Goal: Task Accomplishment & Management: Manage account settings

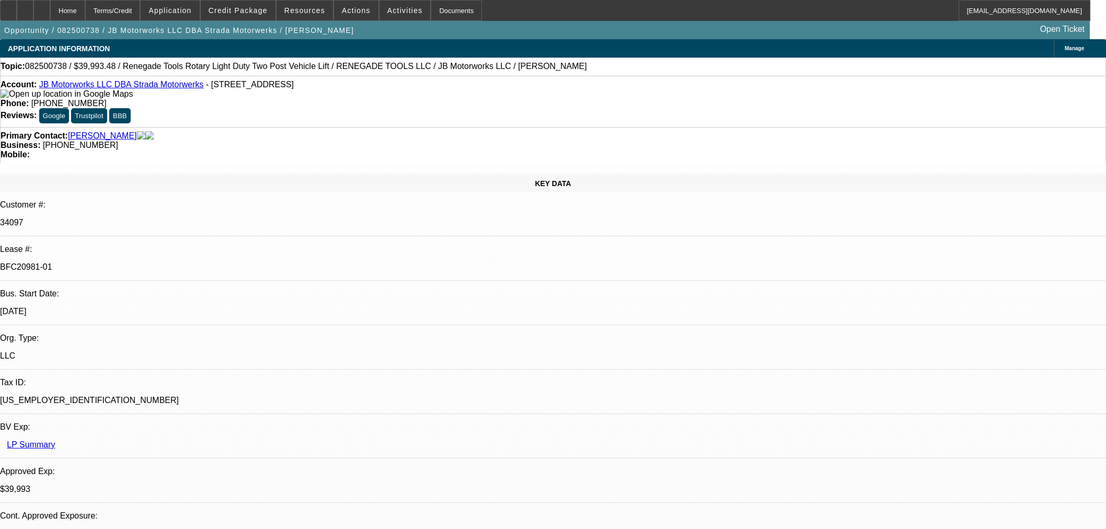
select select "0"
select select "3"
select select "0"
select select "6"
select select "0"
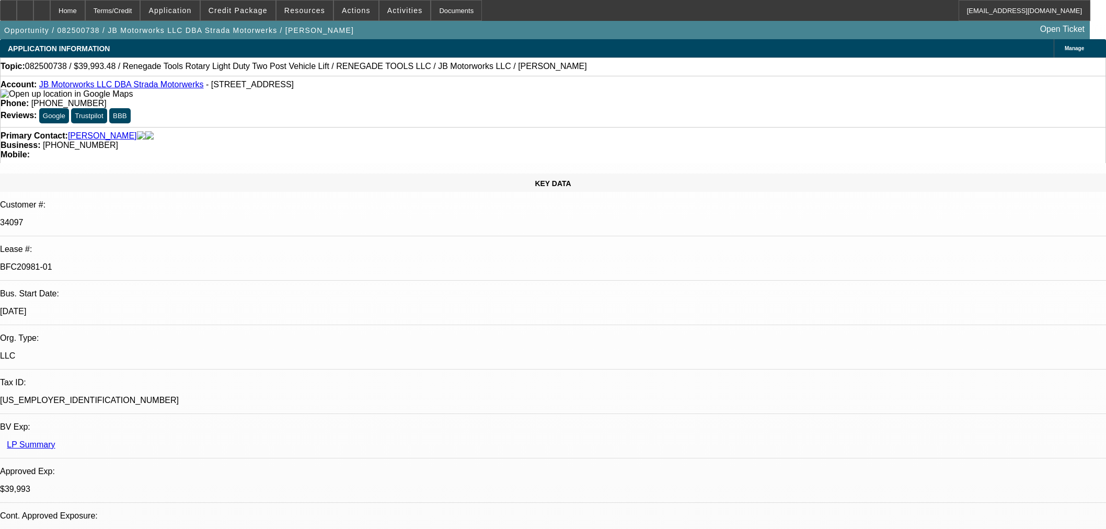
select select "3"
select select "0"
select select "6"
select select "0"
select select "3"
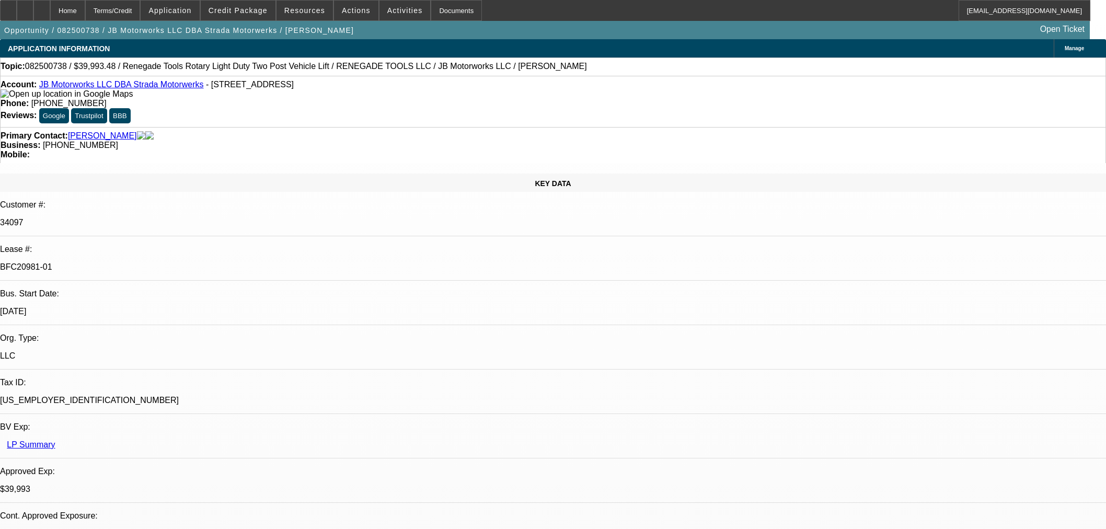
select select "0"
select select "6"
select select "0"
select select "3"
select select "0.1"
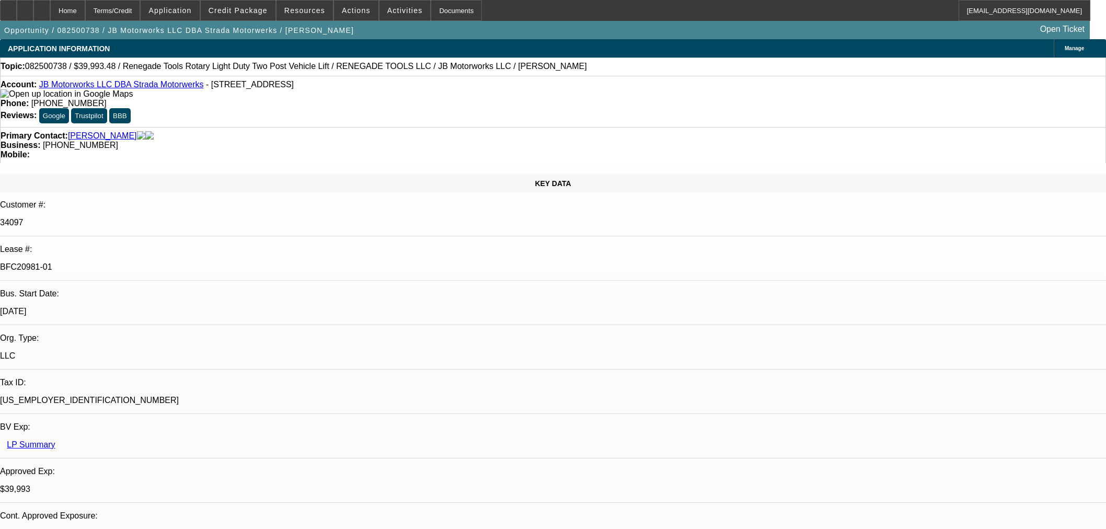
select select "4"
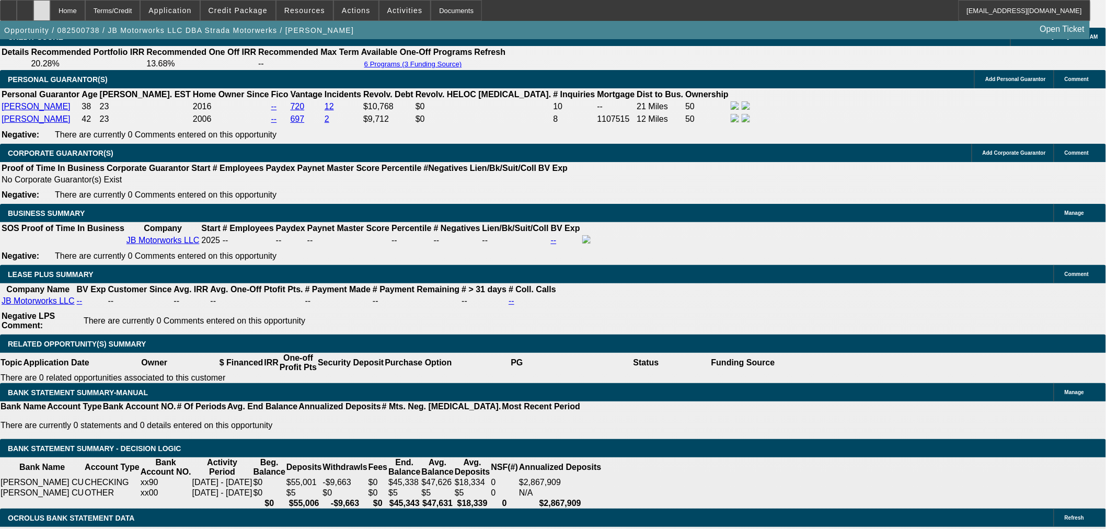
click at [42, 7] on icon at bounding box center [42, 7] width 0 height 0
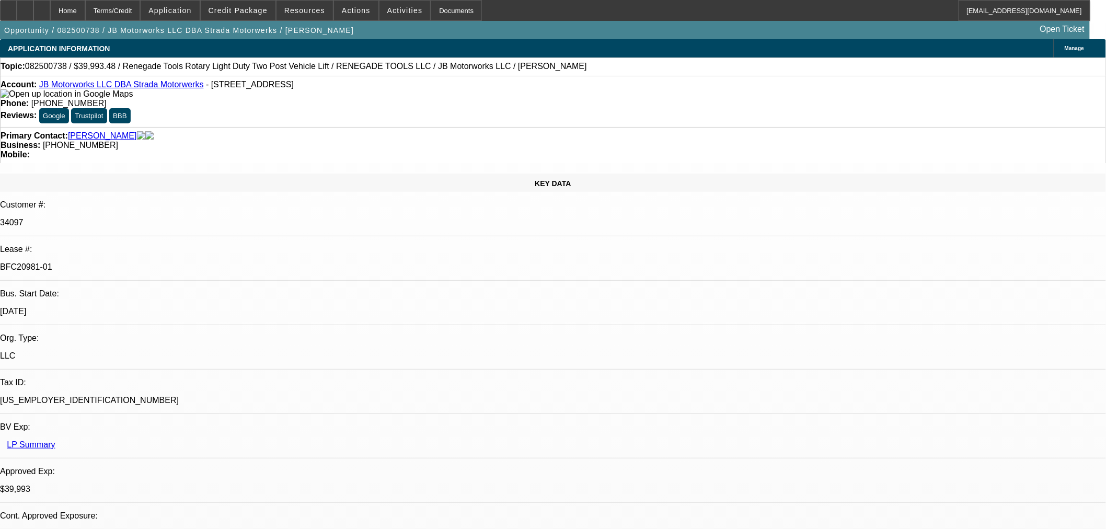
select select "0"
select select "3"
select select "0"
select select "6"
select select "0"
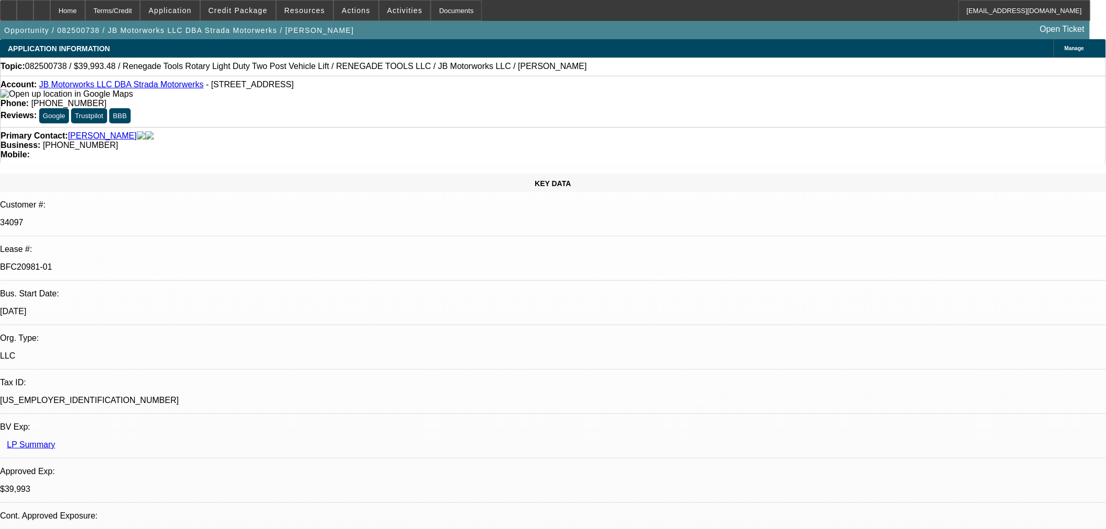
select select "3"
select select "0"
select select "6"
select select "0"
select select "3"
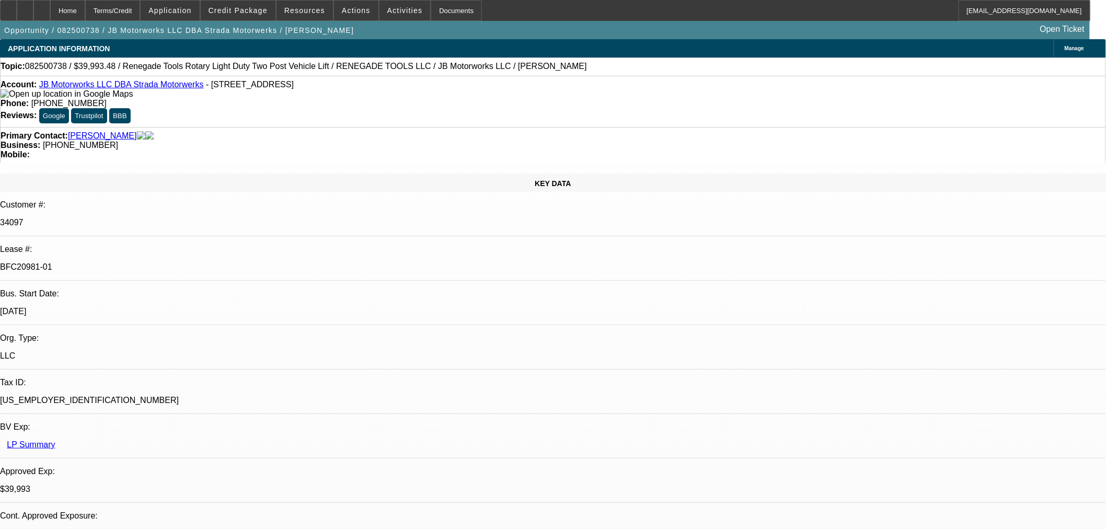
select select "0"
select select "6"
select select "0"
select select "3"
select select "0.1"
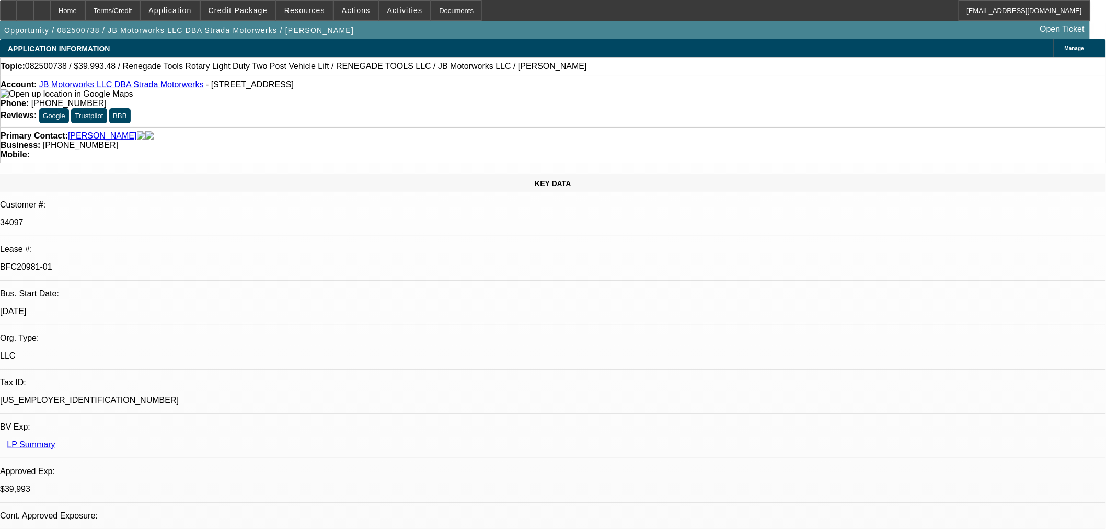
select select "4"
select select "0"
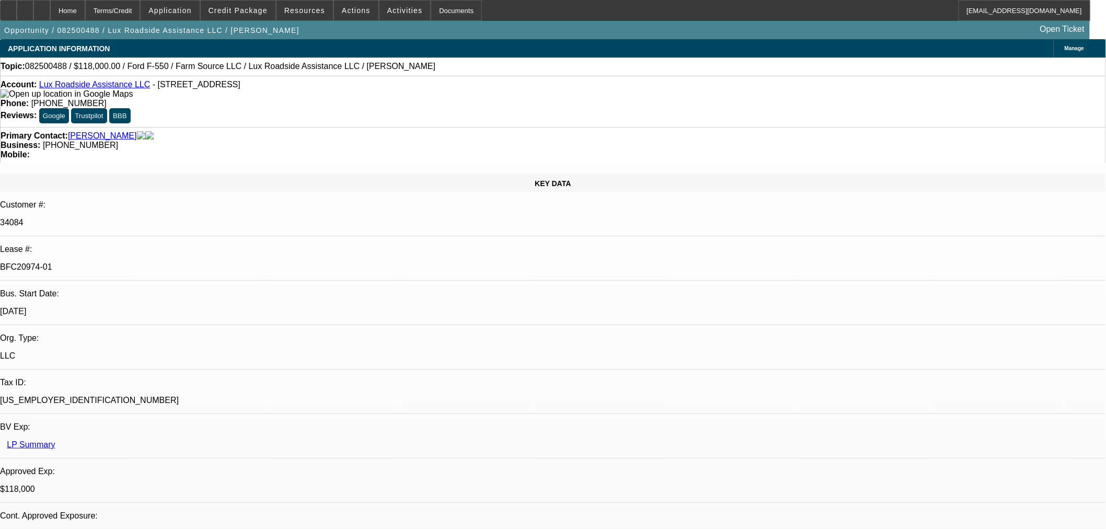
select select "0"
select select "6"
select select "0"
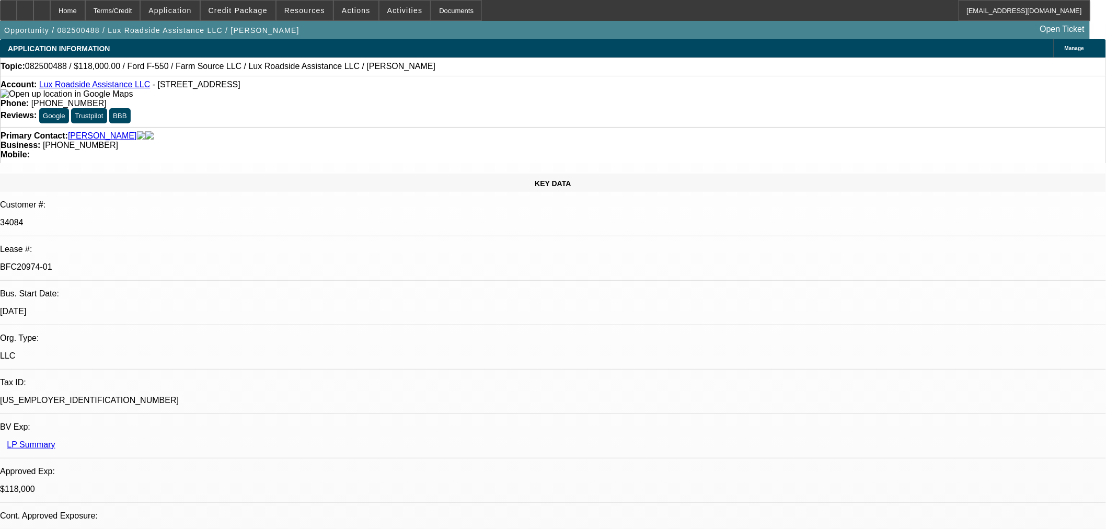
select select "0"
select select "6"
select select "0"
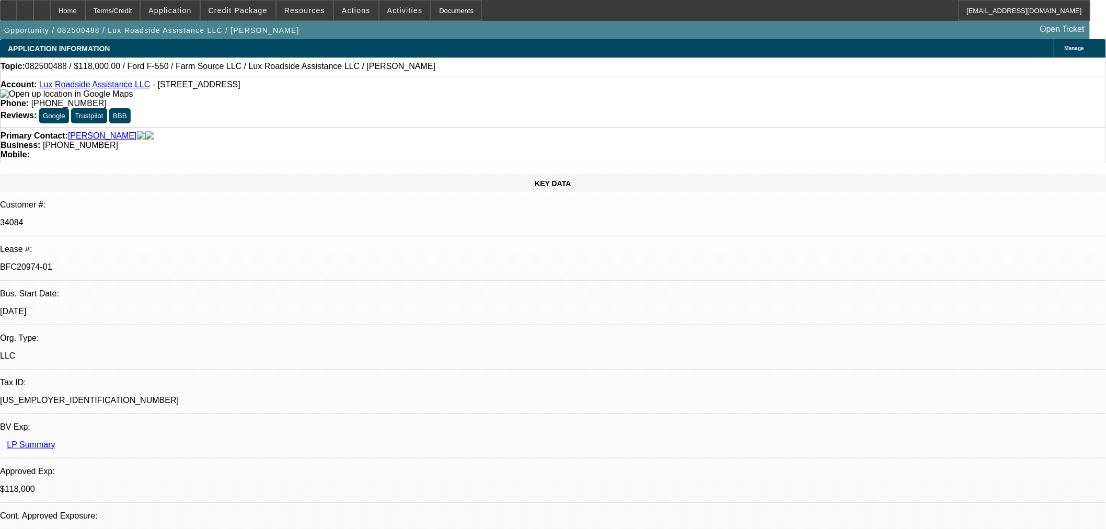
select select "6"
select select "0"
select select "6"
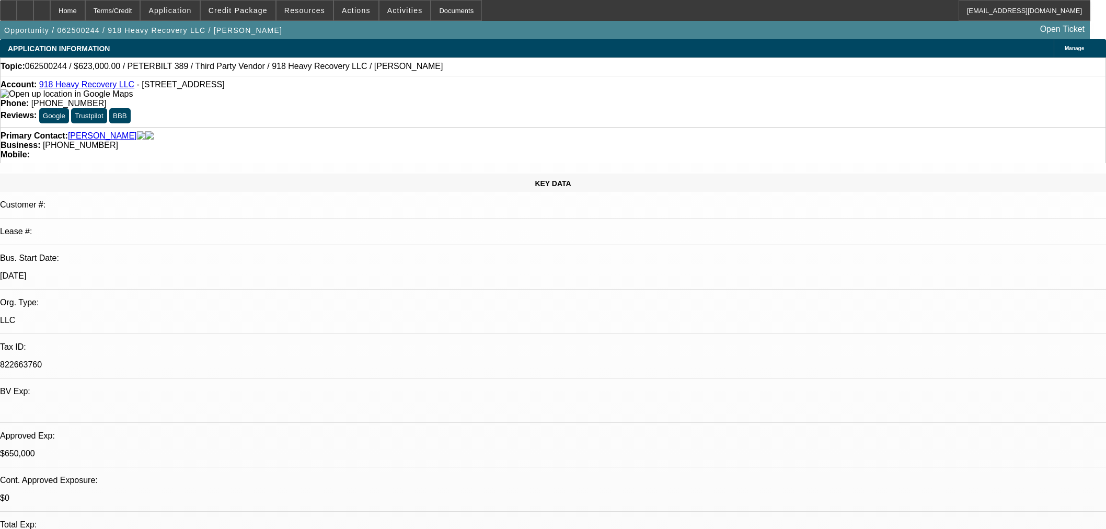
select select "0"
select select "2"
select select "0"
select select "6"
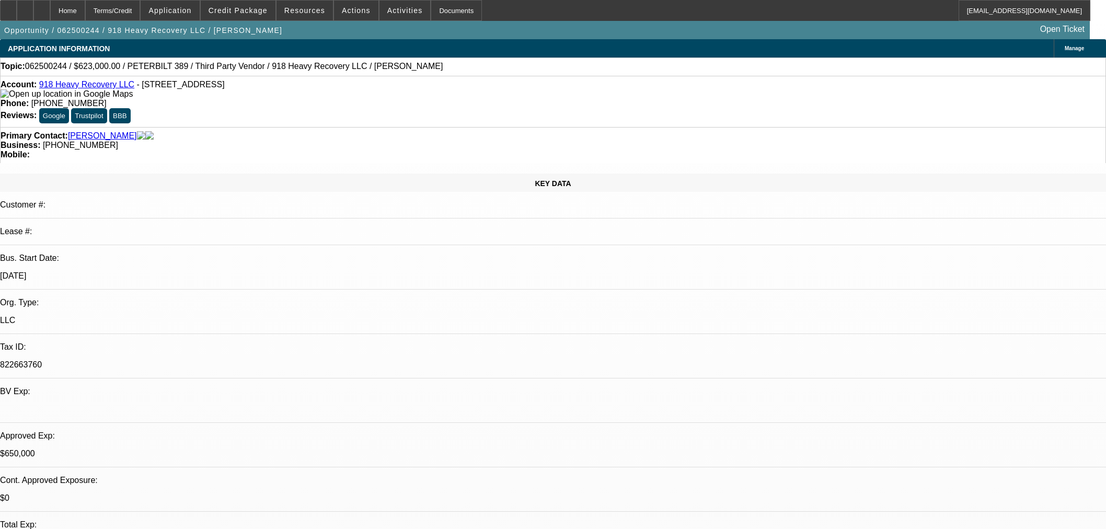
select select "0"
select select "2"
select select "0"
select select "6"
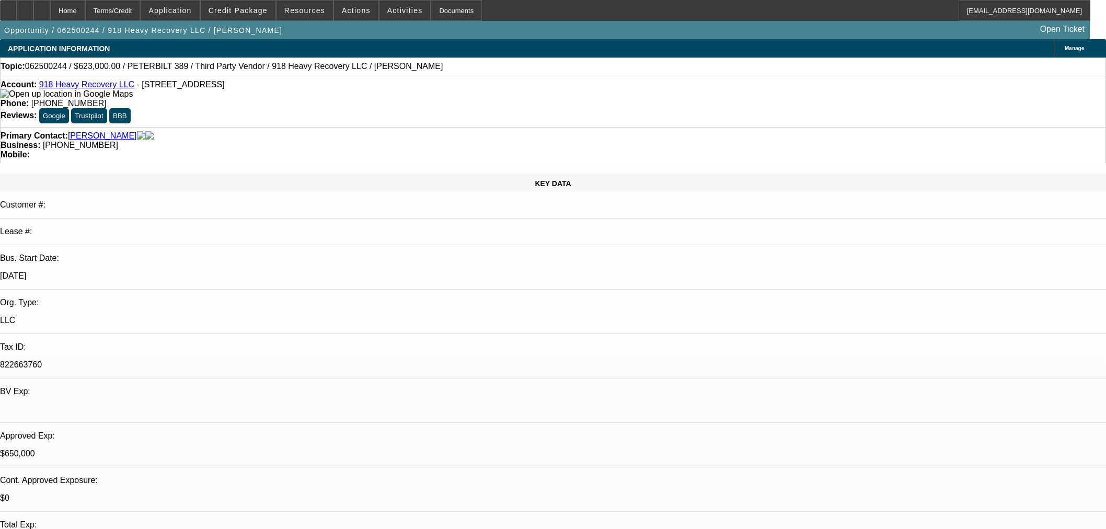
select select "0"
select select "2"
select select "0"
select select "6"
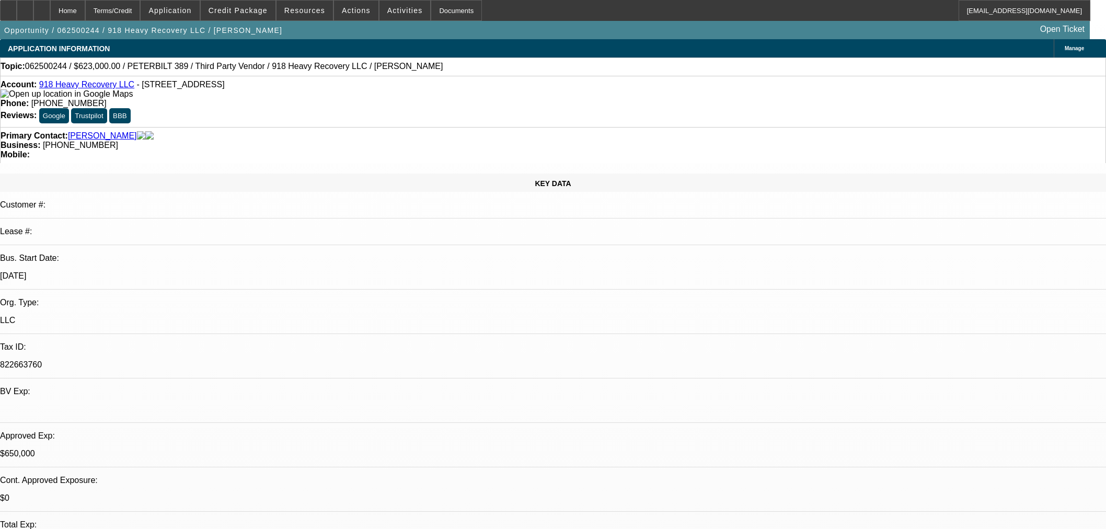
select select "0"
select select "2"
select select "0"
select select "6"
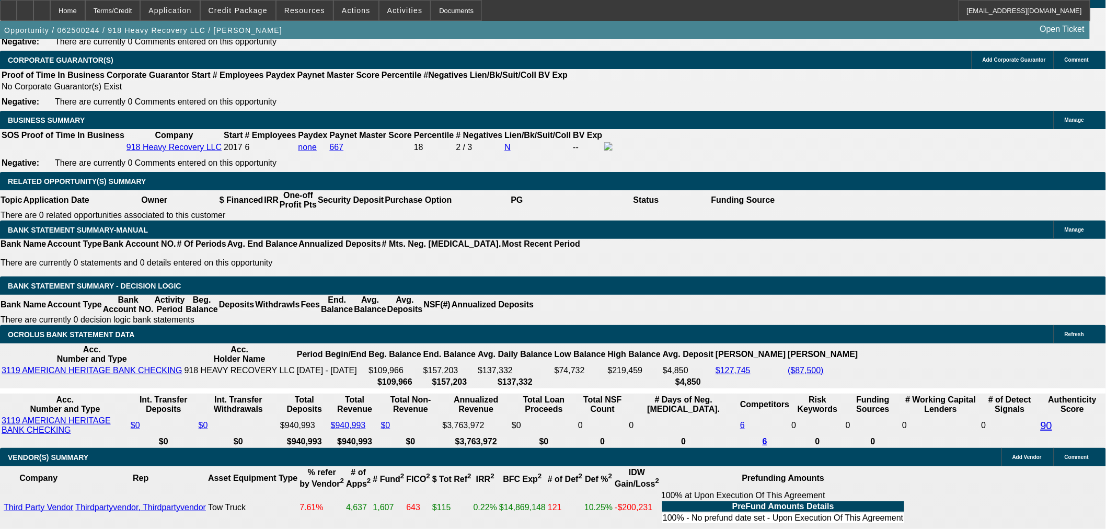
scroll to position [1502, 0]
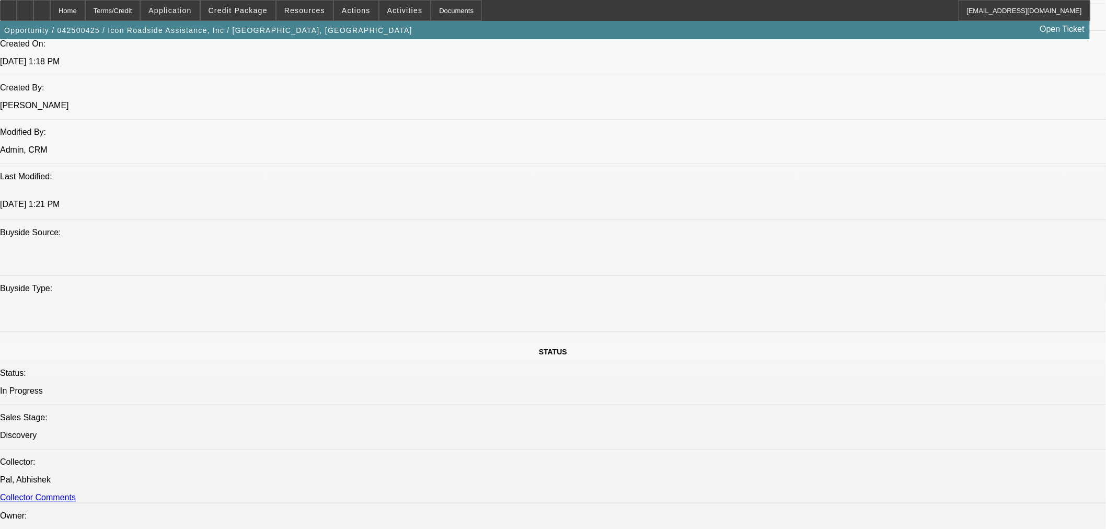
select select "0"
select select "2"
select select "0.1"
select select "4"
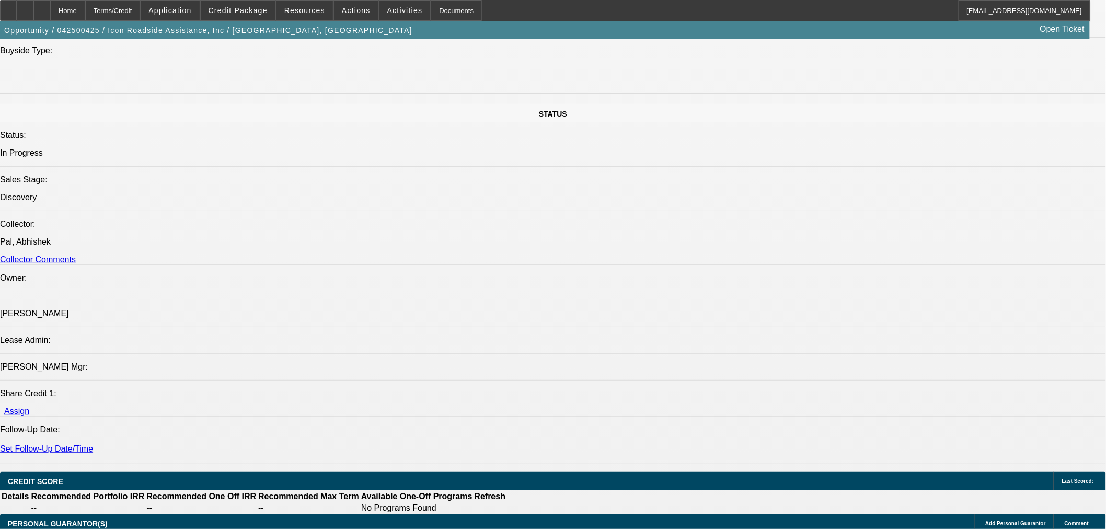
scroll to position [1370, 0]
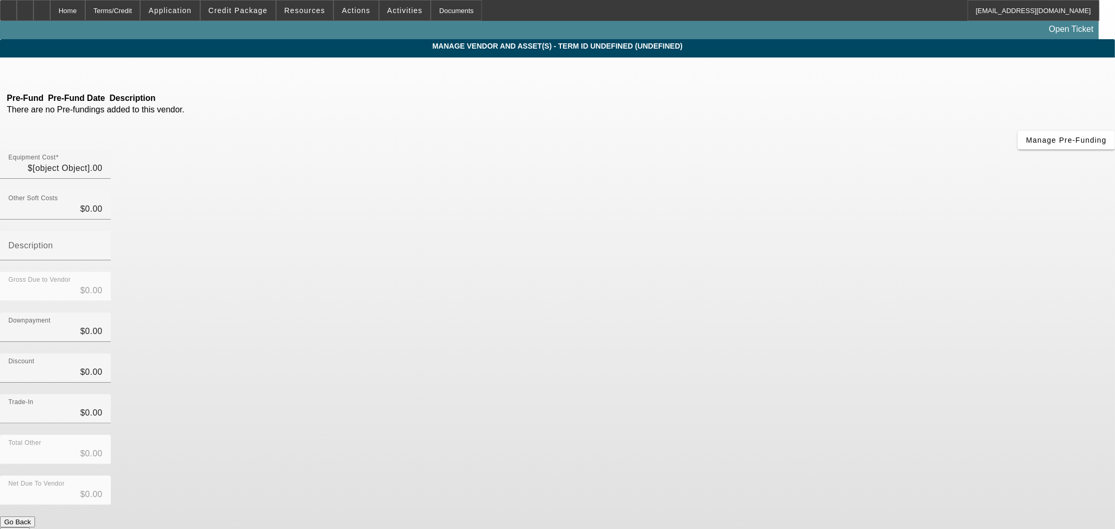
type input "$120,000.00"
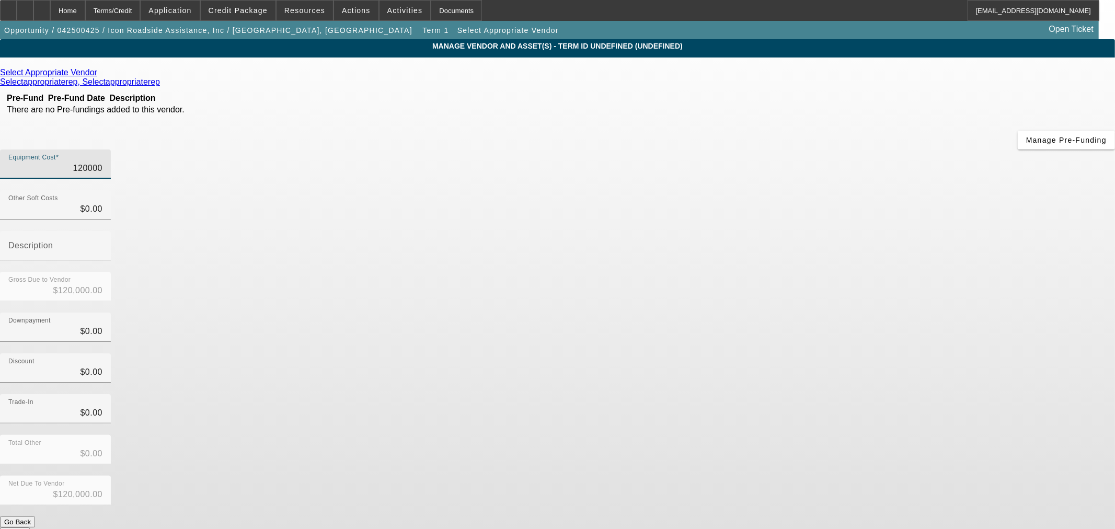
drag, startPoint x: 630, startPoint y: 86, endPoint x: 1231, endPoint y: 60, distance: 601.7
click at [1114, 60] on html "Home Terms/Credit Application Credit Package Resources Actions Activities Docum…" at bounding box center [557, 264] width 1115 height 529
type input "5"
type input "$5.00"
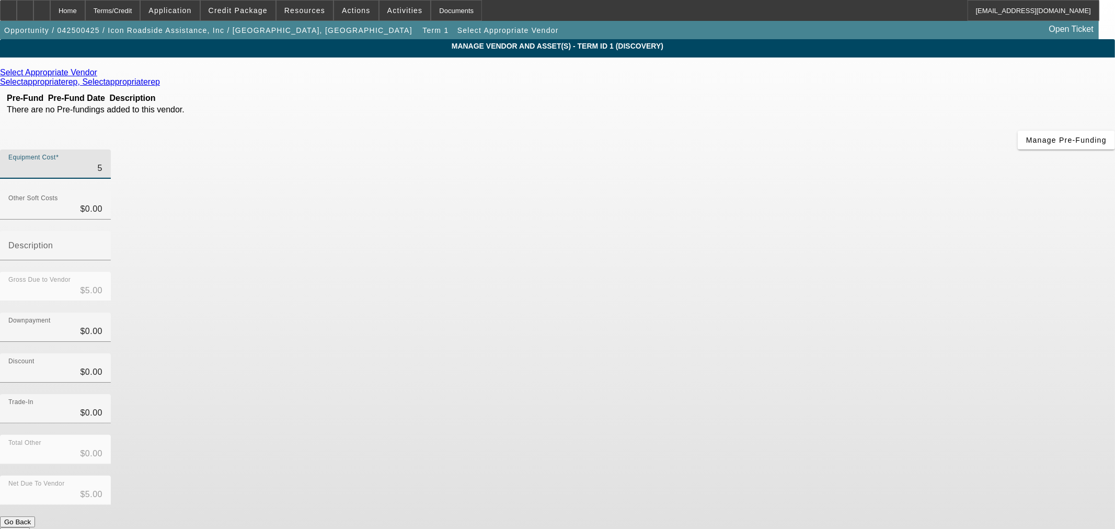
type input "59"
type input "$59.00"
type input "599"
type input "$599.00"
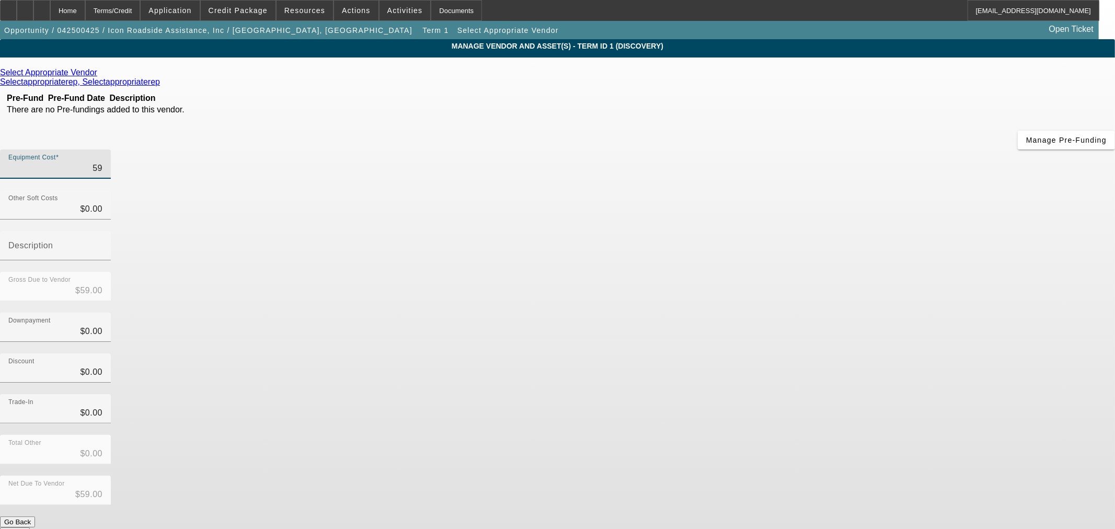
type input "$599.00"
type input "5999"
type input "$5,999.00"
type input "59995"
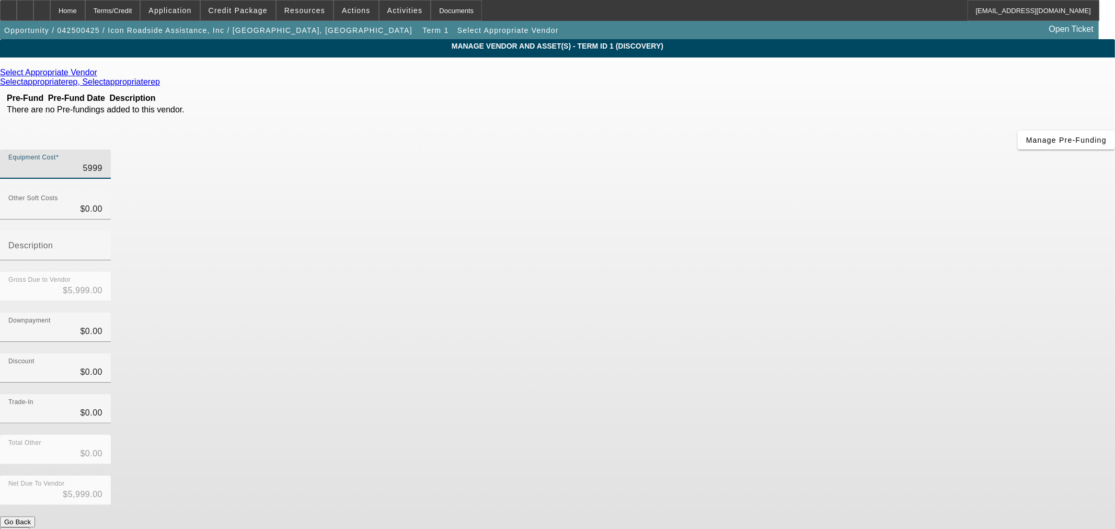
type input "$59,995.00"
click at [778, 394] on div "Trade-In $0.00" at bounding box center [557, 414] width 1115 height 41
click at [30, 527] on button "Submit" at bounding box center [15, 532] width 30 height 11
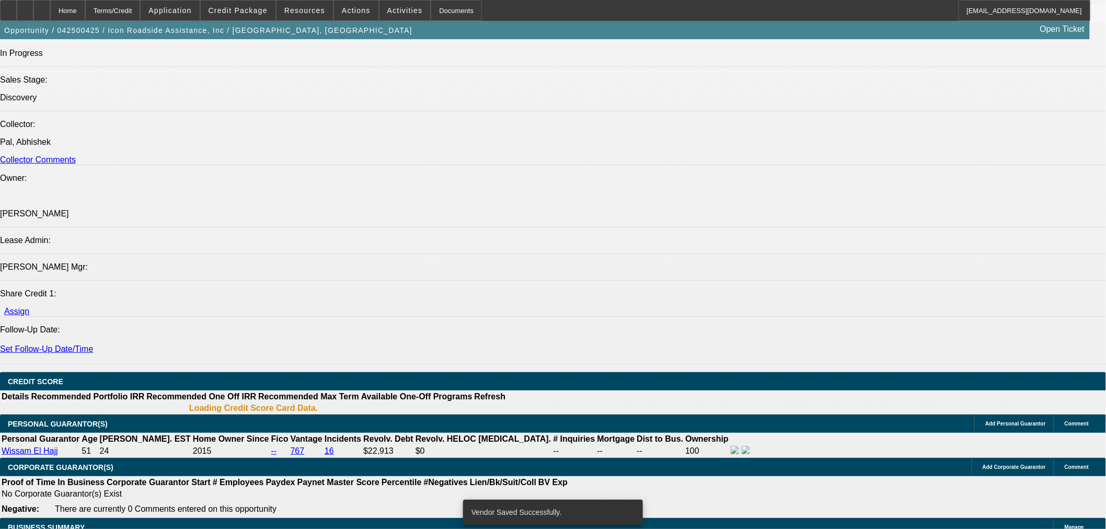
select select "0"
select select "2"
select select "0.1"
select select "4"
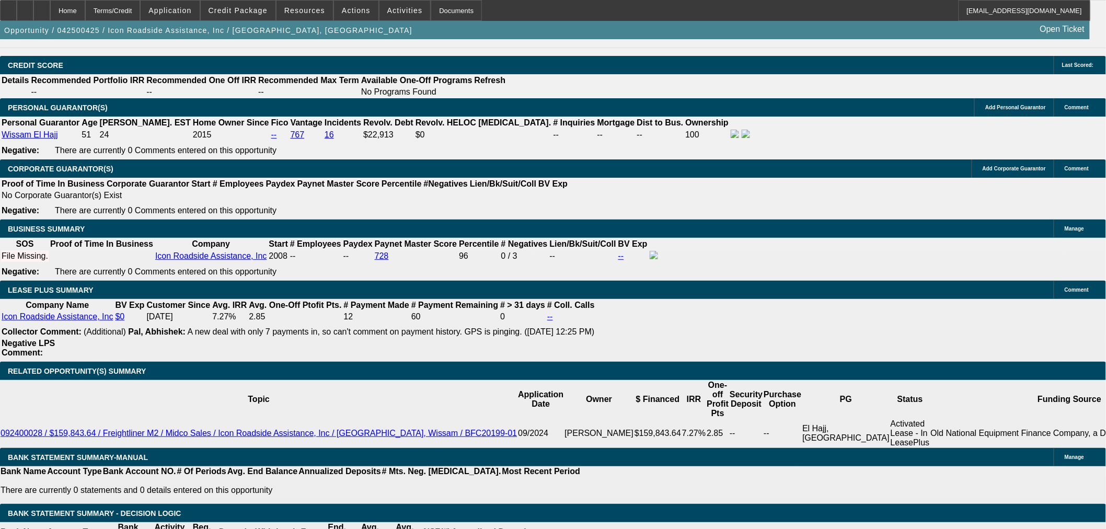
scroll to position [1370, 0]
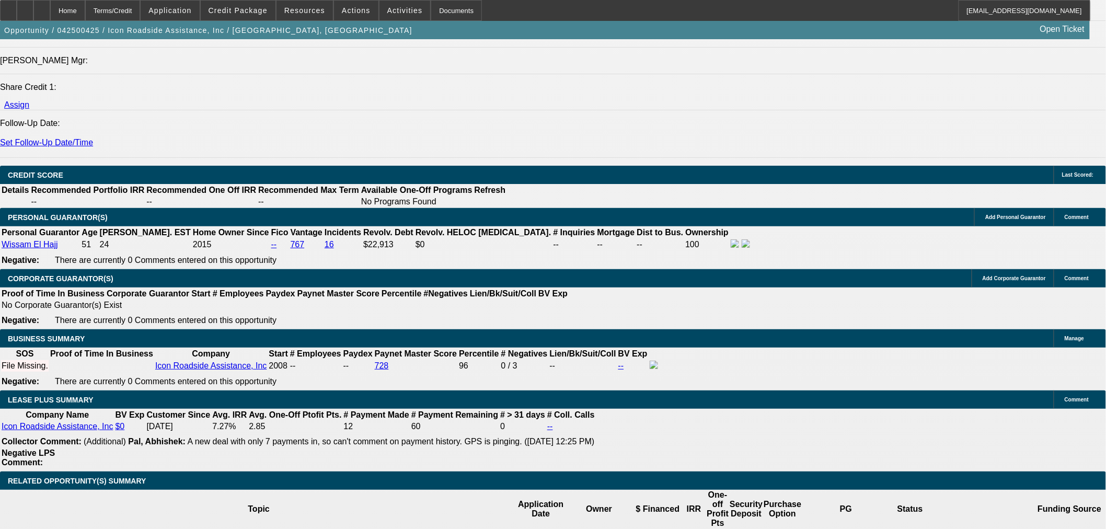
type input "$20,000.00"
type input "48"
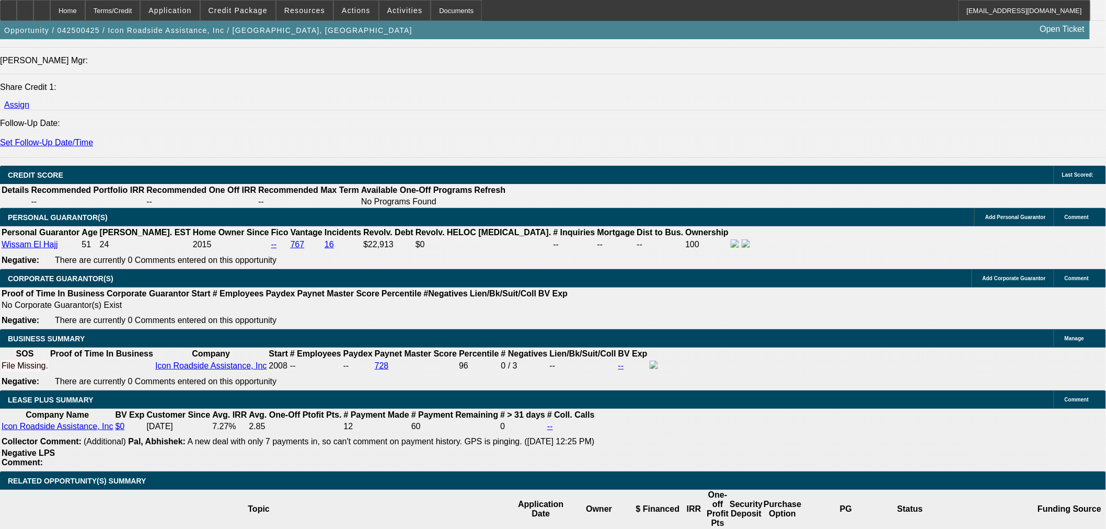
drag, startPoint x: 248, startPoint y: 307, endPoint x: 260, endPoint y: 296, distance: 15.9
type input "16"
type input "$1,700.70"
type input "$850.35"
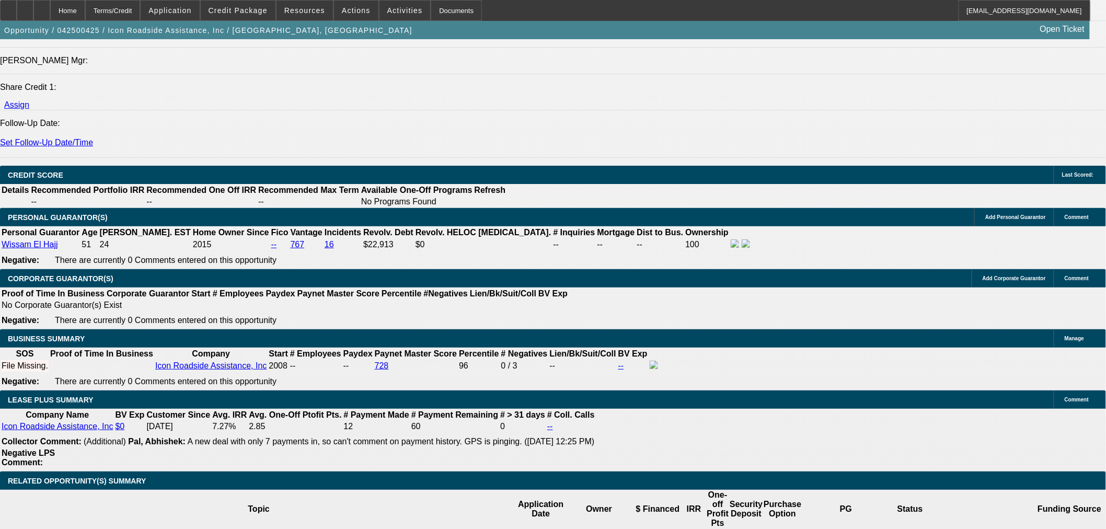
type input "$2,266.94"
type input "$1,133.47"
type input "16"
select select "0.15"
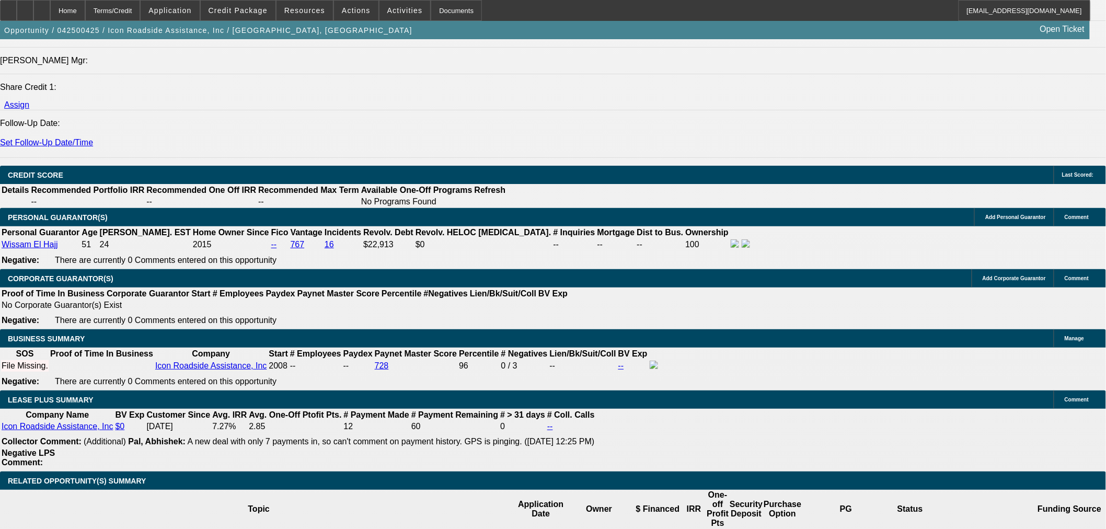
type input "$8,999.25"
type input "$2,890.46"
type input "$1,445.23"
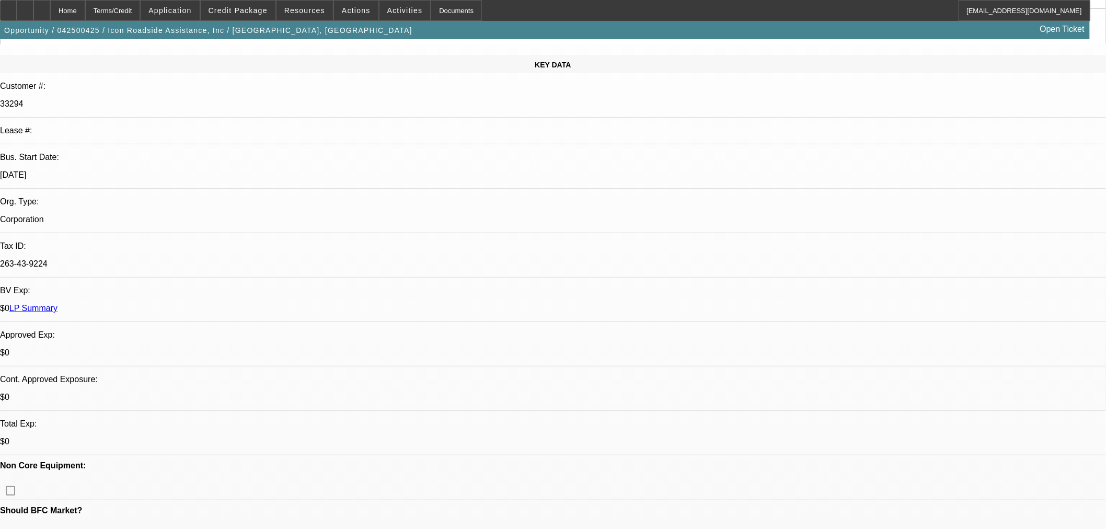
scroll to position [0, 0]
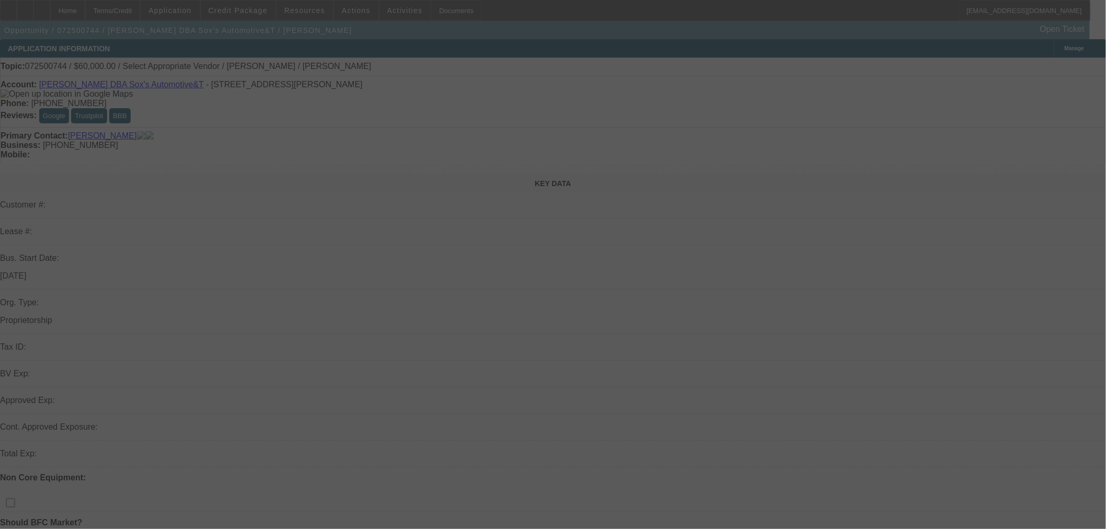
select select "0"
select select "2"
select select "0.1"
select select "4"
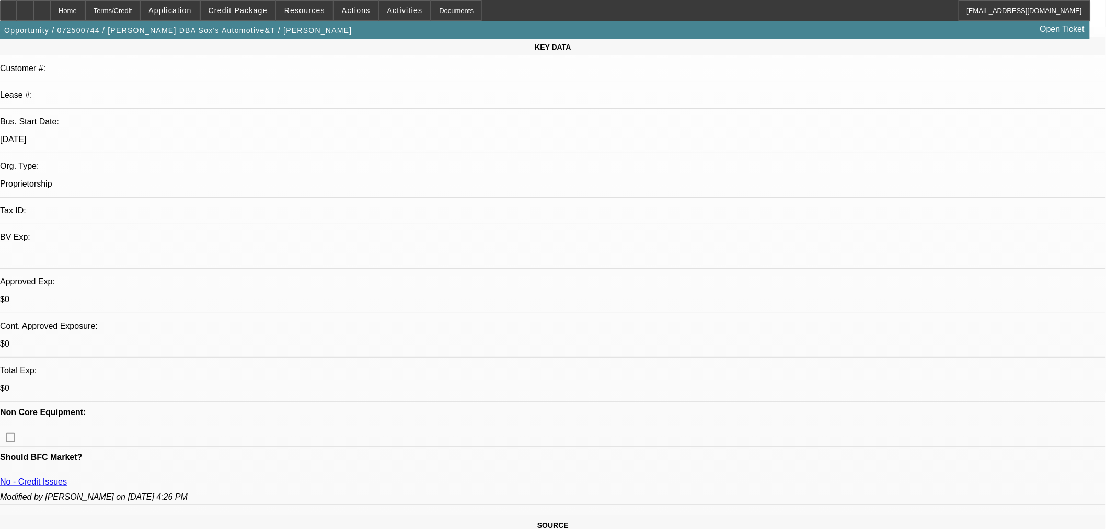
scroll to position [232, 0]
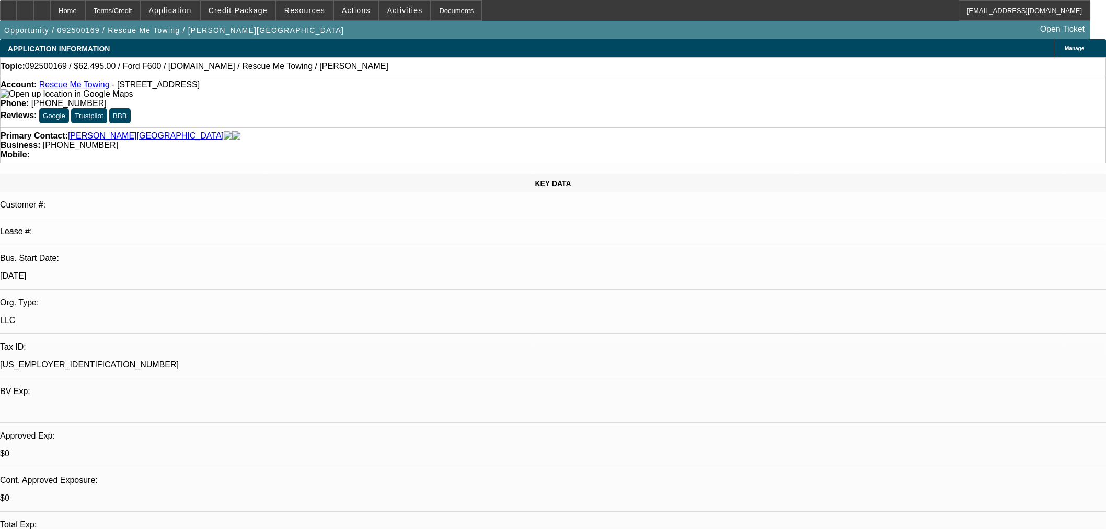
select select "0"
select select "2"
select select "0.1"
select select "4"
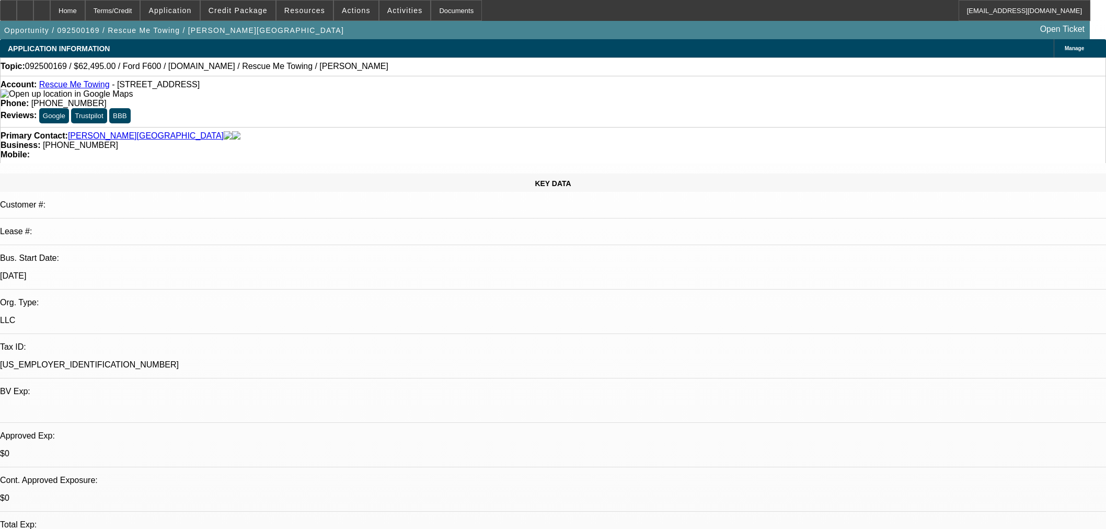
select select "0"
select select "2"
select select "0.1"
select select "4"
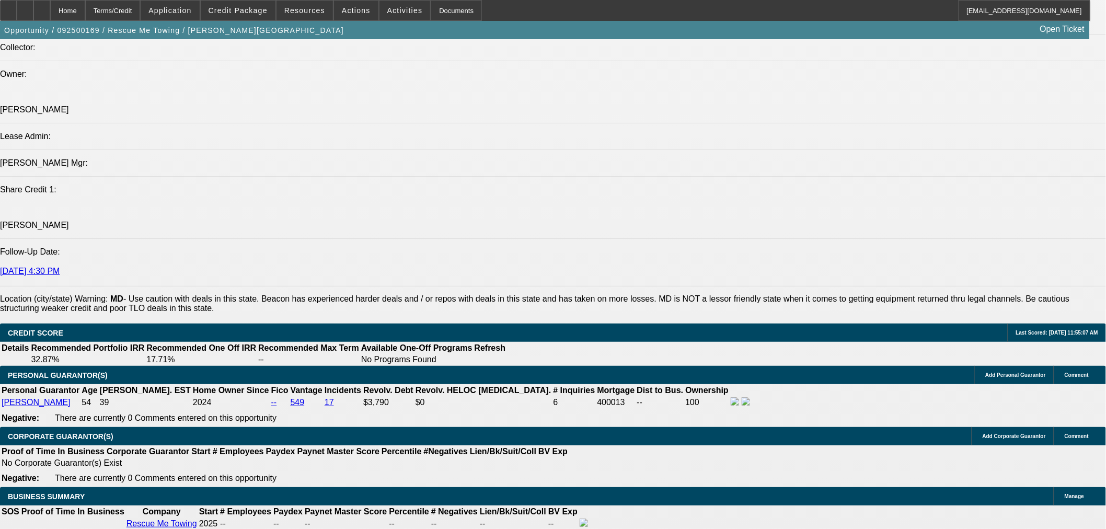
scroll to position [58, 0]
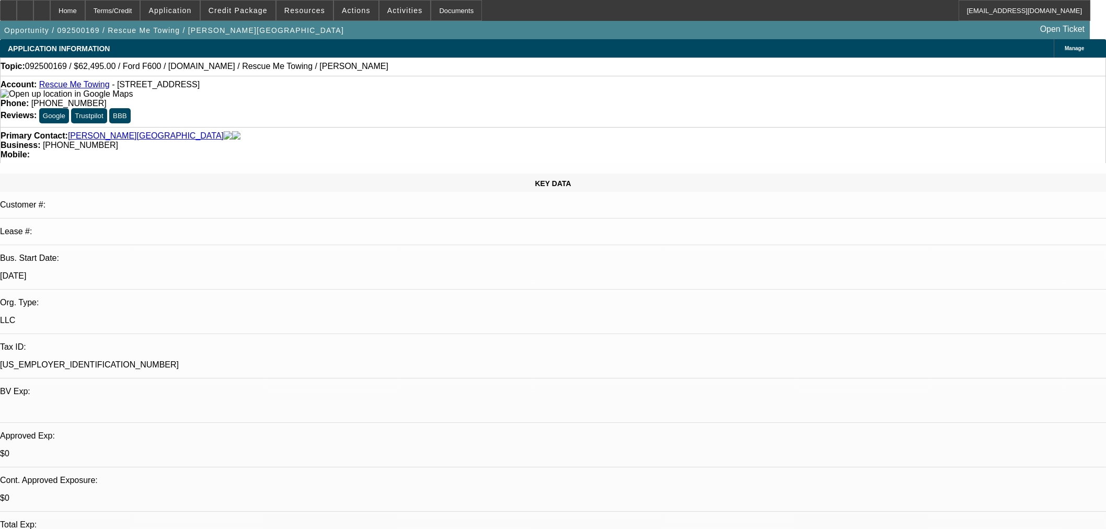
select select "0"
select select "2"
select select "0.1"
select select "4"
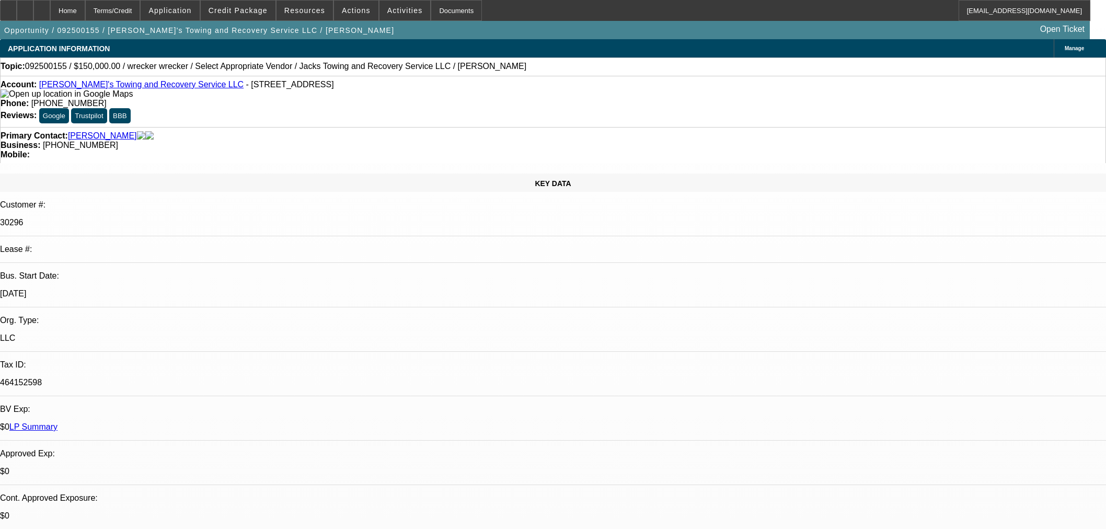
select select "0"
select select "2"
select select "0.1"
select select "4"
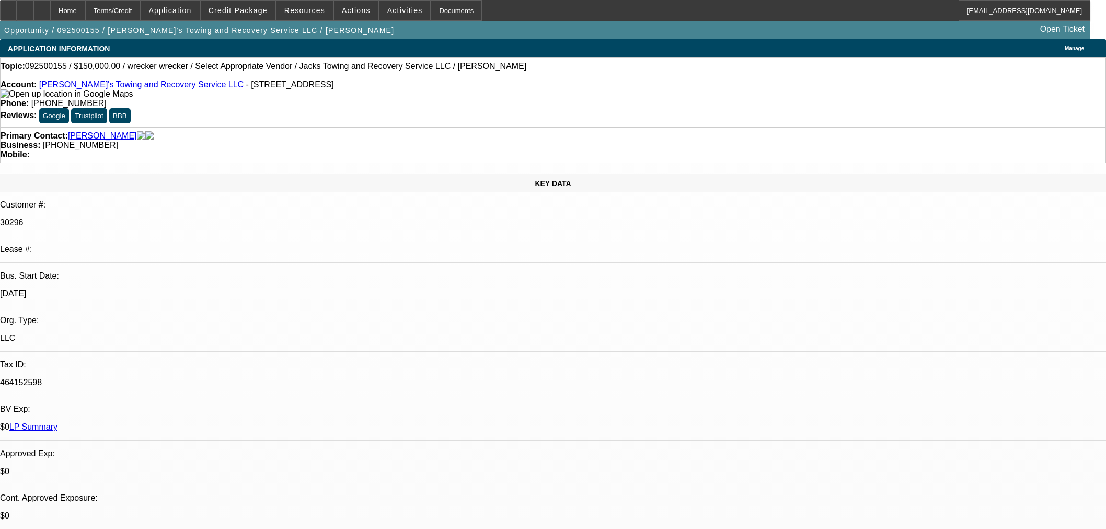
scroll to position [348, 0]
select select "0"
select select "3"
select select "0"
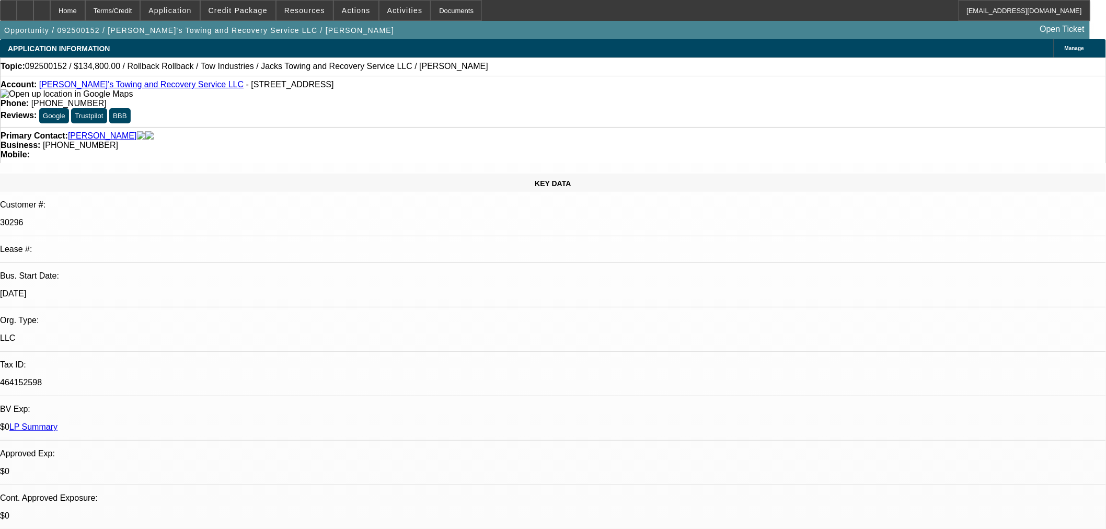
select select "6"
select select "0"
select select "3"
select select "0"
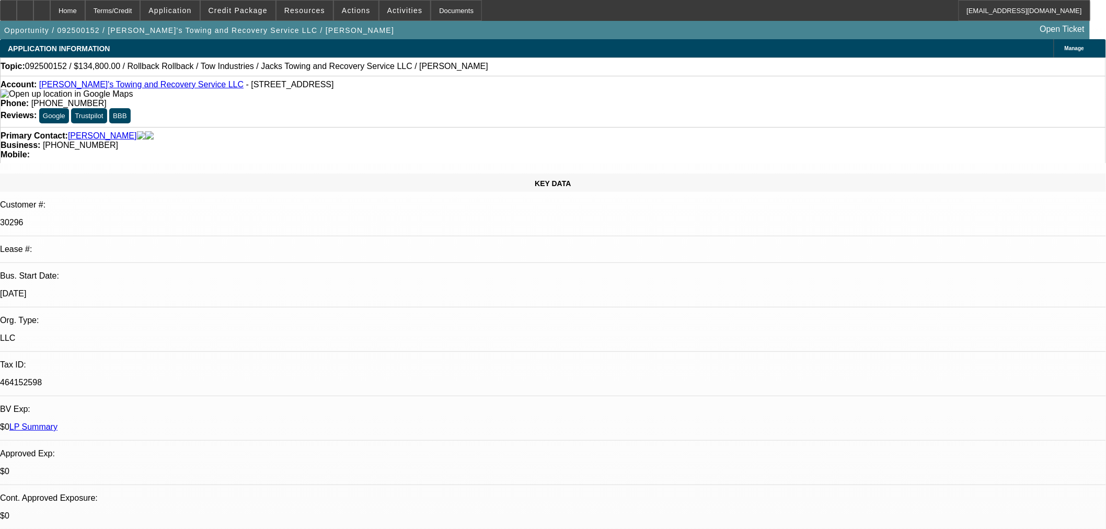
select select "6"
select select "0"
select select "3"
select select "0"
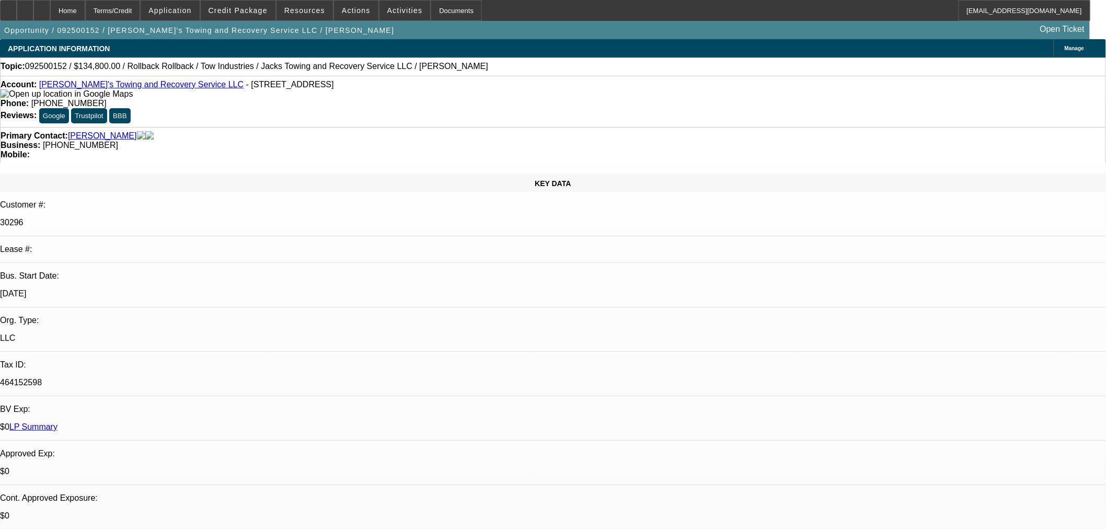
select select "6"
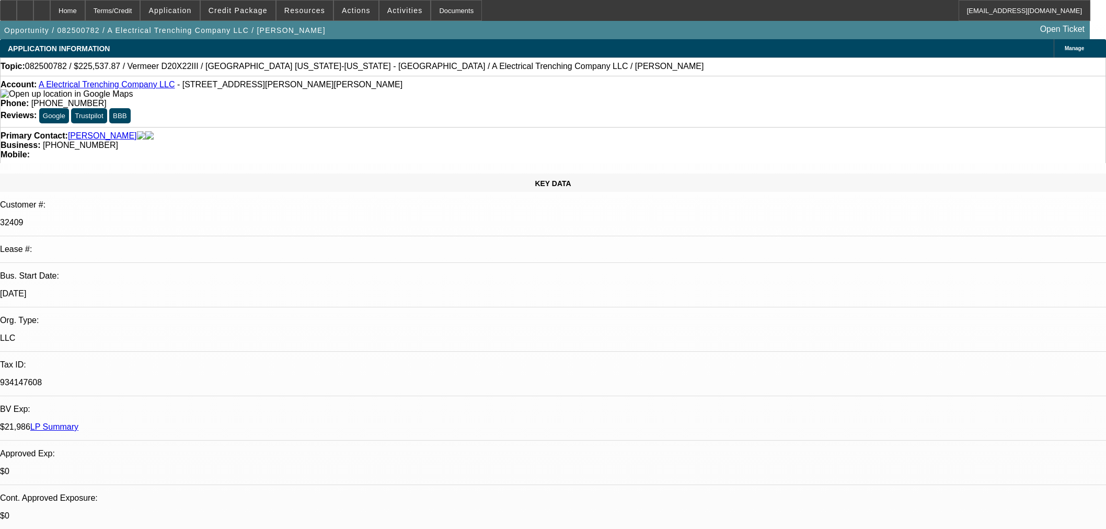
select select "0"
select select "3"
select select "0"
select select "6"
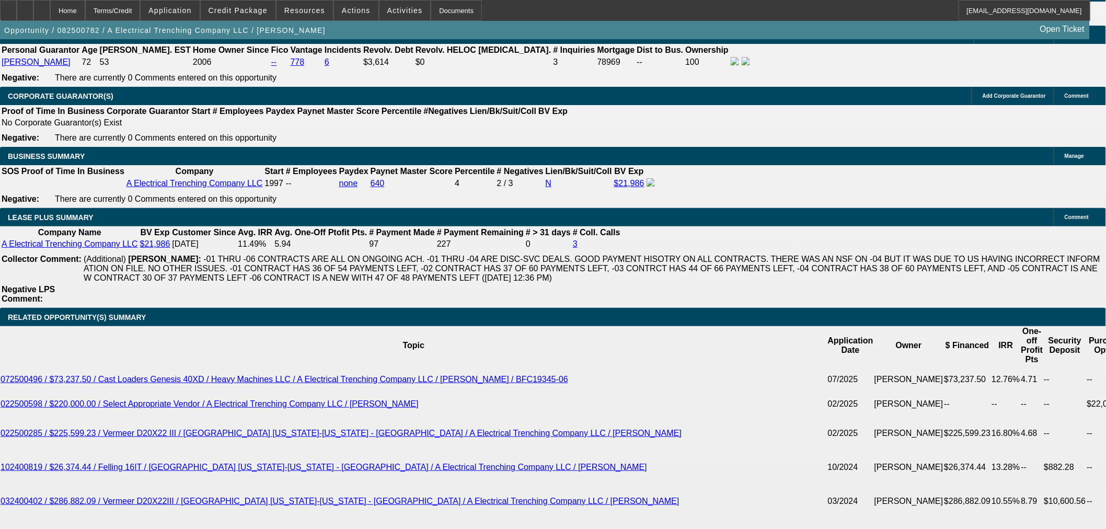
scroll to position [1858, 0]
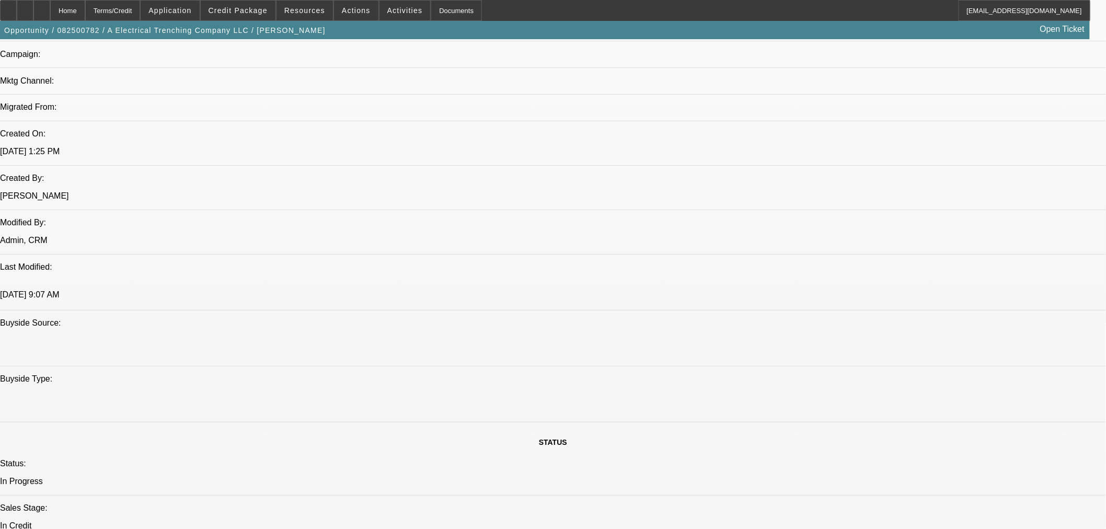
scroll to position [735, 0]
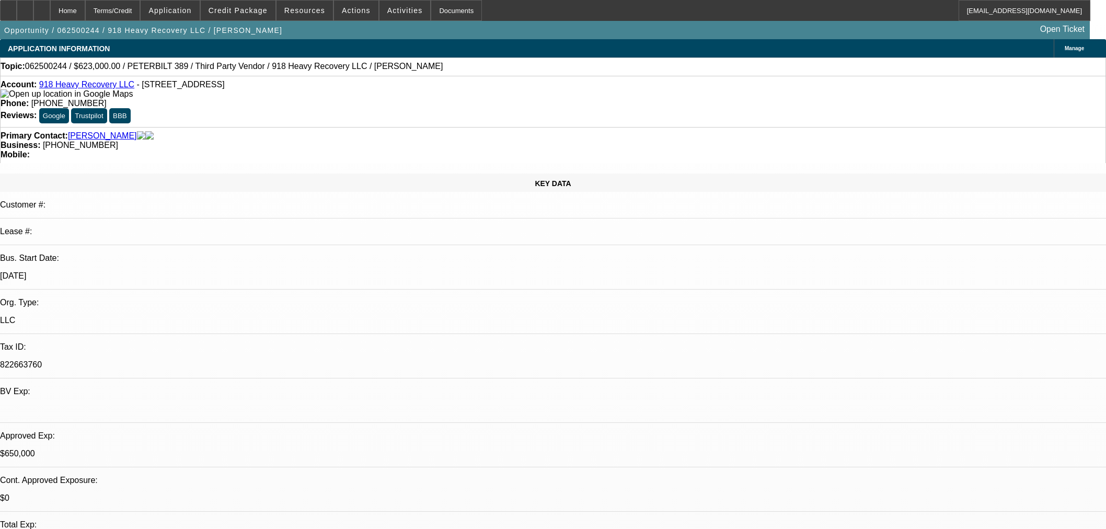
select select "0"
select select "2"
select select "0"
select select "6"
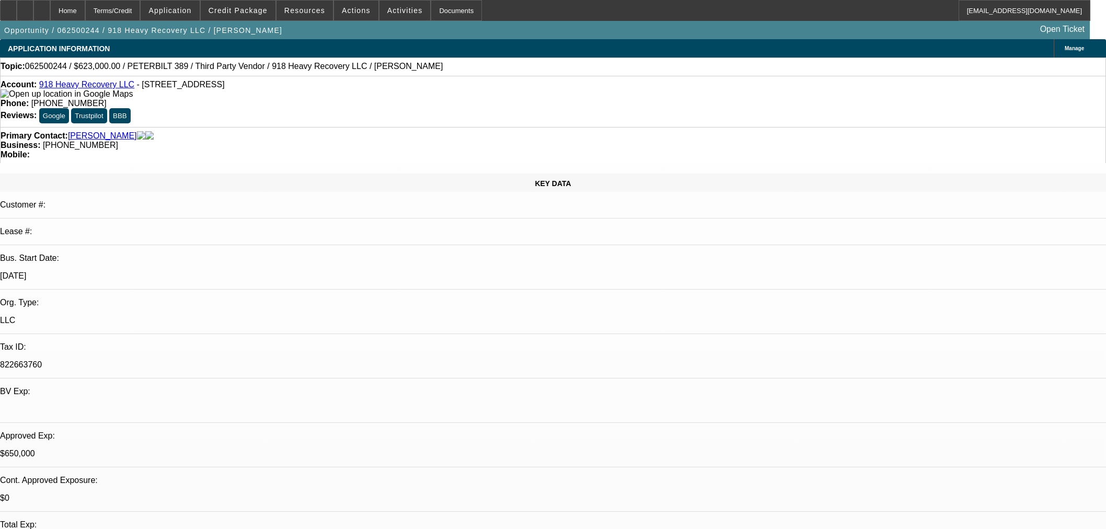
select select "0"
select select "2"
select select "0"
select select "6"
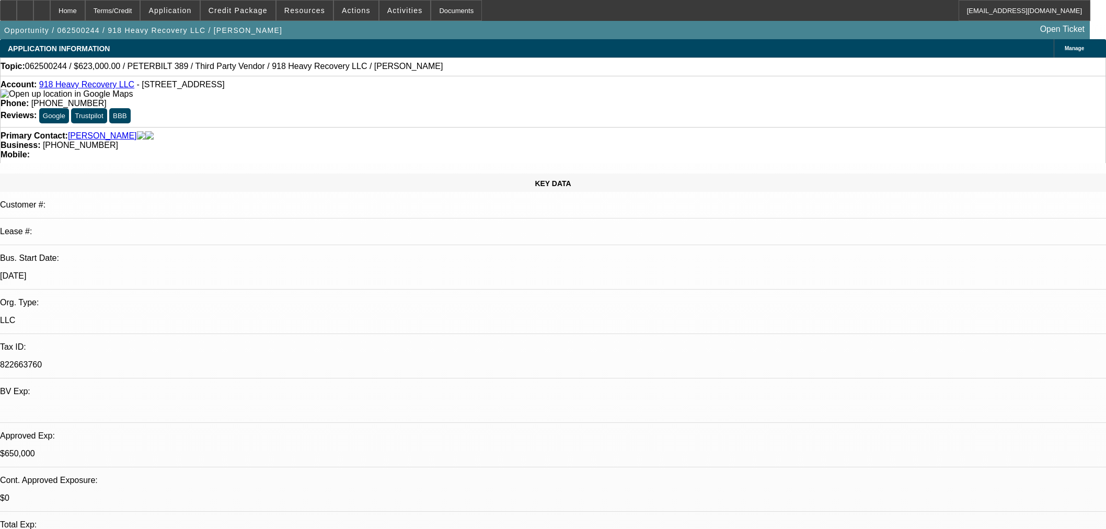
select select "0"
select select "2"
select select "0"
select select "6"
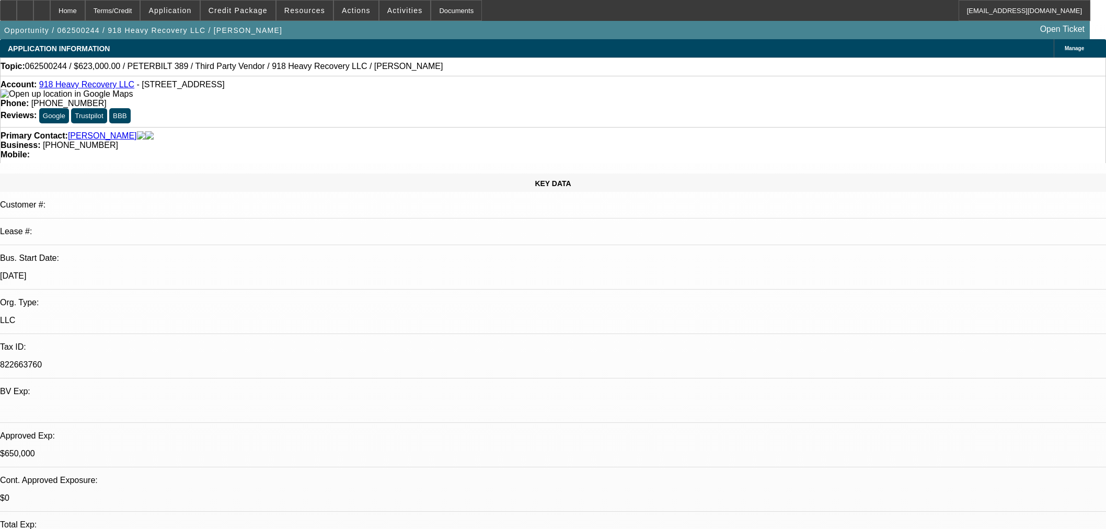
select select "0"
select select "2"
select select "0"
select select "6"
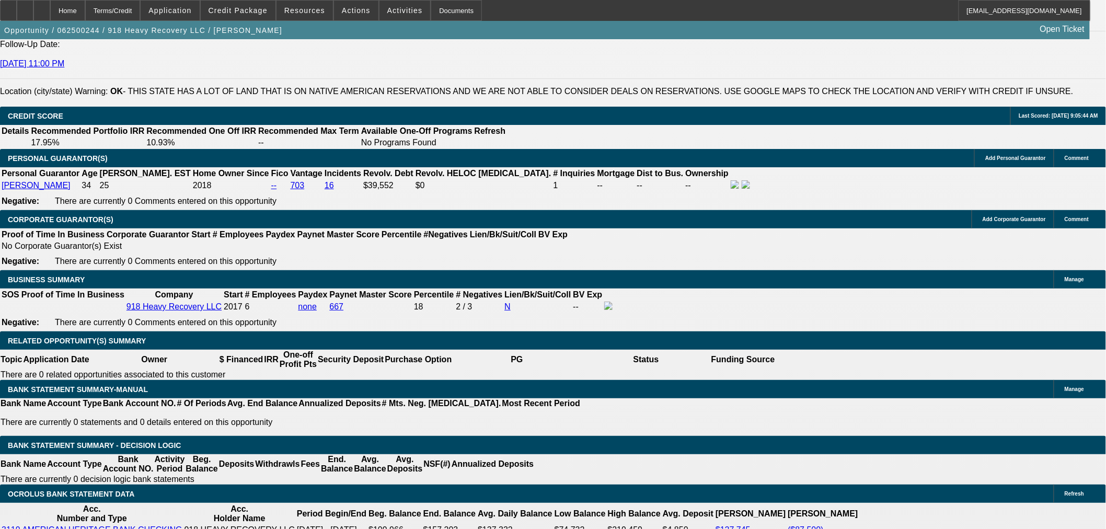
scroll to position [1568, 0]
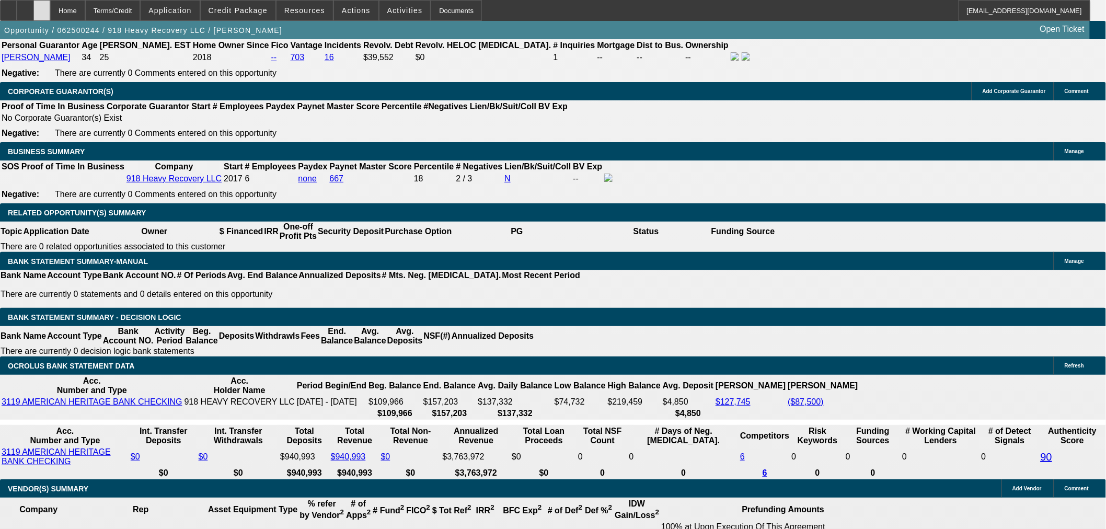
click at [42, 7] on icon at bounding box center [42, 7] width 0 height 0
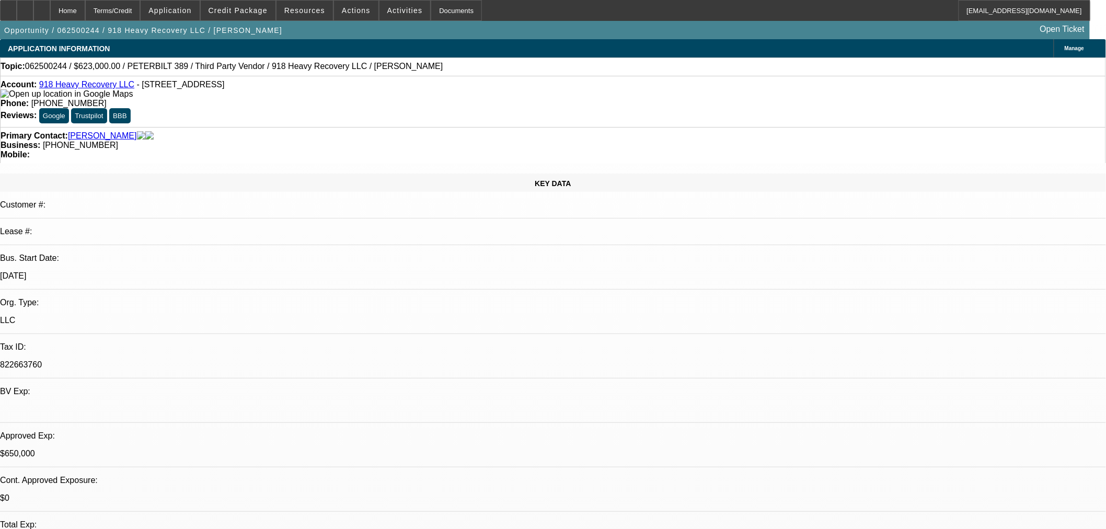
select select "0"
select select "2"
select select "0"
select select "6"
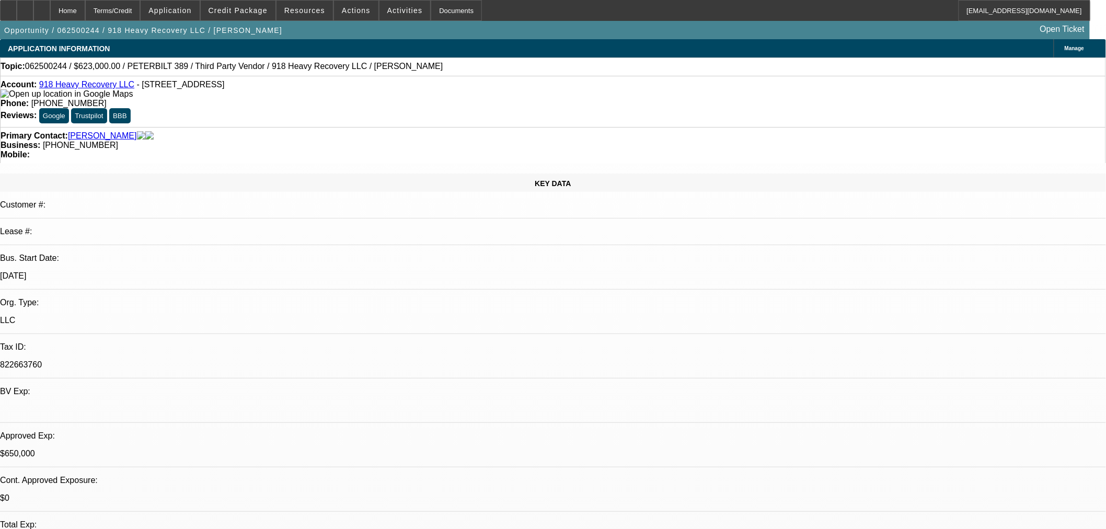
select select "0"
select select "2"
select select "0"
select select "6"
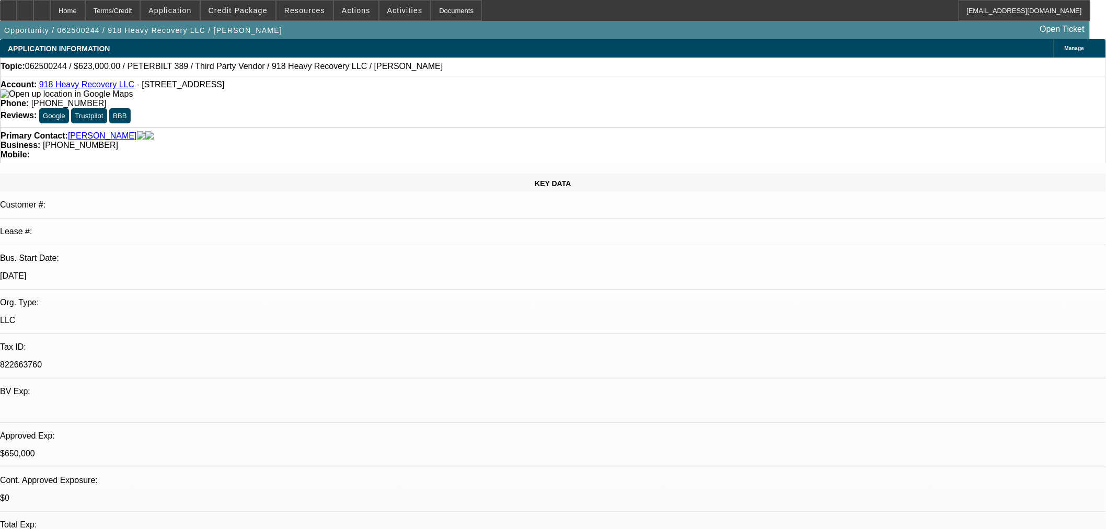
select select "0"
select select "2"
select select "0"
select select "6"
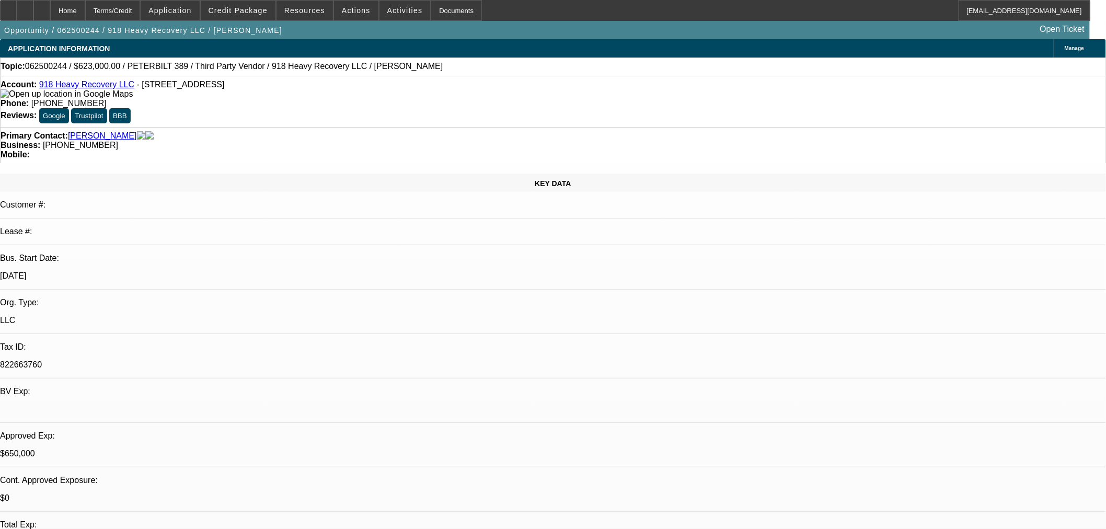
select select "0"
select select "2"
select select "0"
select select "6"
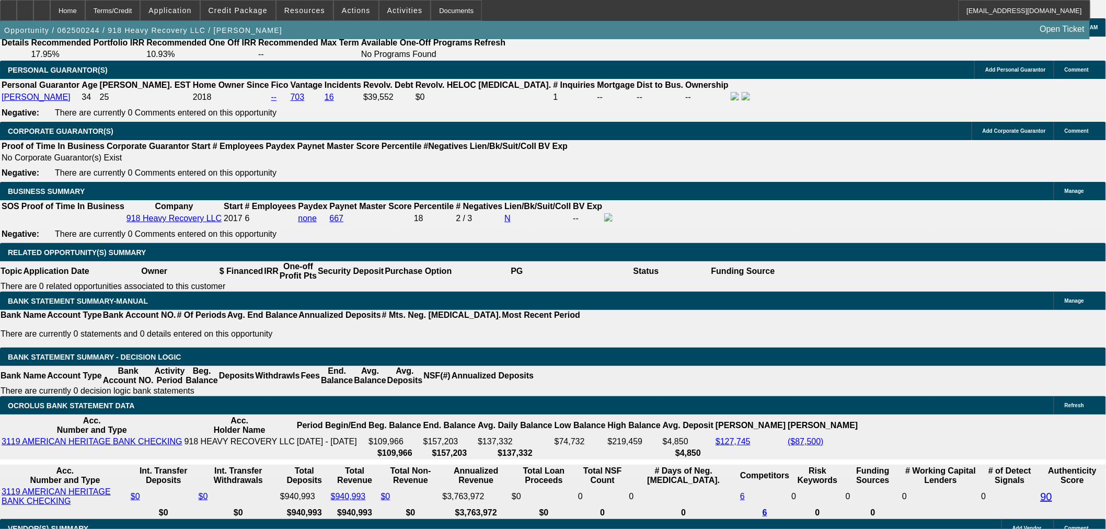
scroll to position [1626, 0]
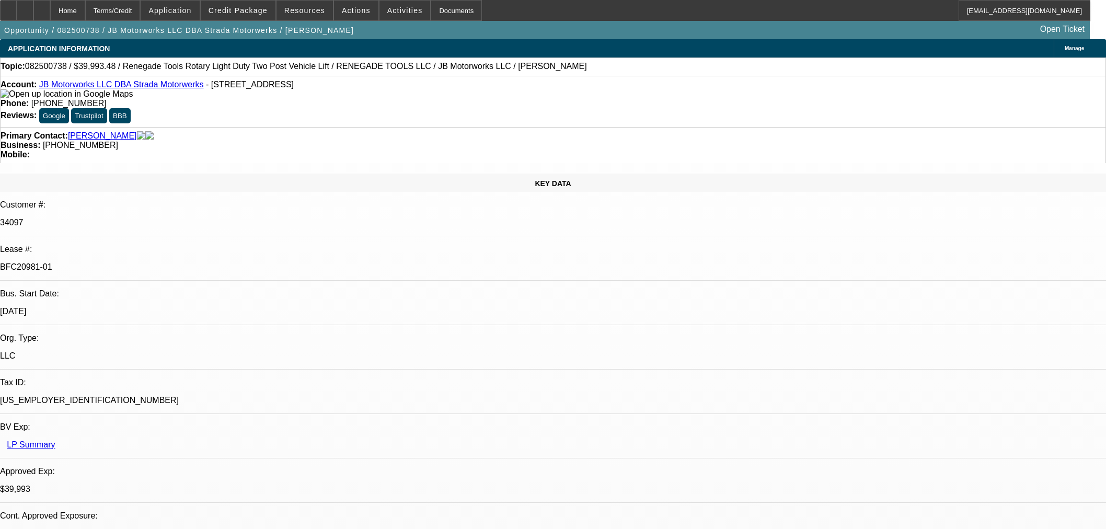
select select "0"
select select "3"
select select "0"
select select "6"
select select "0"
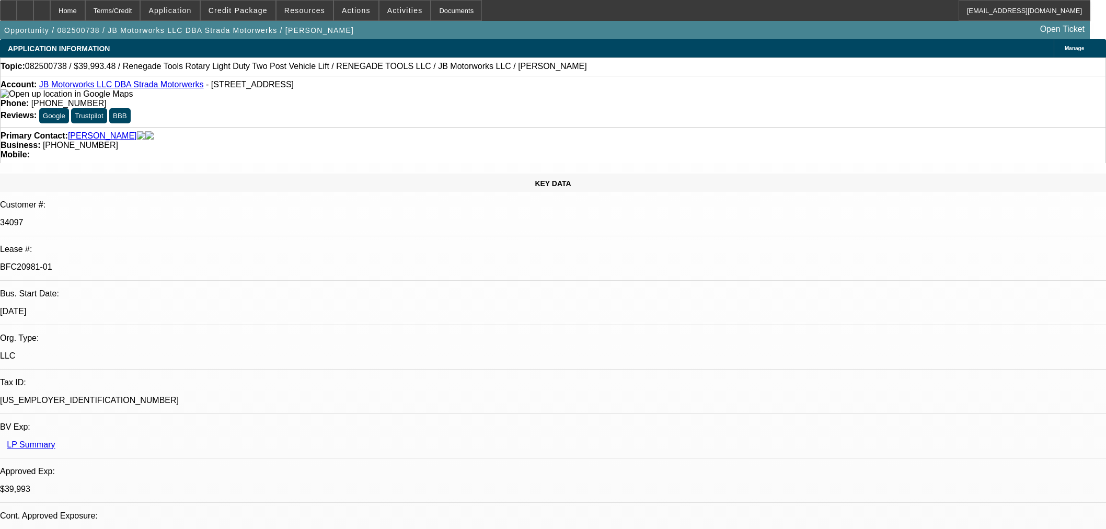
select select "3"
select select "0"
select select "6"
select select "0"
select select "3"
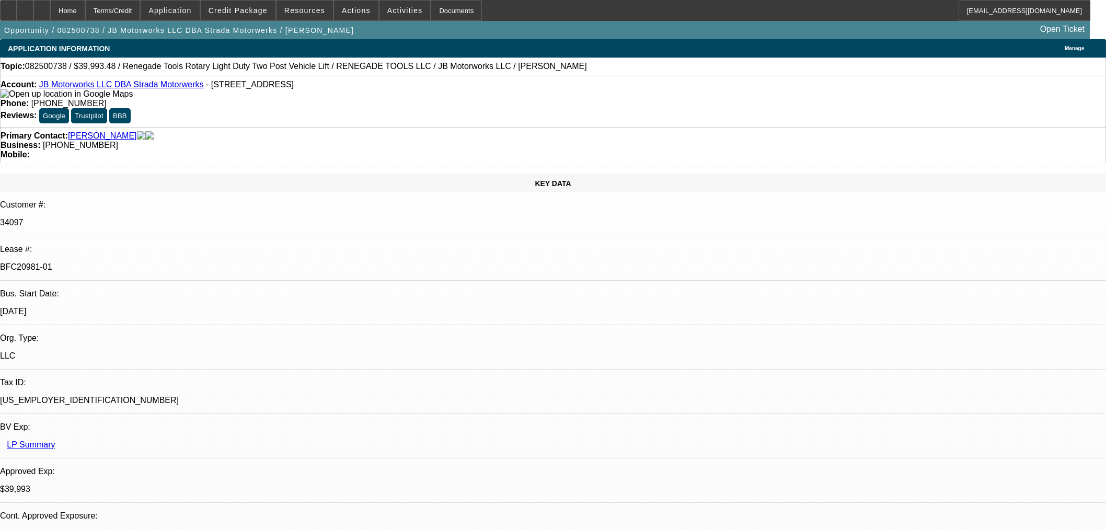
select select "0"
select select "6"
select select "0"
select select "3"
select select "0.1"
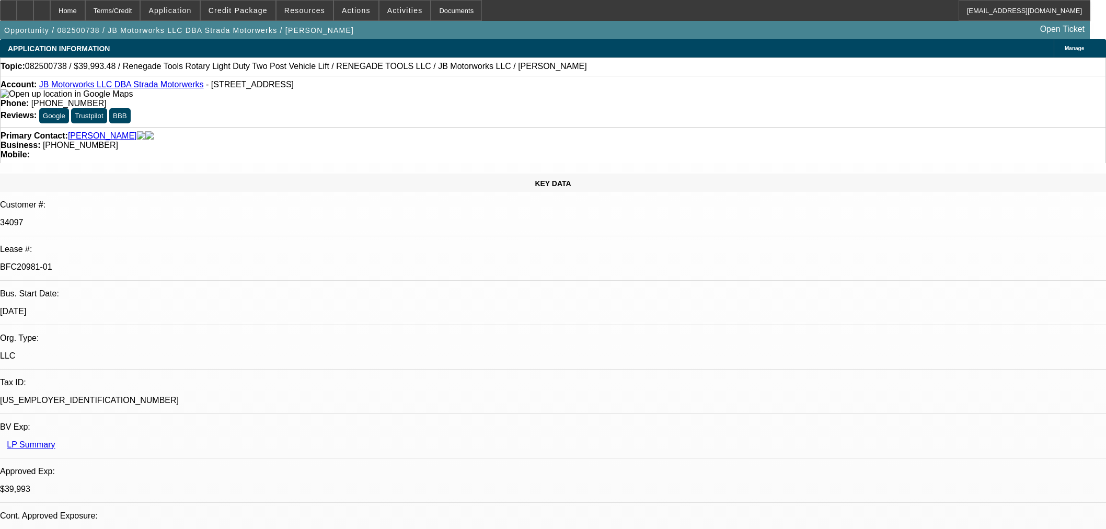
select select "4"
select select "0"
select select "3"
select select "0"
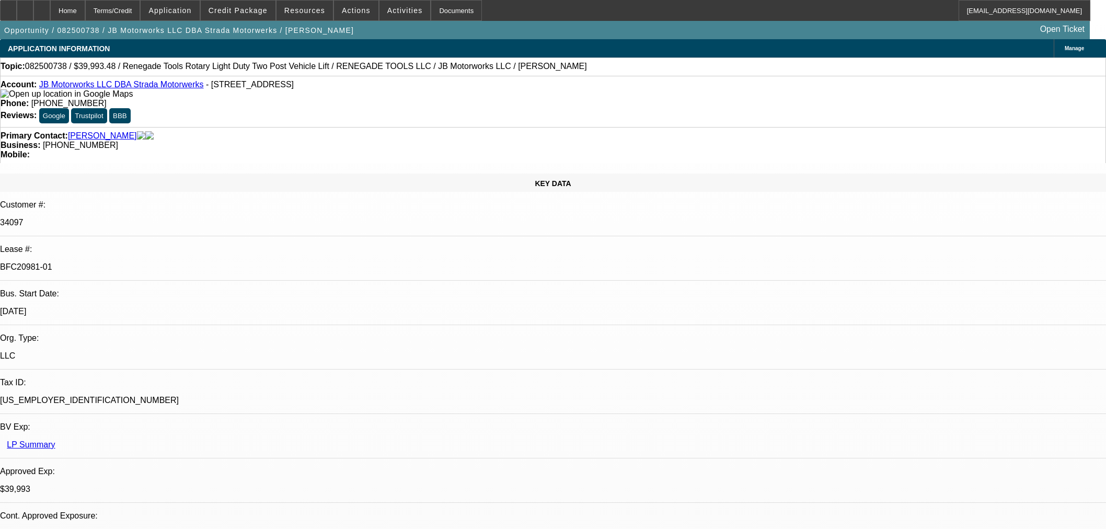
select select "6"
select select "0"
select select "3"
select select "0"
select select "6"
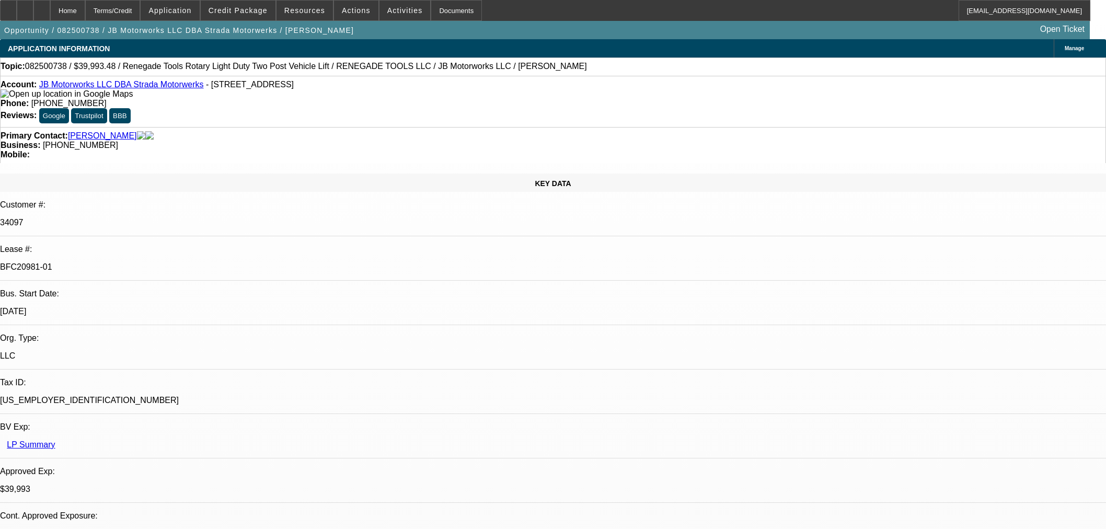
select select "0"
select select "3"
select select "0"
select select "6"
select select "0"
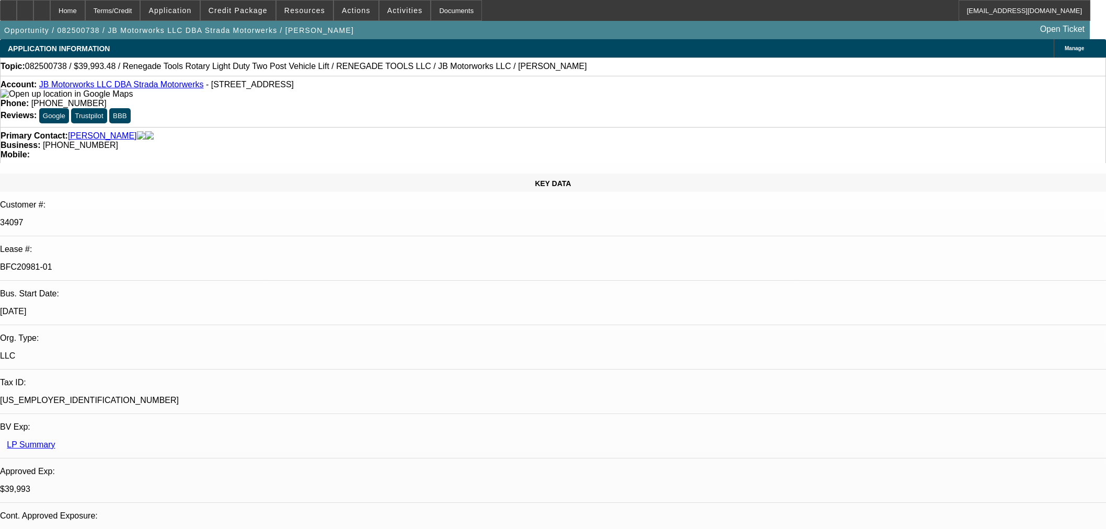
select select "3"
select select "0.1"
select select "4"
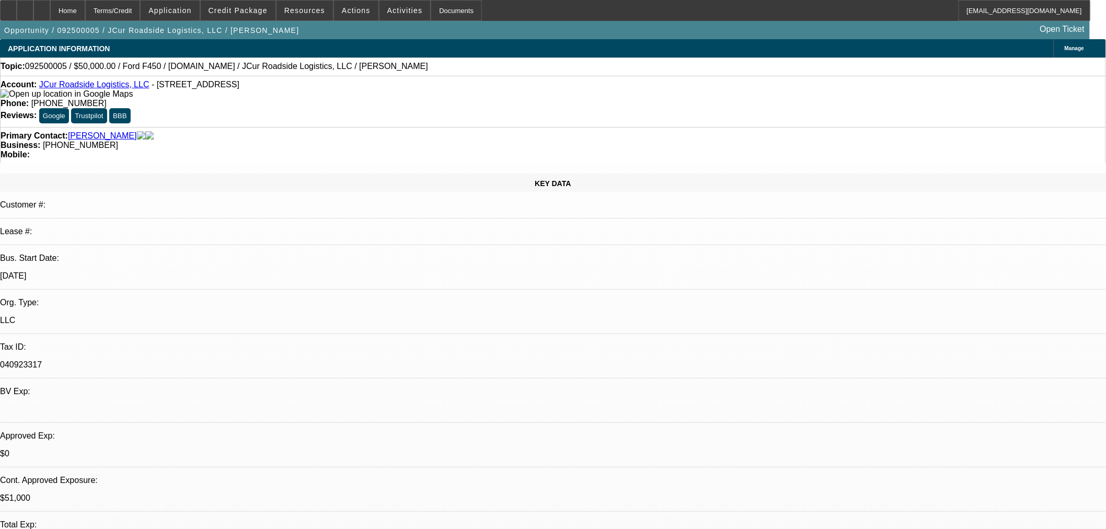
select select "0"
select select "2"
select select "0.1"
select select "4"
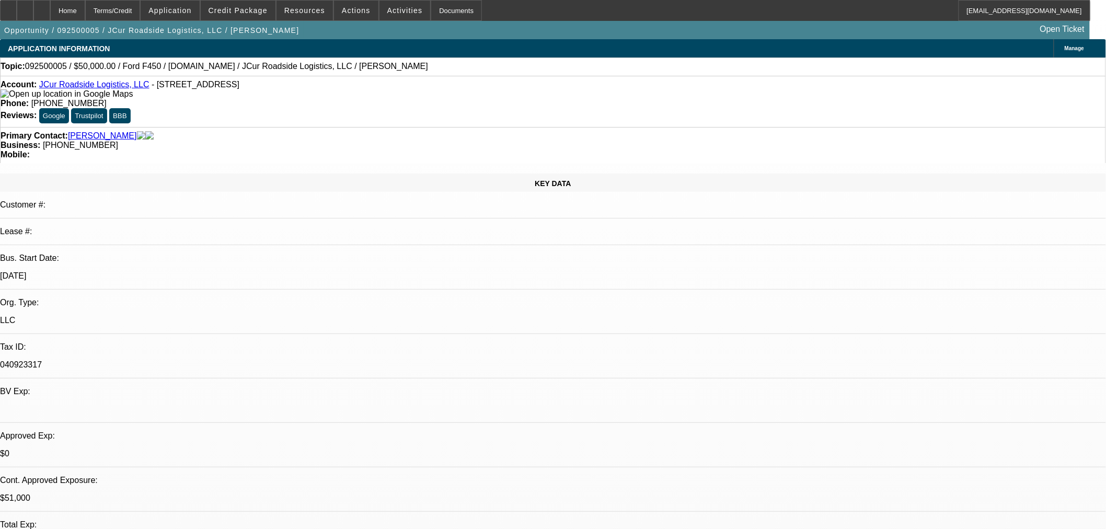
select select "0.15"
select select "2"
select select "0.1"
select select "4"
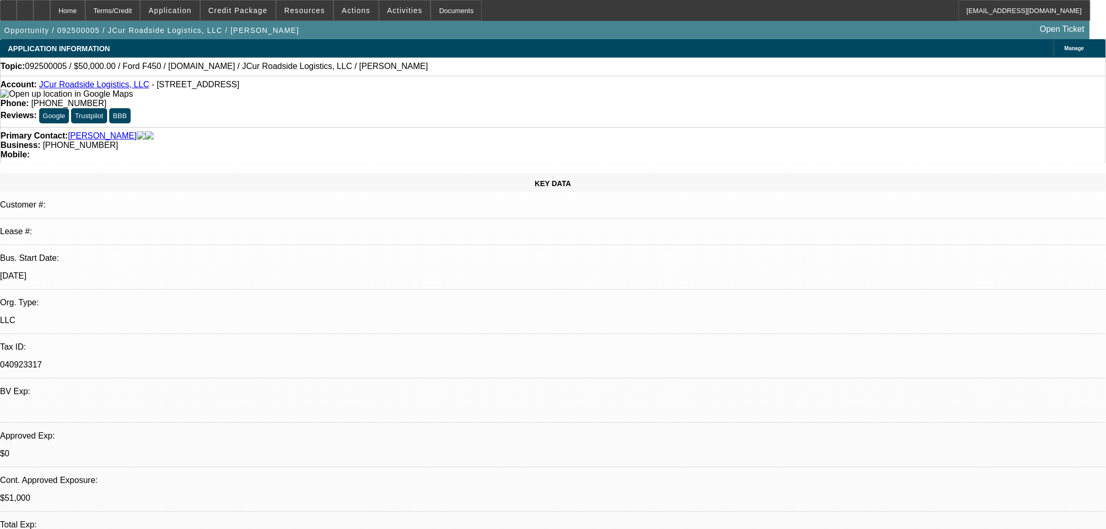
select select "0.15"
select select "2"
select select "0.1"
select select "4"
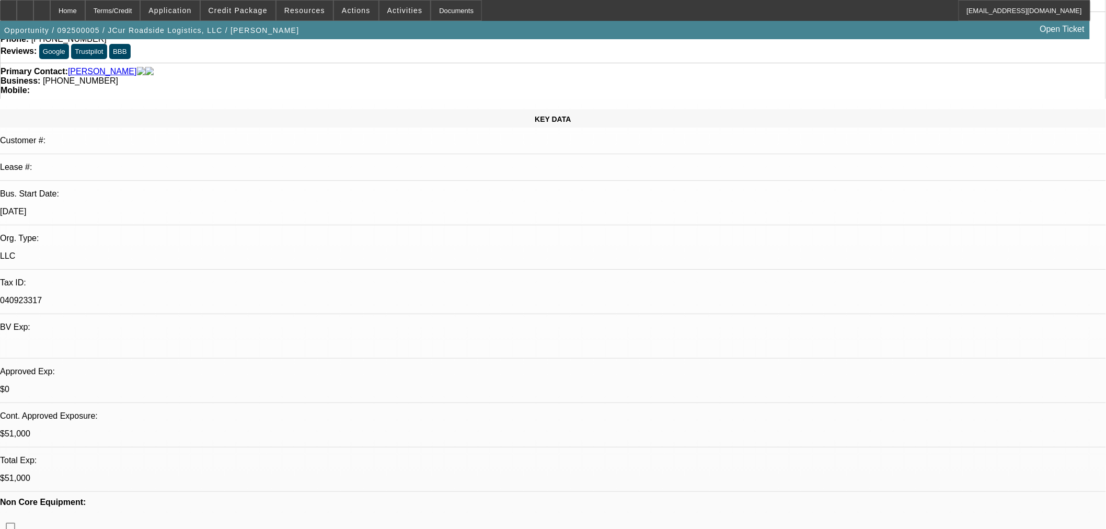
scroll to position [290, 0]
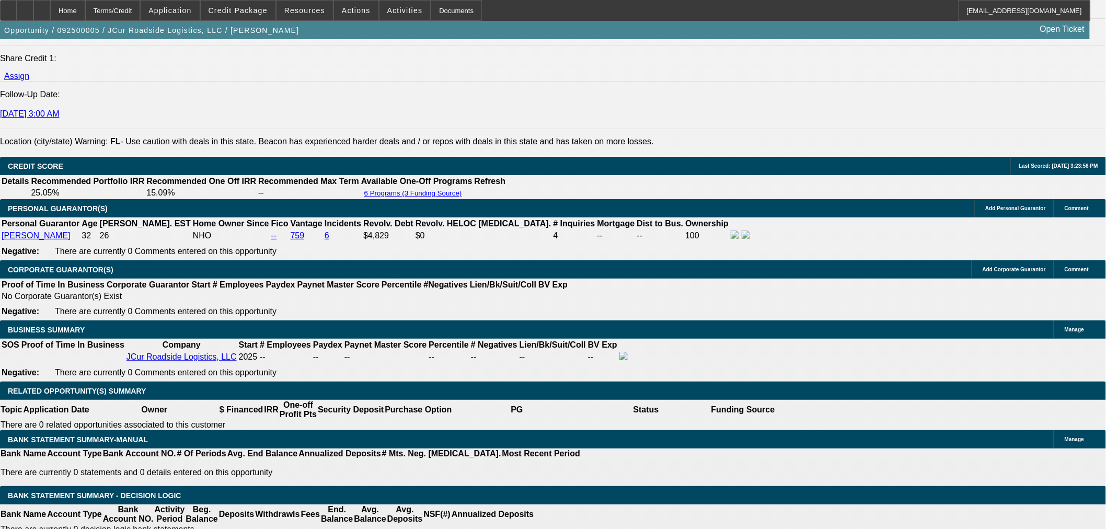
scroll to position [1335, 0]
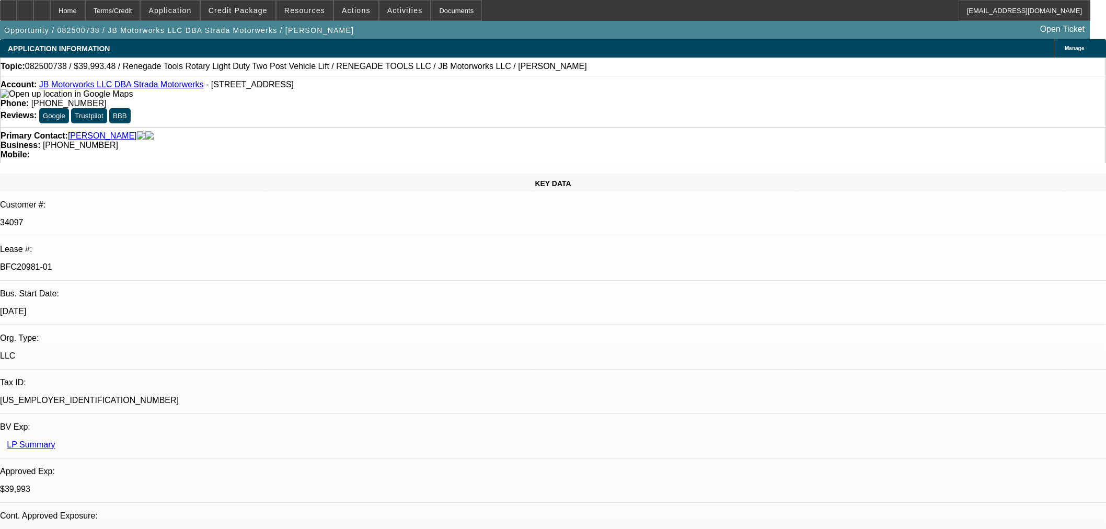
select select "0"
select select "3"
select select "0"
select select "6"
select select "0"
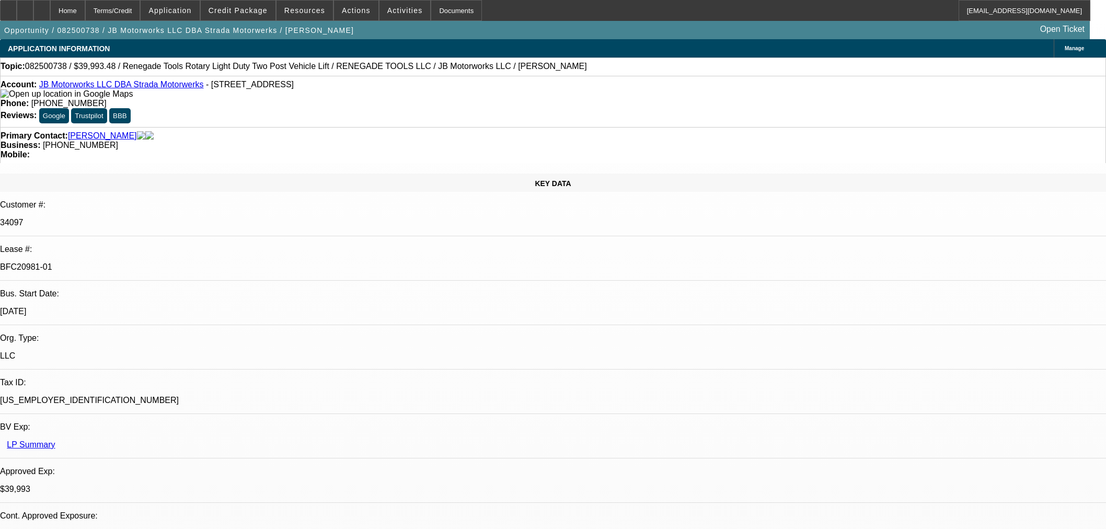
select select "3"
select select "0"
select select "6"
select select "0"
select select "3"
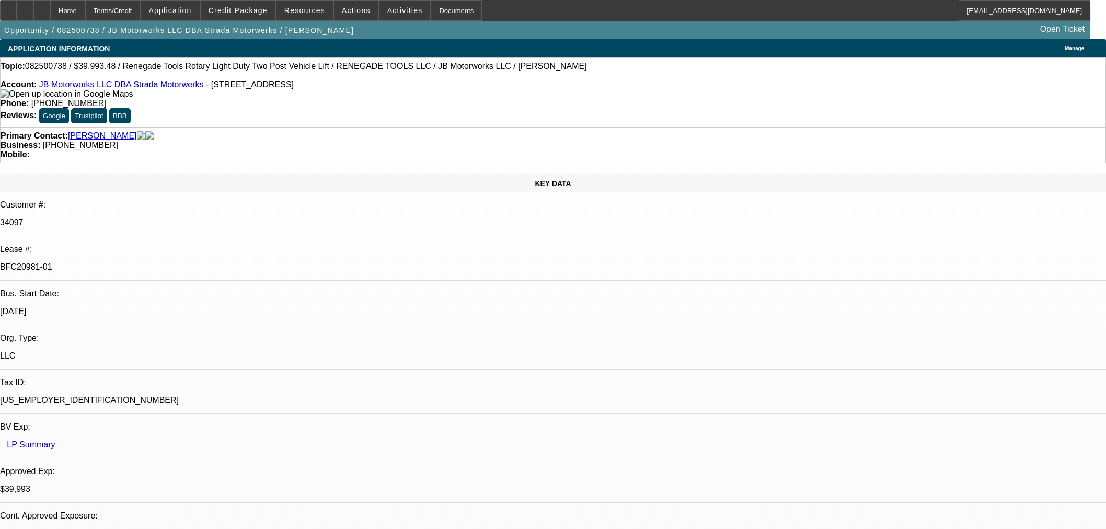
select select "0"
select select "6"
select select "0"
select select "3"
select select "0.1"
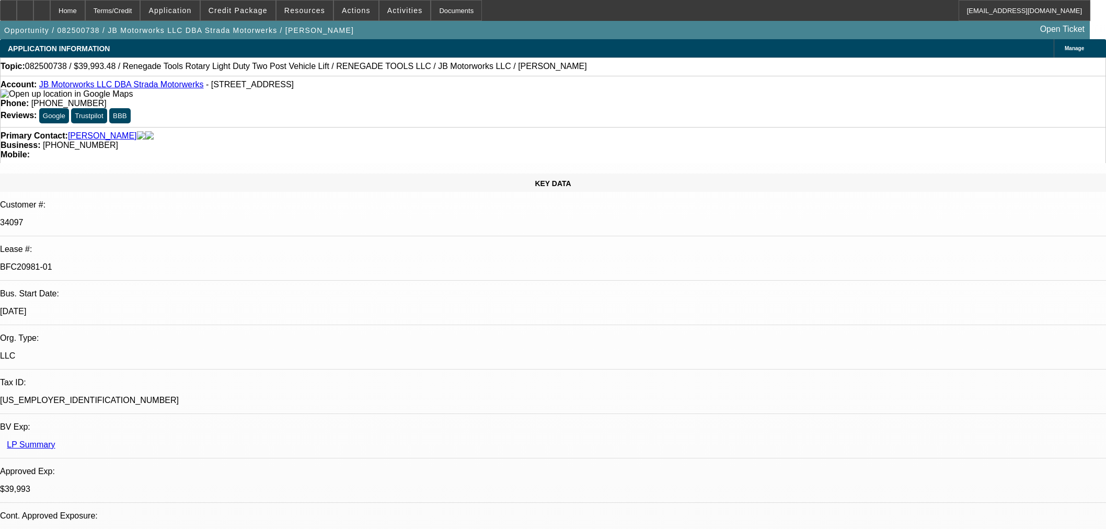
select select "4"
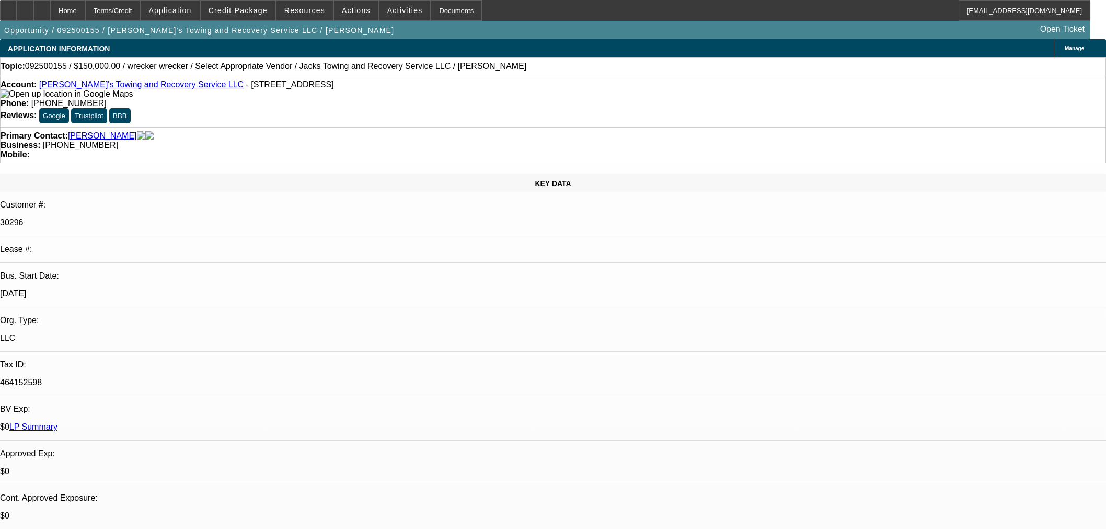
select select "0"
select select "2"
select select "0.1"
select select "4"
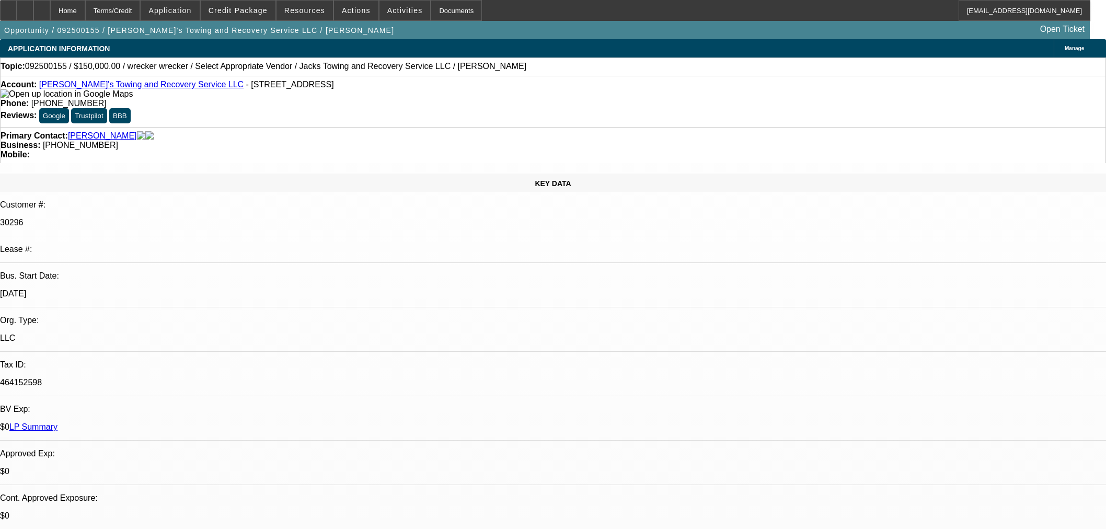
scroll to position [348, 0]
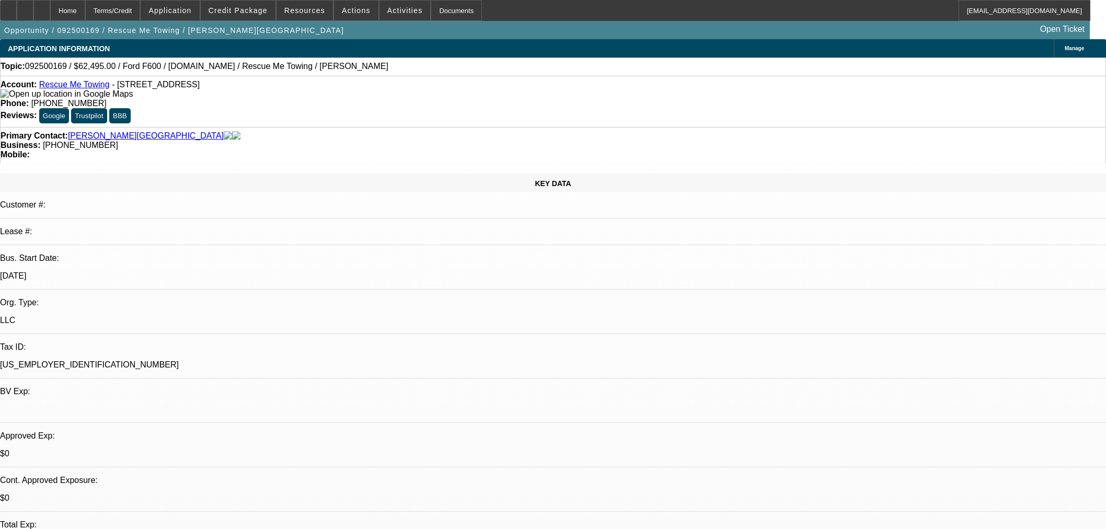
select select "0"
select select "2"
select select "0.1"
select select "4"
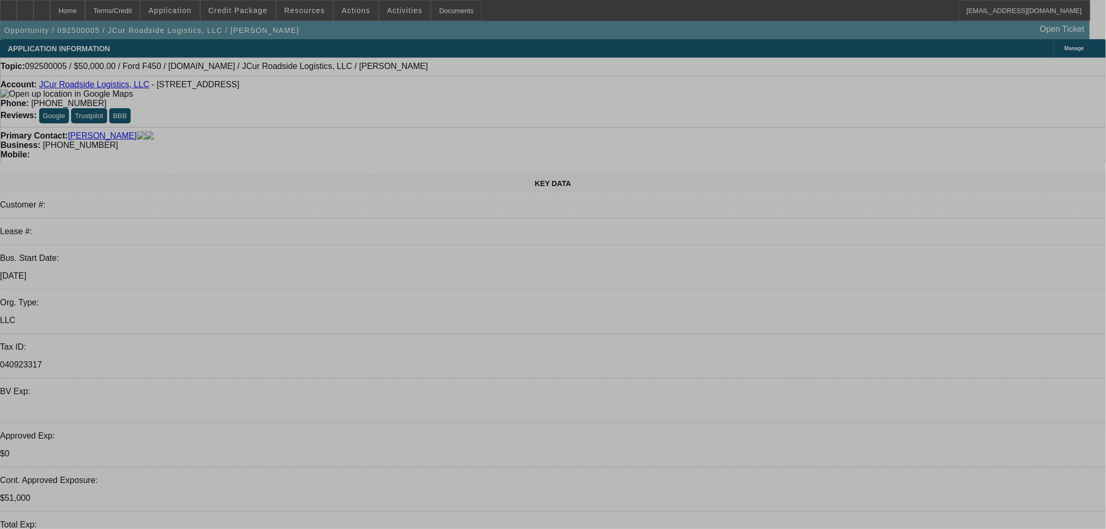
select select "0"
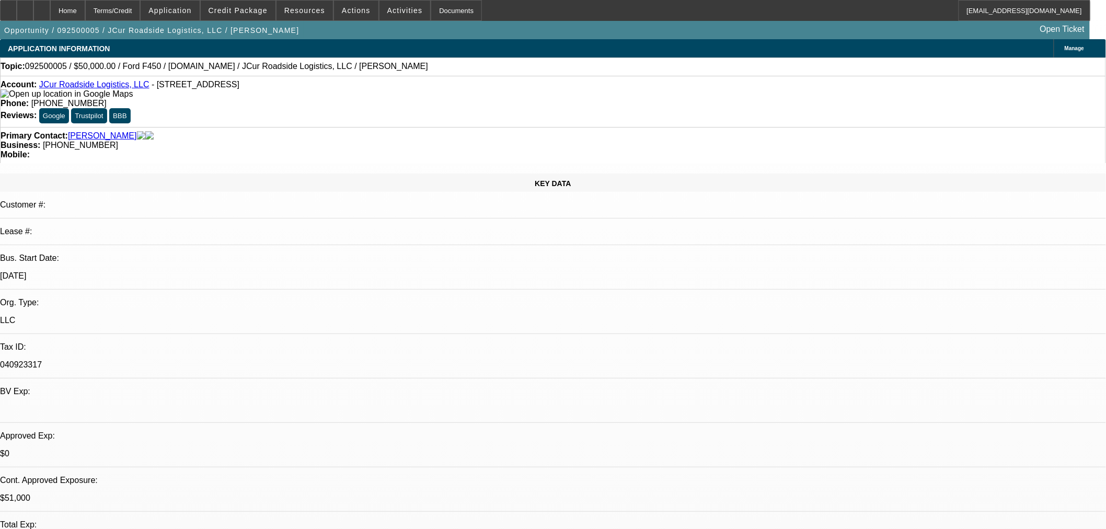
select select "2"
select select "0.1"
select select "4"
select select "0.15"
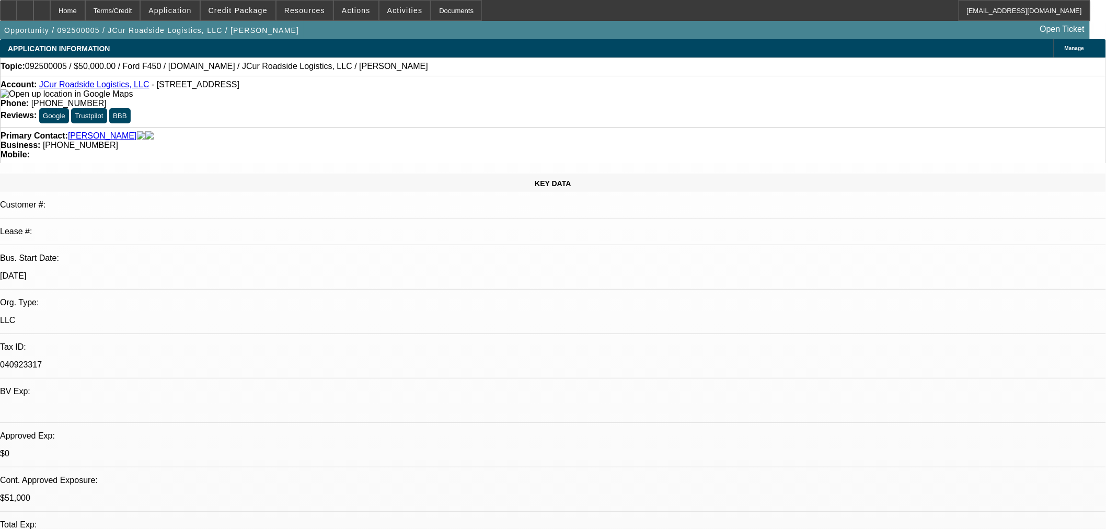
select select "2"
select select "0.1"
select select "4"
select select "0.15"
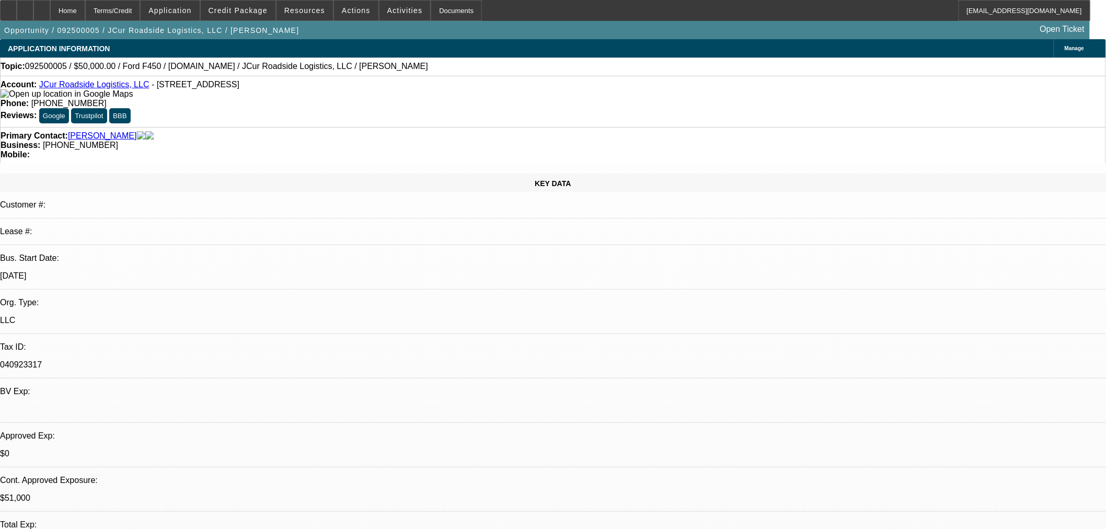
select select "2"
select select "0.1"
select select "4"
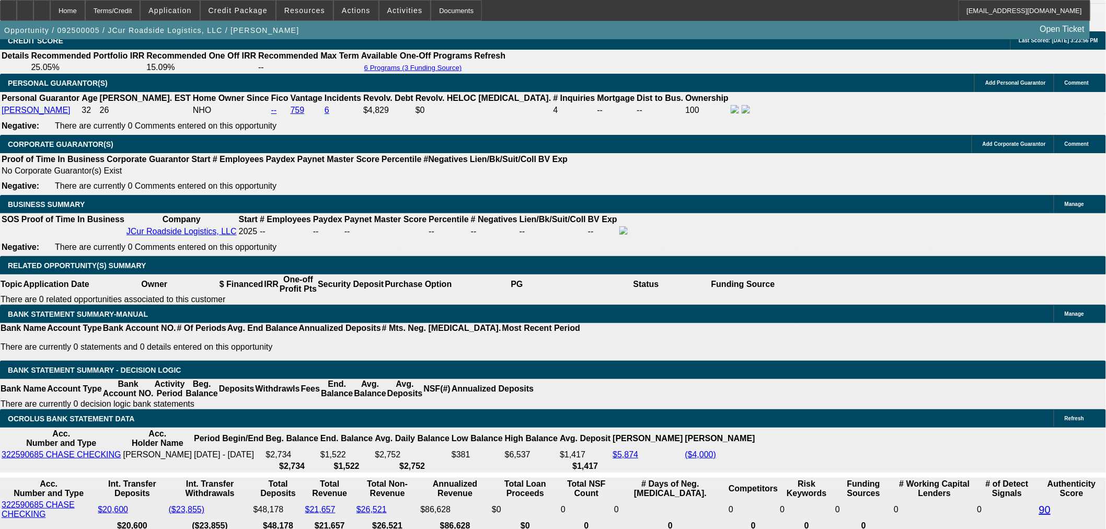
scroll to position [1452, 0]
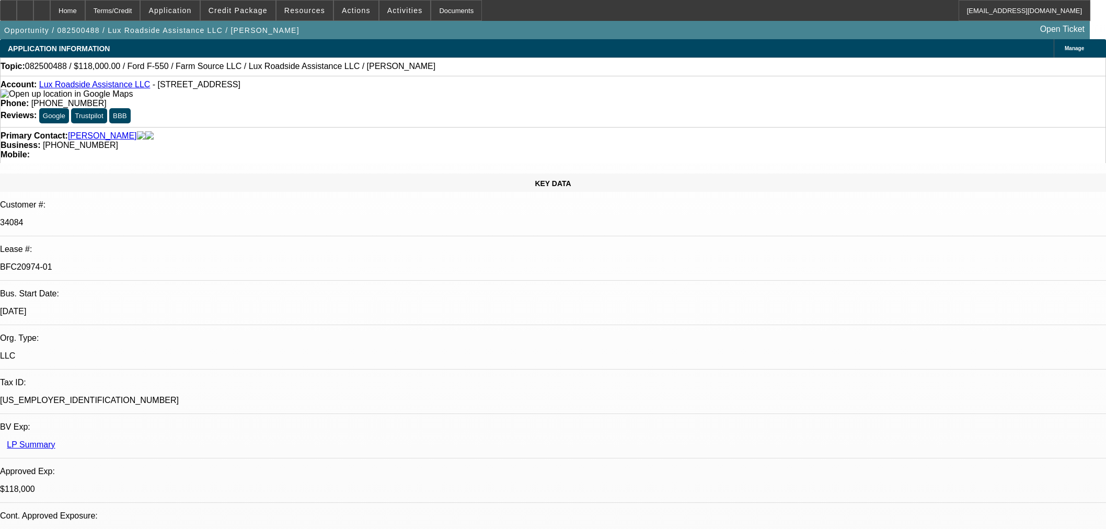
select select "0"
select select "6"
select select "0"
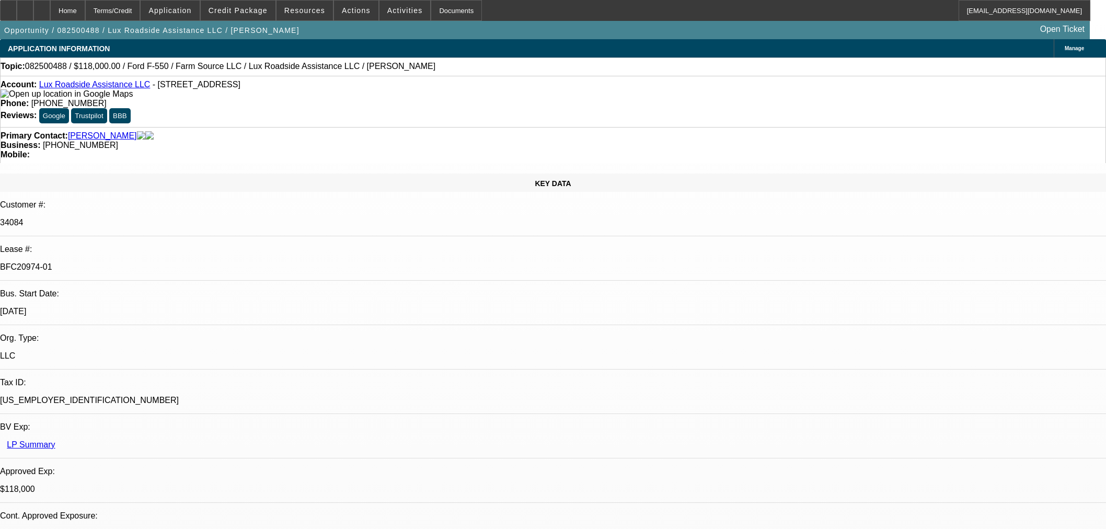
select select "0"
select select "6"
select select "0"
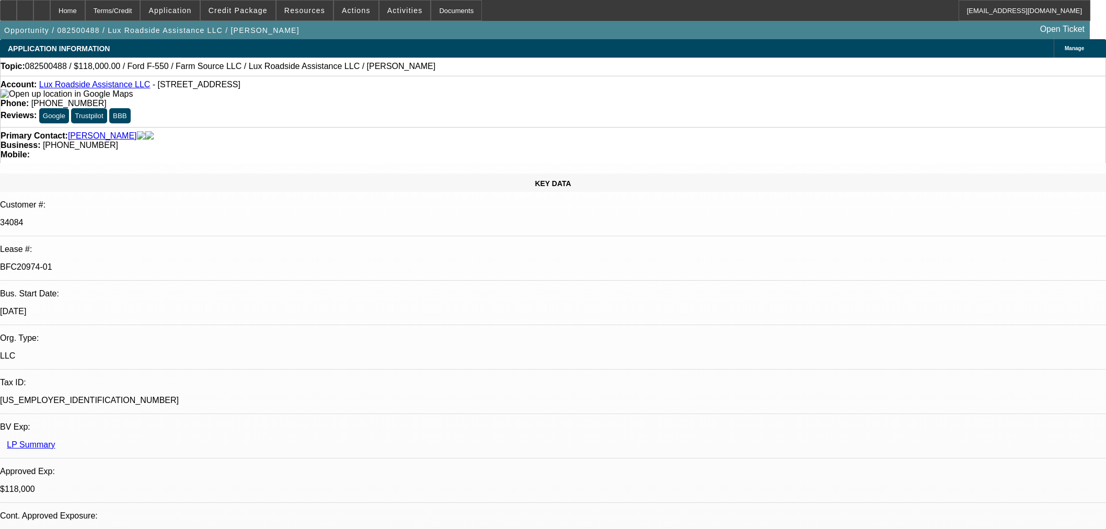
select select "0"
select select "6"
select select "0"
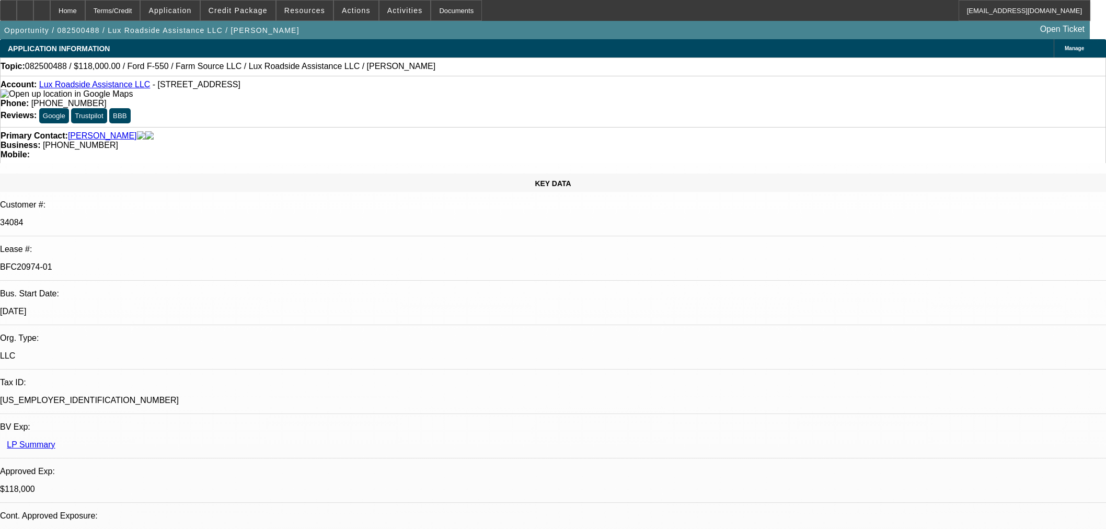
select select "6"
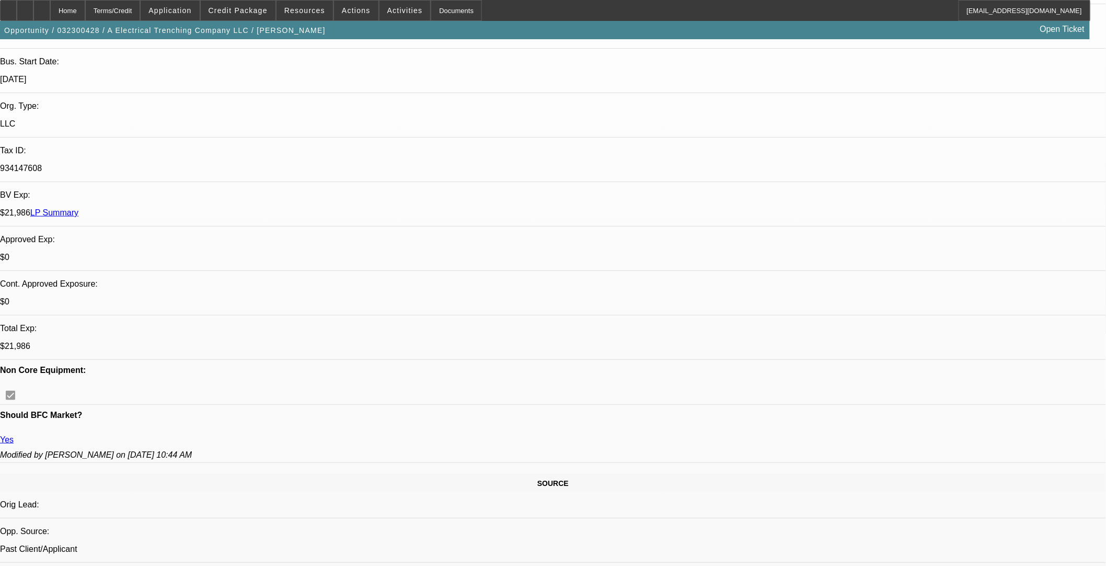
select select "0"
select select "3"
select select "0"
select select "6"
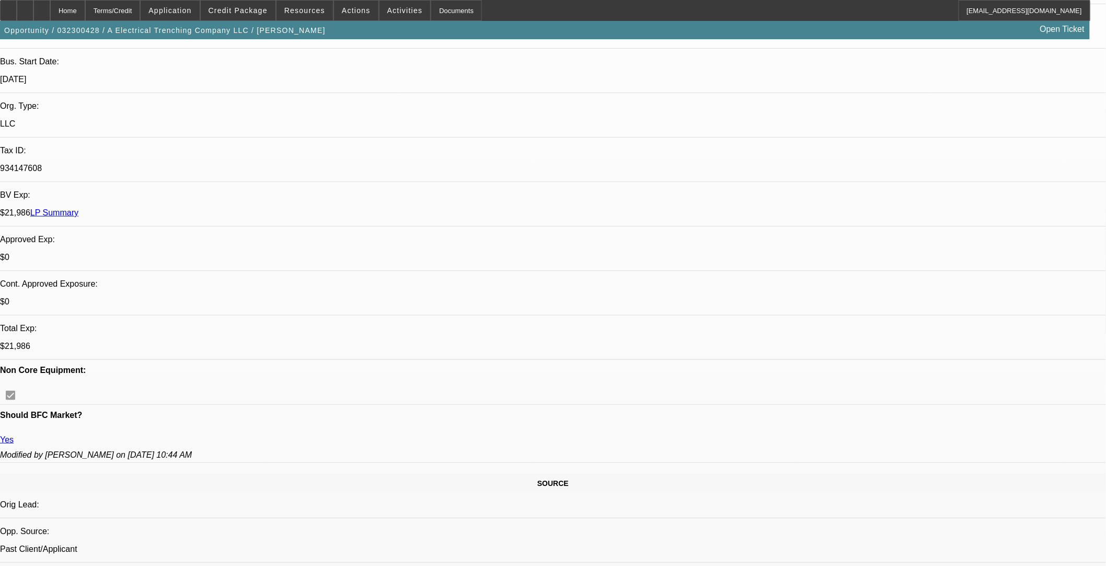
select select "0"
select select "3"
select select "0"
select select "6"
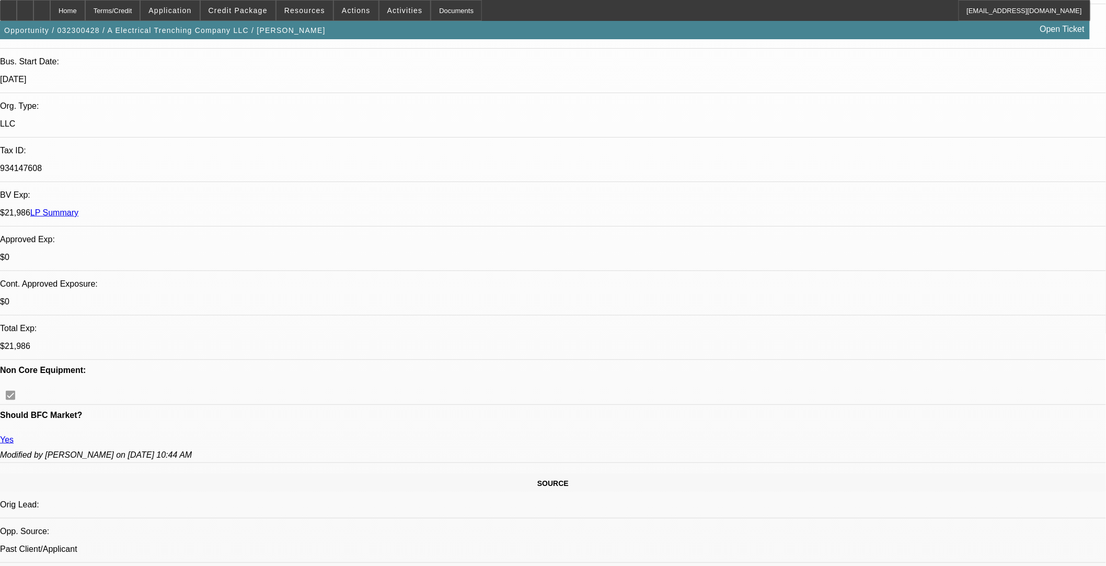
select select "0"
select select "3"
select select "0"
select select "6"
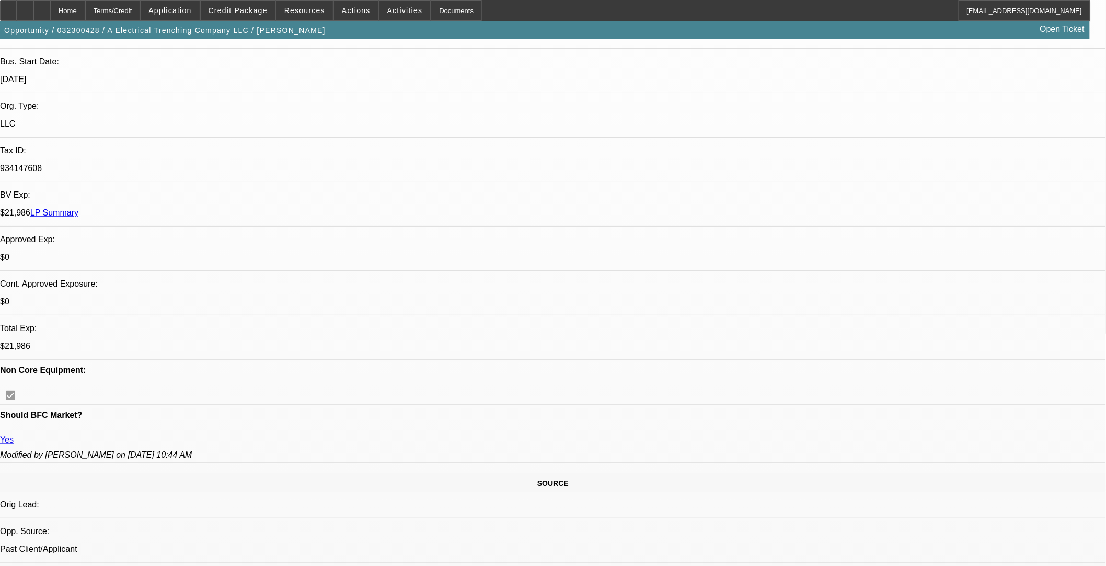
select select "0"
select select "3"
select select "0"
select select "6"
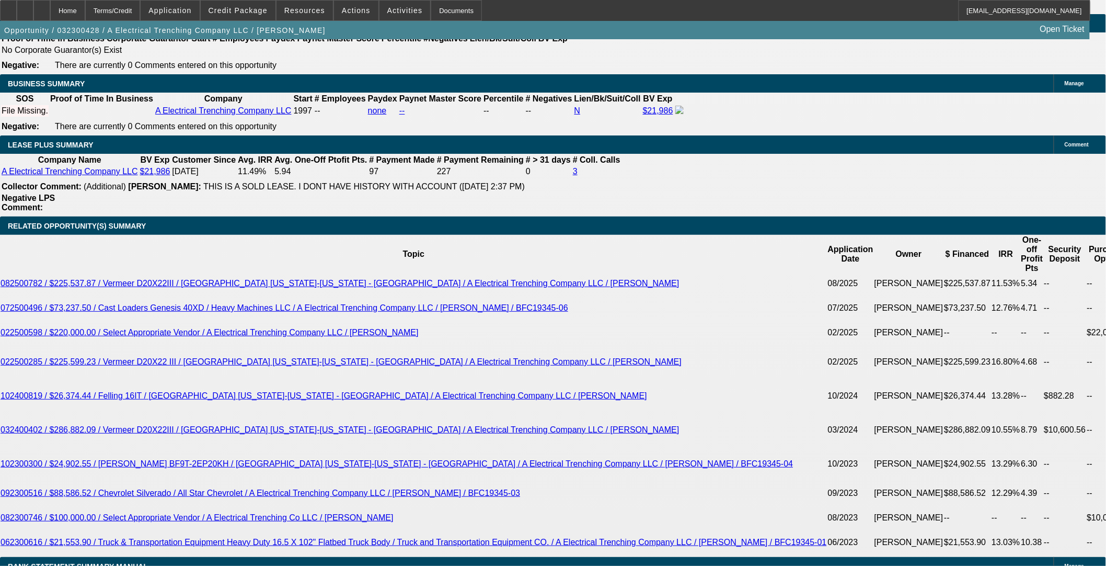
scroll to position [1684, 0]
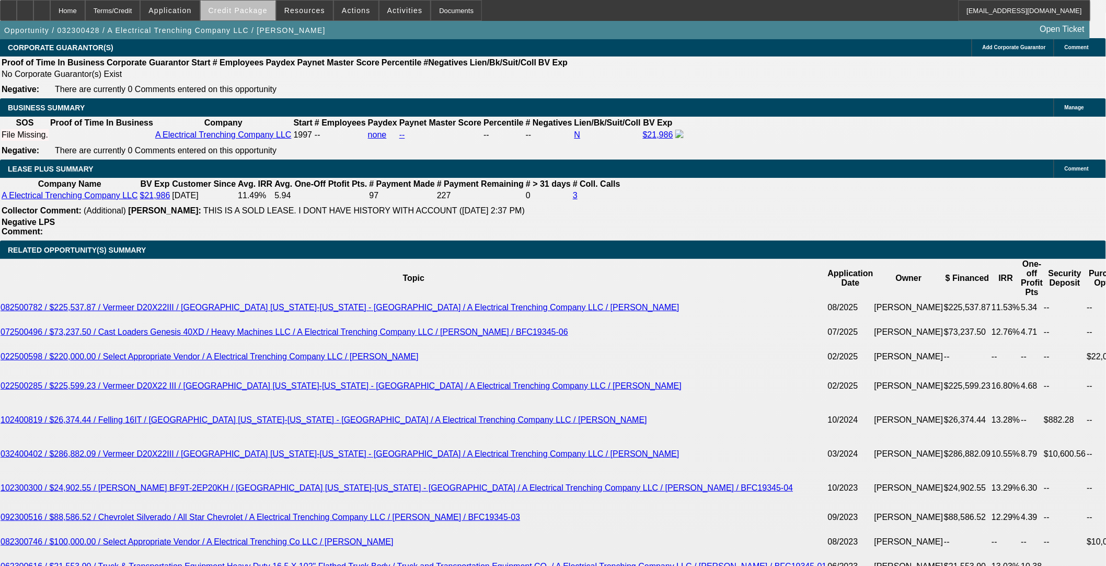
click at [268, 13] on span "Credit Package" at bounding box center [238, 10] width 59 height 8
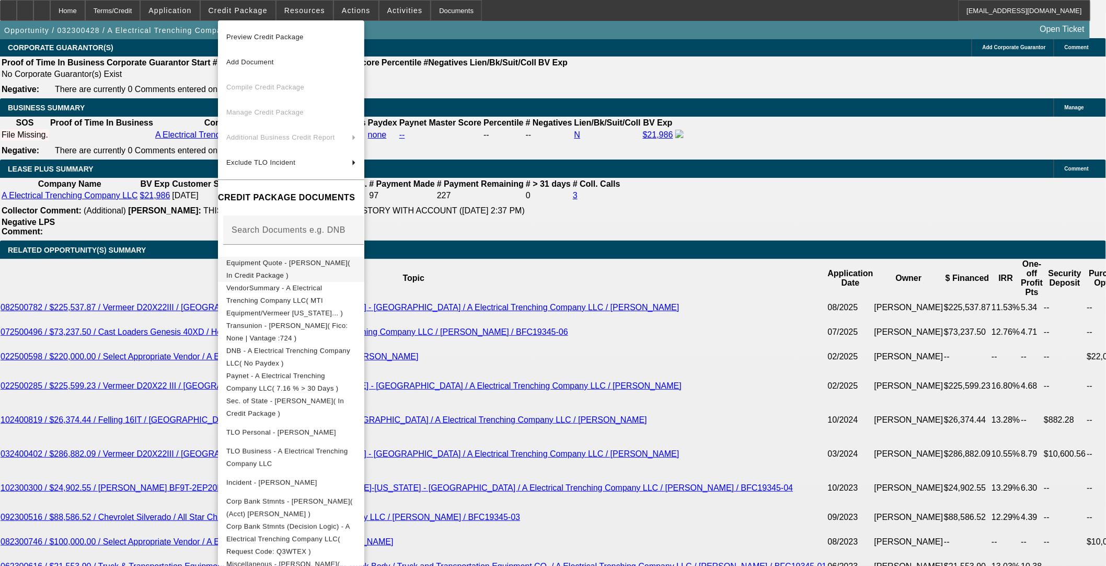
click at [352, 272] on button "Equipment Quote - Johnny Guidry( In Credit Package )" at bounding box center [291, 268] width 146 height 25
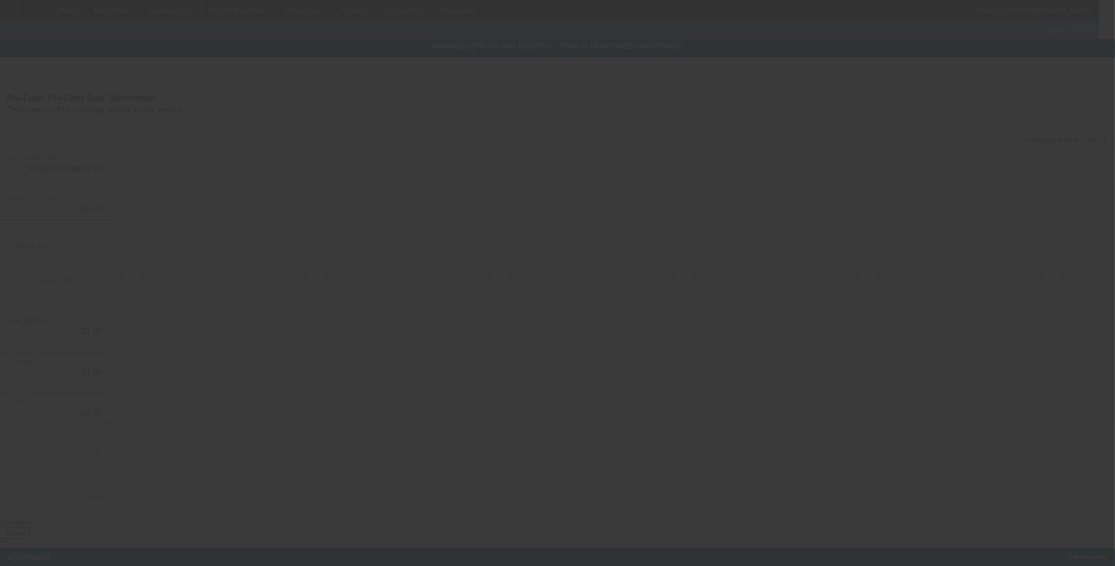
type input "$40,763.97"
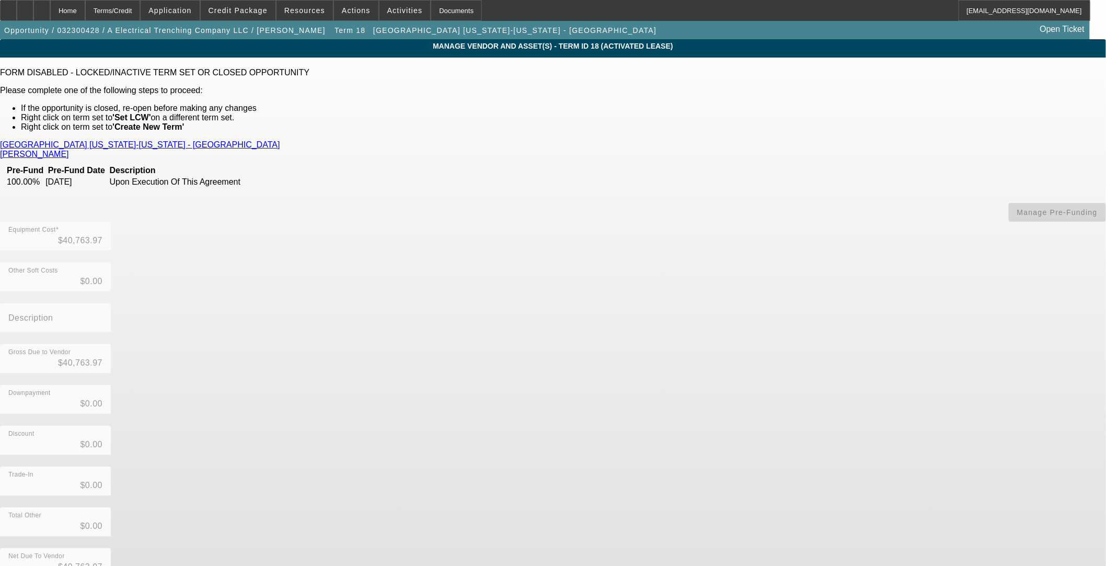
scroll to position [2, 0]
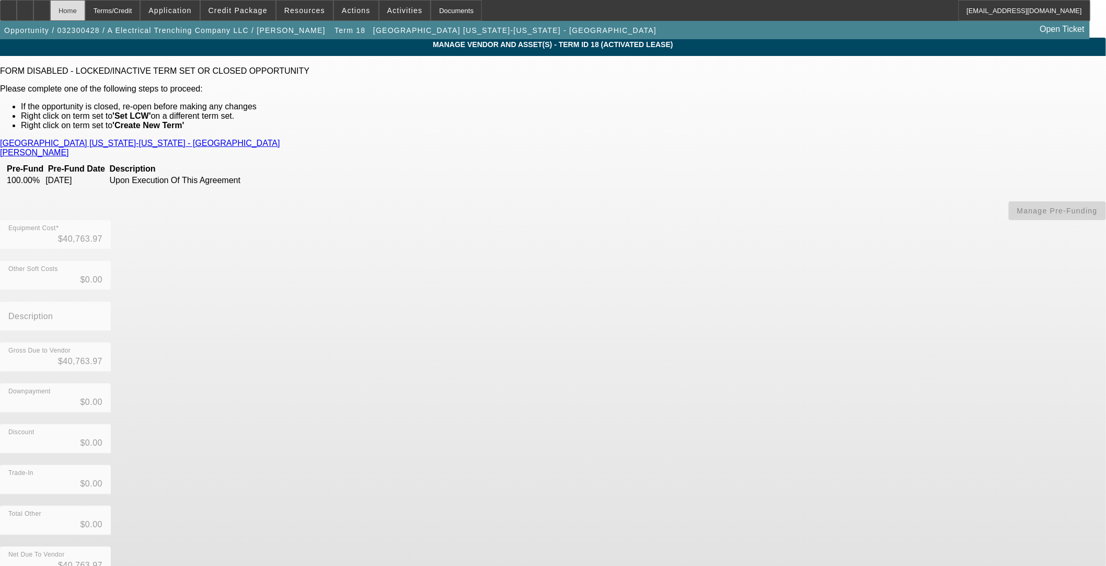
click at [85, 7] on div "Home" at bounding box center [67, 10] width 35 height 21
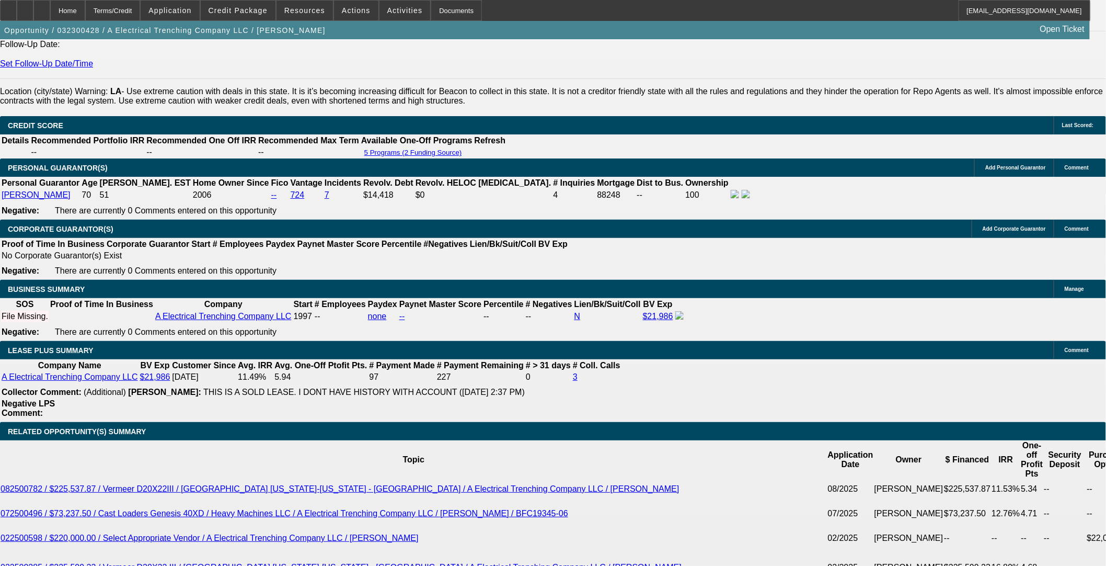
select select "0"
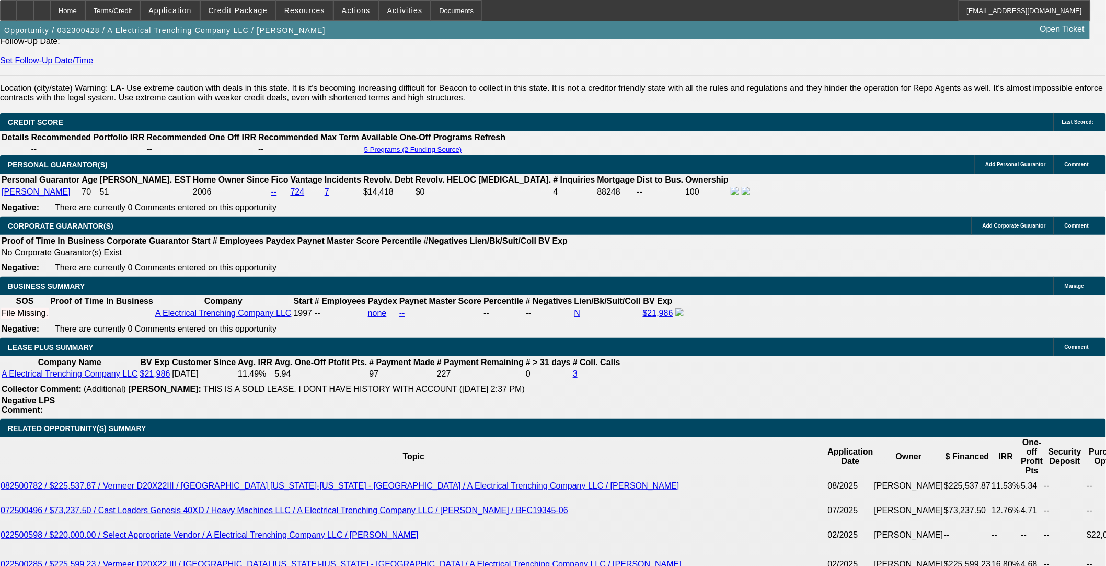
select select "0"
select select "3"
select select "0"
select select "6"
select select "0"
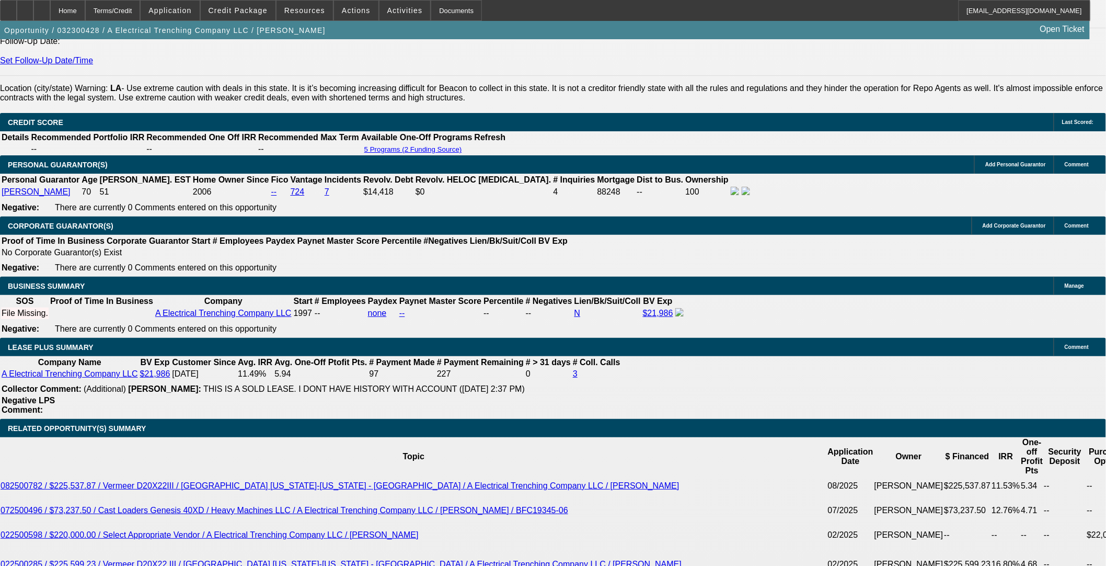
select select "0"
select select "3"
select select "0"
select select "6"
select select "0"
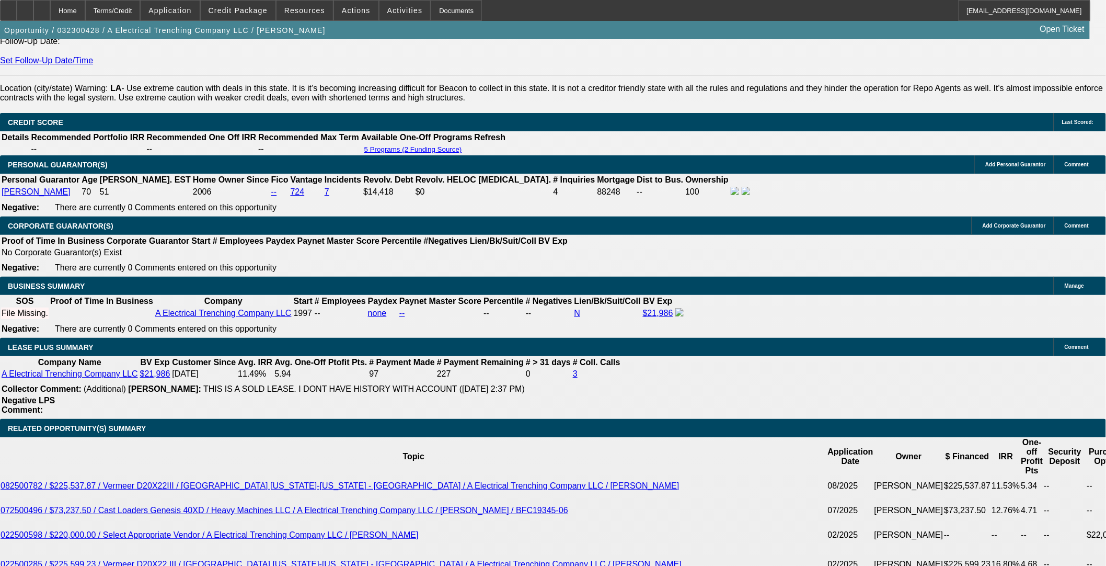
select select "0"
select select "3"
select select "0"
select select "6"
select select "0"
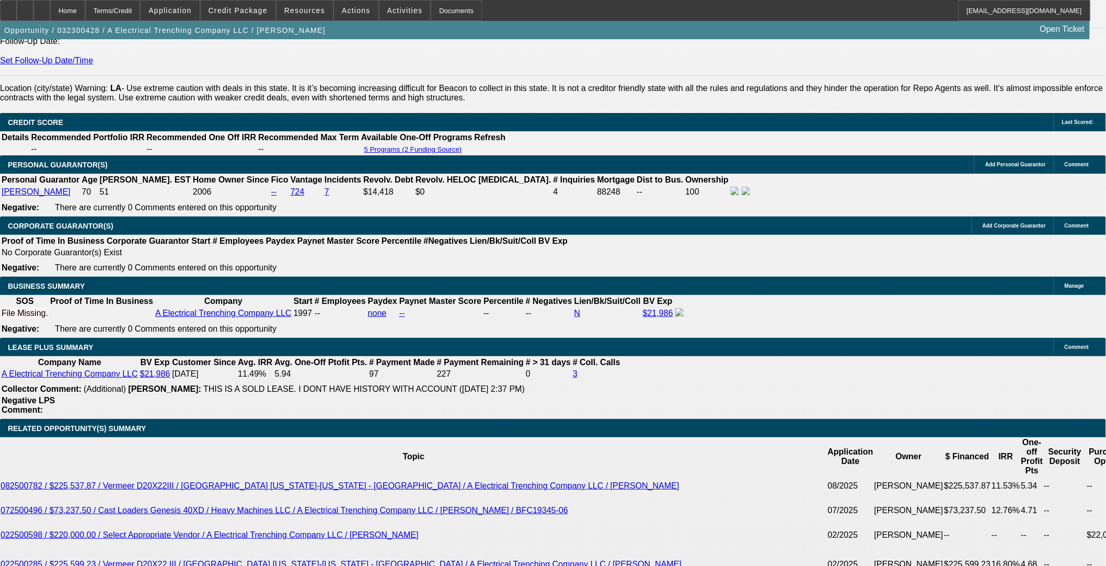
select select "0"
select select "3"
select select "0"
select select "6"
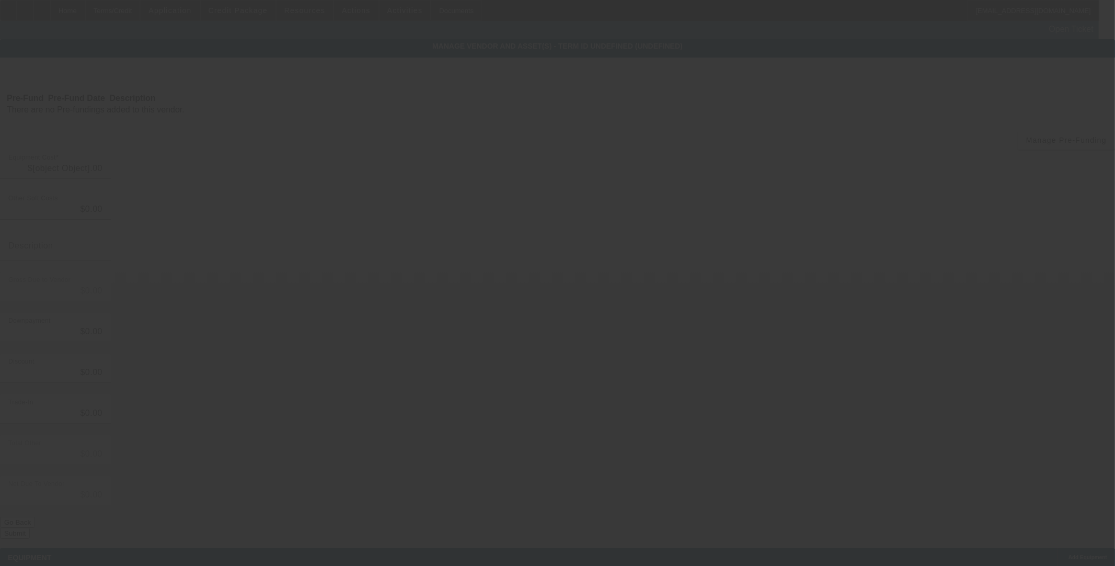
type input "$178,074.28"
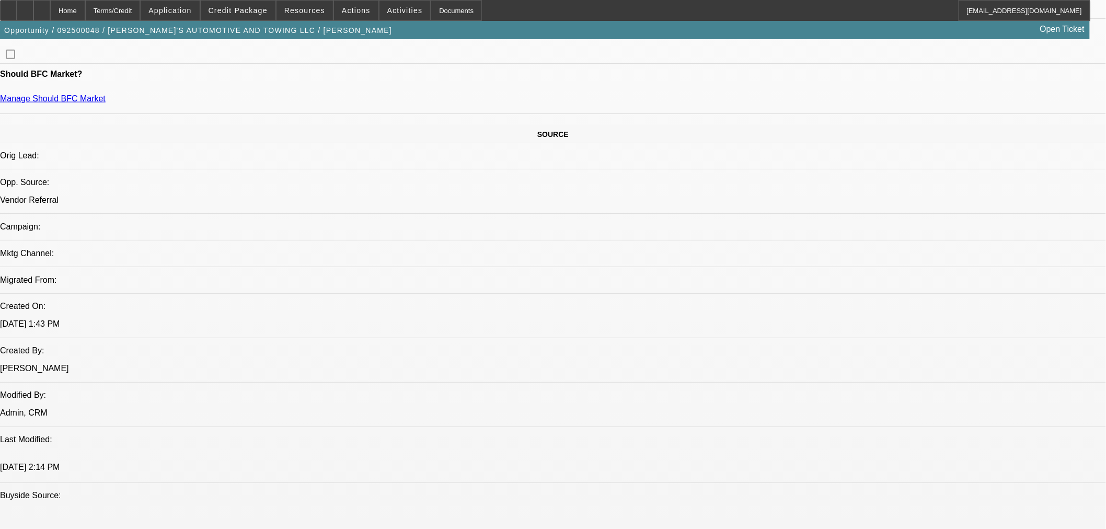
select select "0"
select select "0.1"
select select "4"
select select "0"
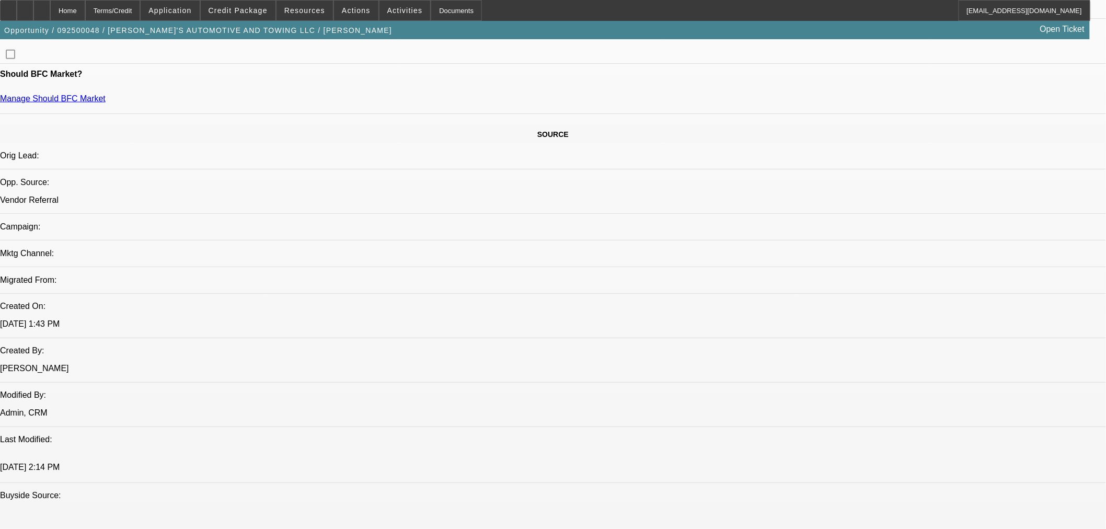
select select "0"
select select "0.1"
select select "4"
select select "0"
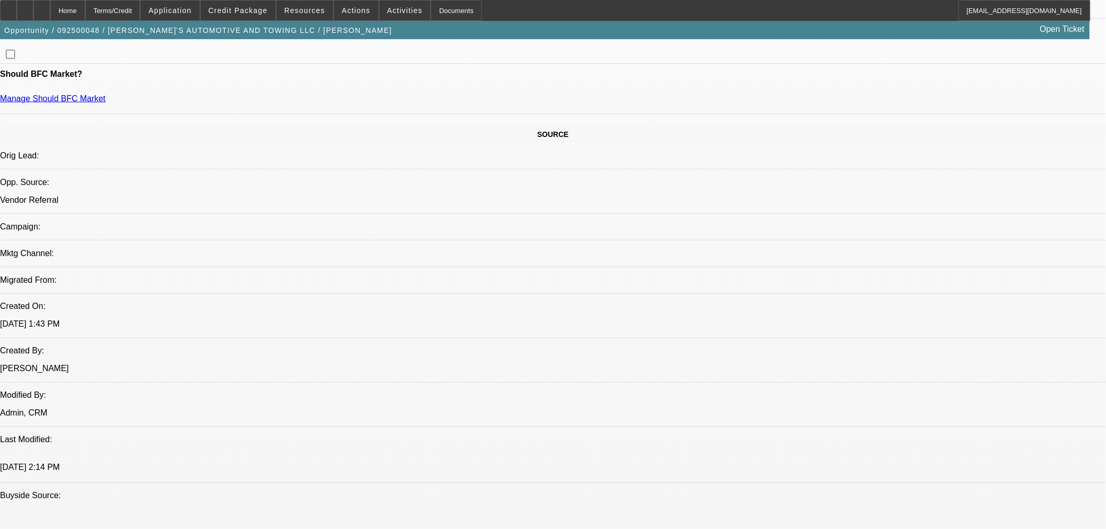
select select "3"
select select "0.1"
select select "4"
select select "0"
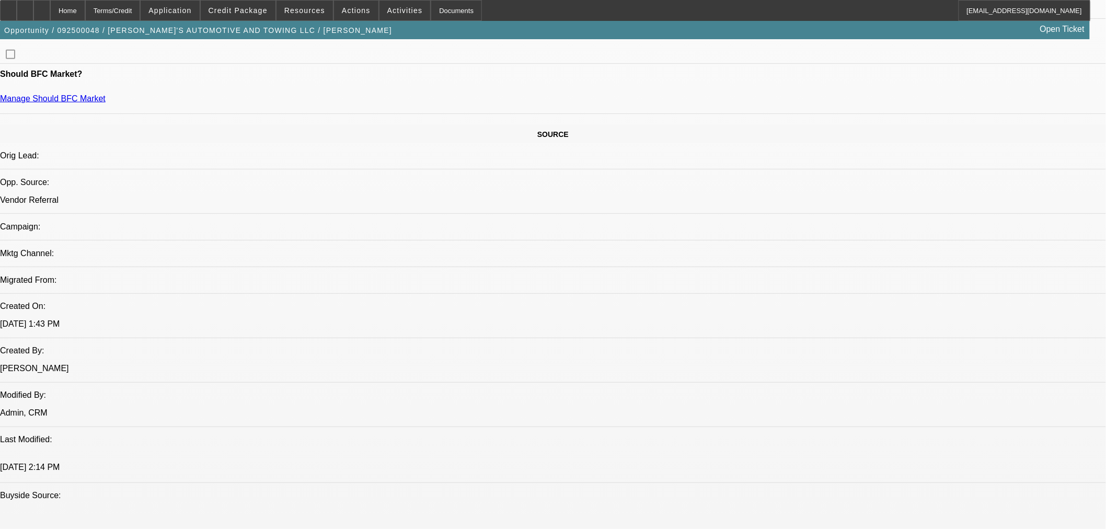
select select "0.1"
select select "4"
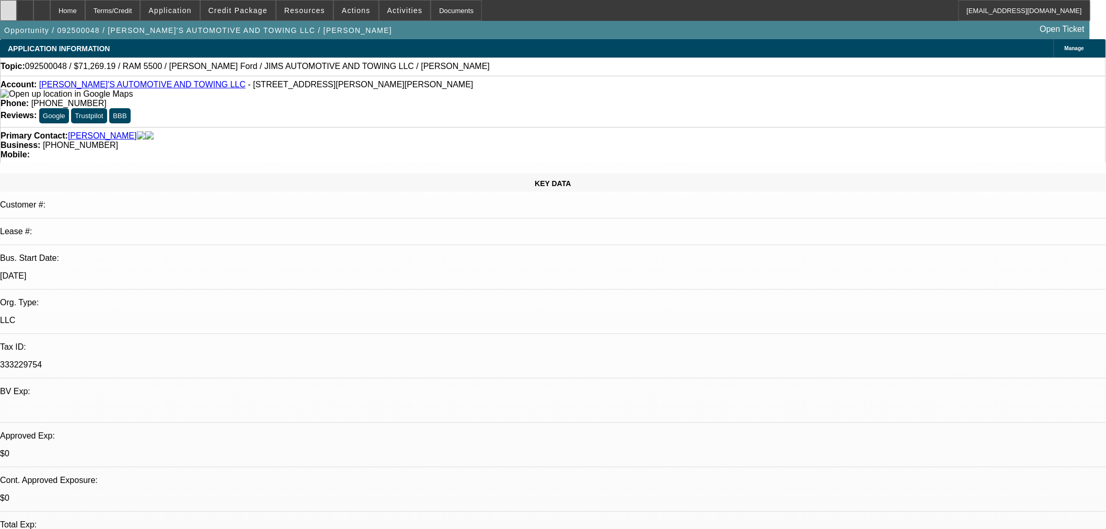
click at [17, 9] on div at bounding box center [8, 10] width 17 height 21
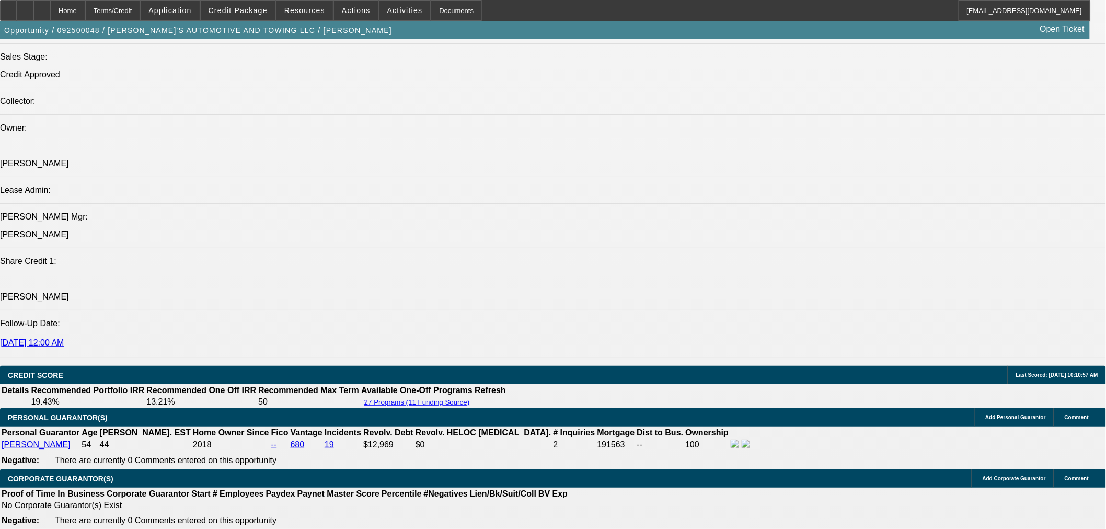
scroll to position [1335, 0]
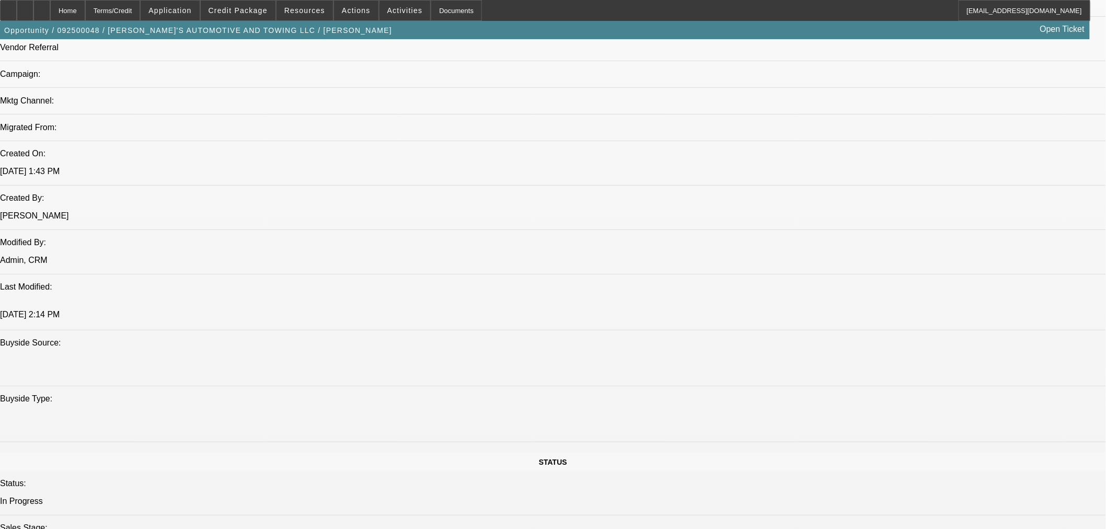
select select "0"
select select "0.1"
select select "4"
select select "0"
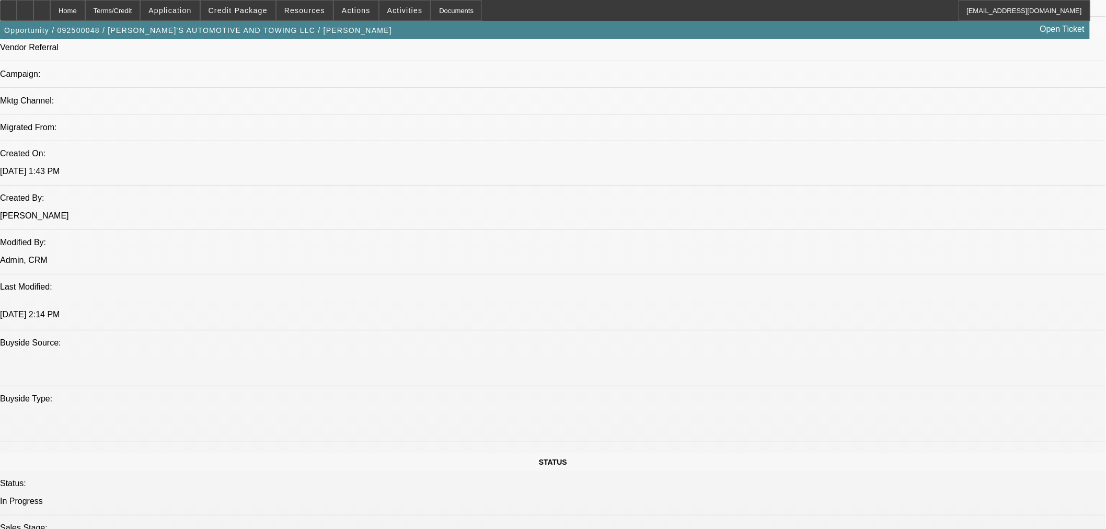
select select "0"
select select "0.1"
select select "4"
select select "0"
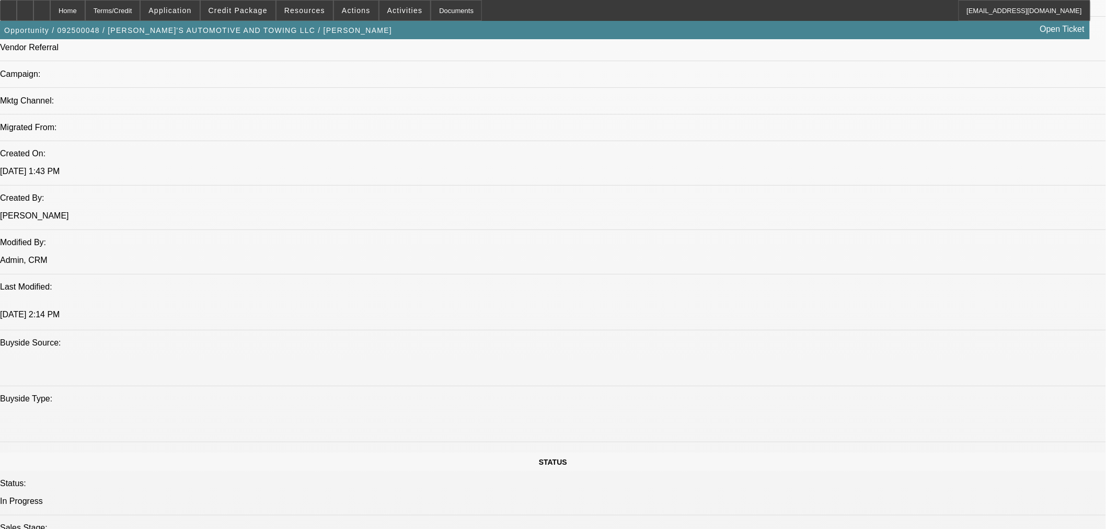
select select "3"
select select "0.1"
select select "4"
select select "0"
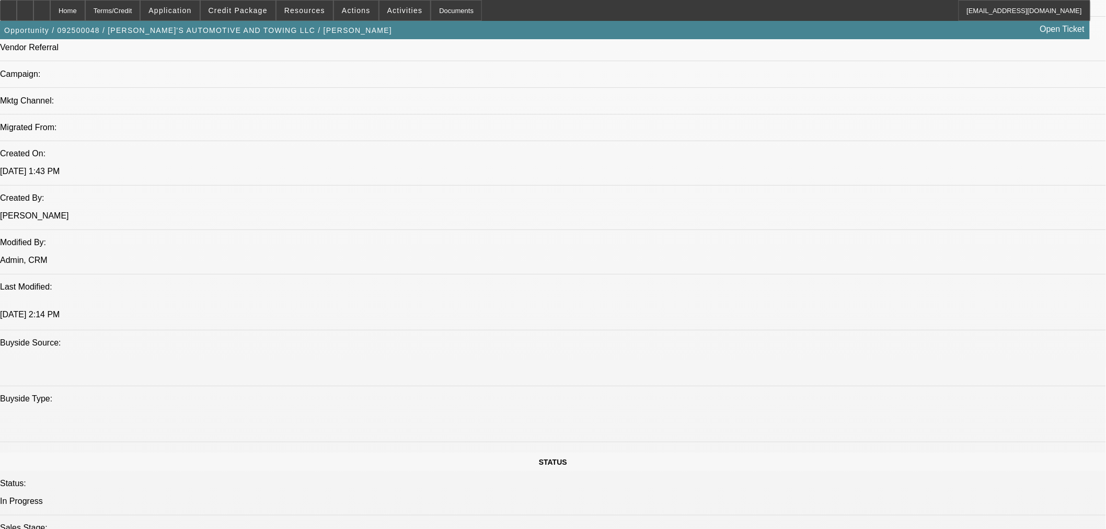
select select "0.1"
select select "4"
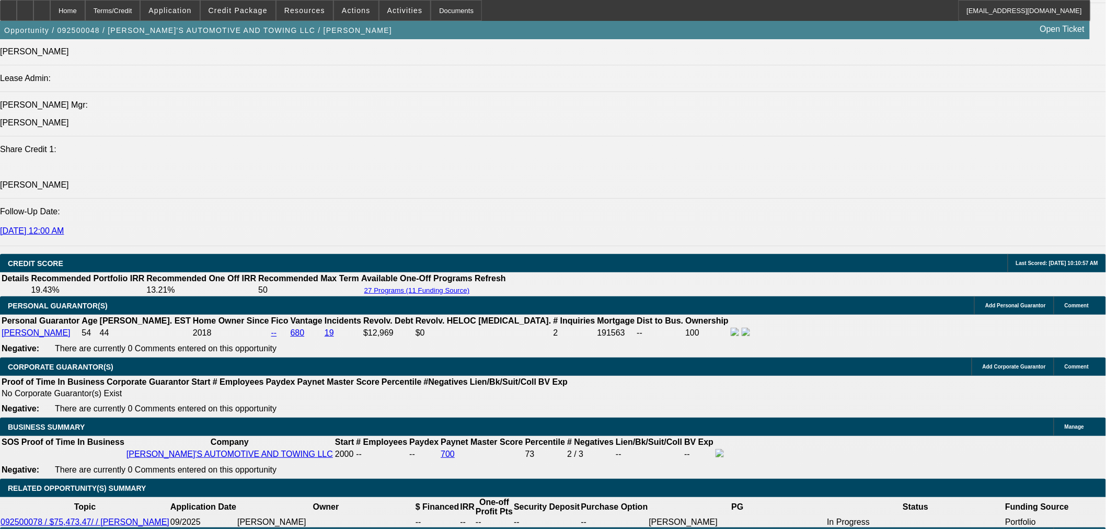
scroll to position [1289, 0]
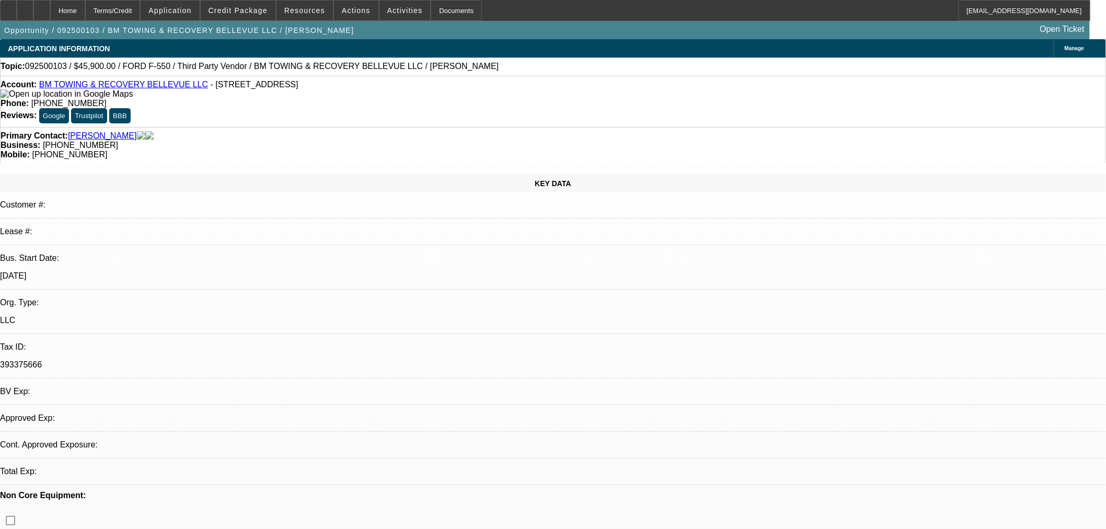
select select "0.15"
select select "2"
select select "0.1"
select select "4"
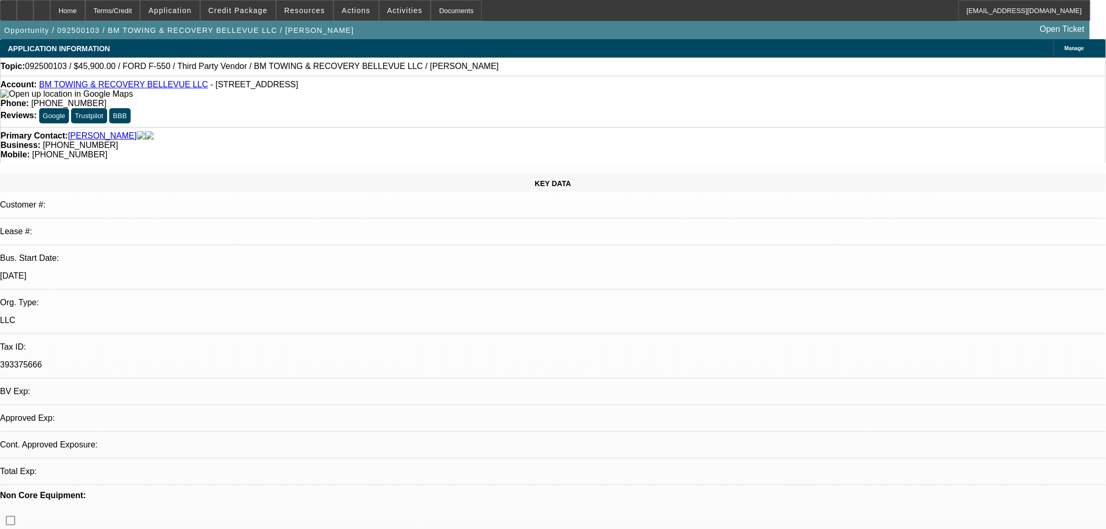
select select "0"
select select "2"
select select "0.1"
select select "4"
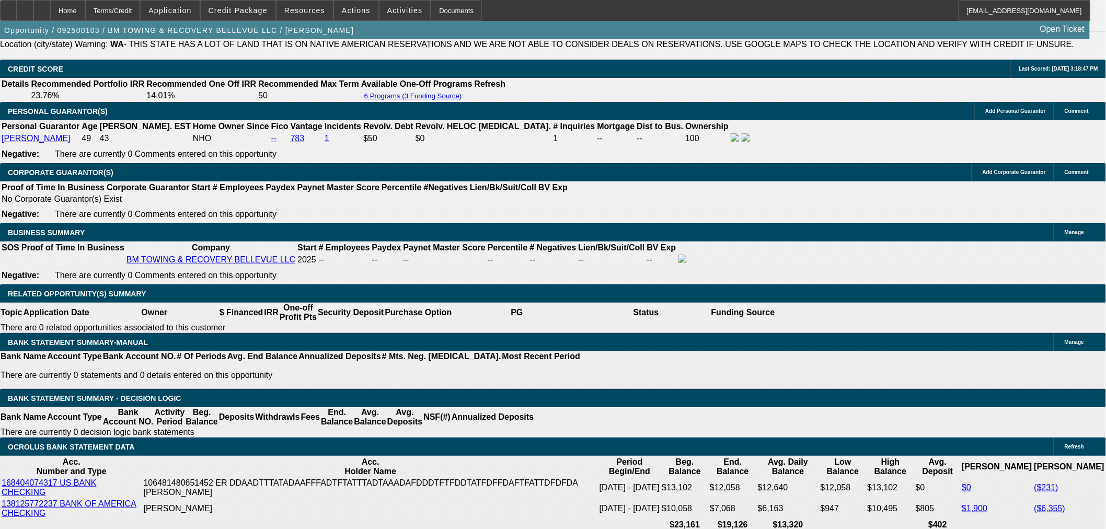
scroll to position [1556, 0]
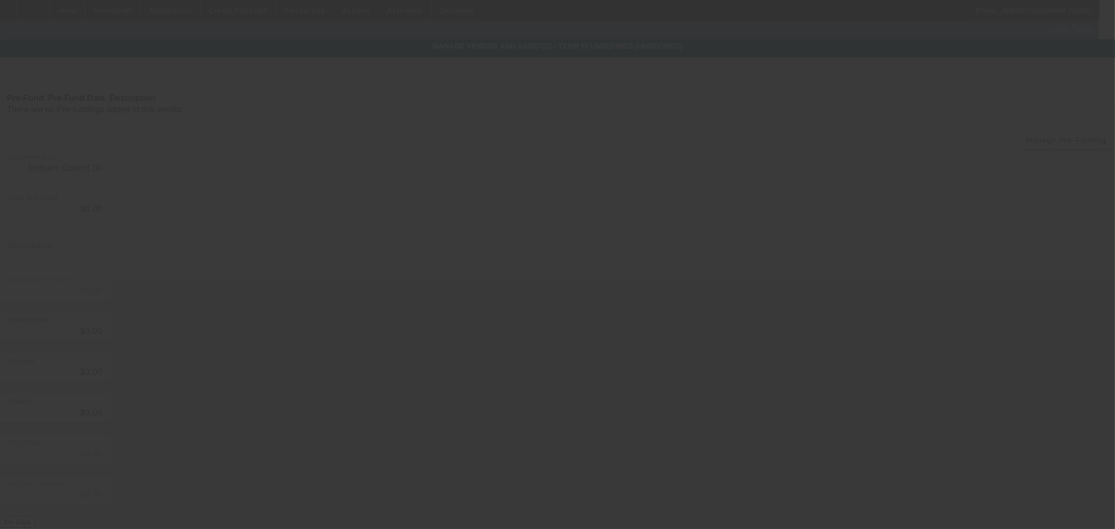
type input "$54,000.00"
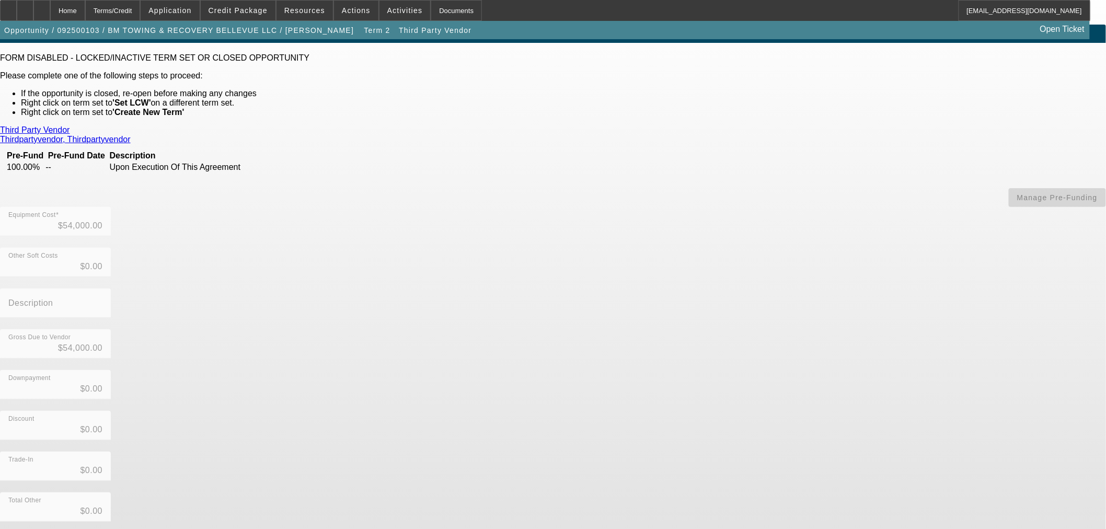
scroll to position [23, 0]
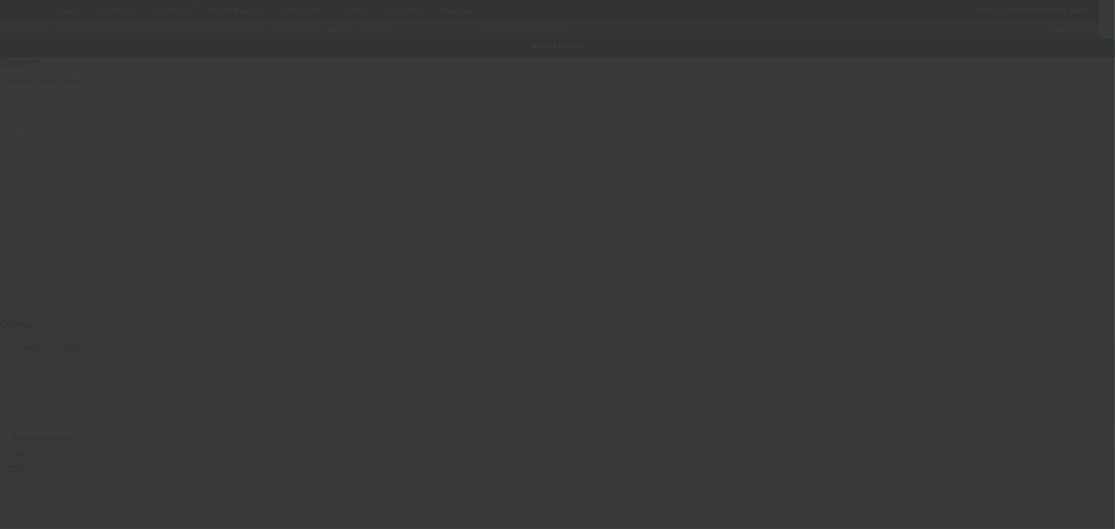
type input "[US_VEHICLE_IDENTIFICATION_NUMBER]"
type input "Ford"
type input "F-550"
radio input "true"
type textarea "Flatbed rollback"
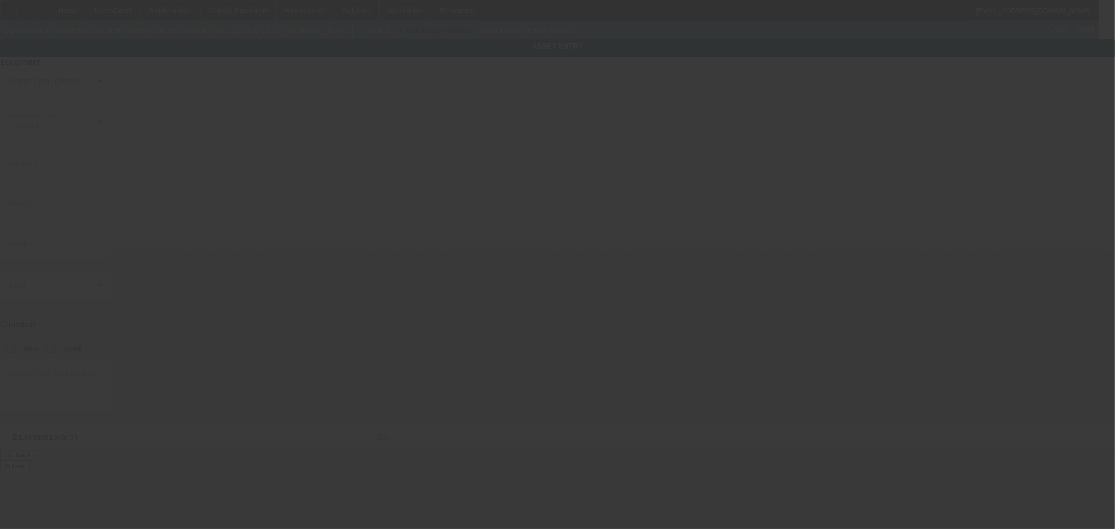
type input "[STREET_ADDRESS]"
type input "[PERSON_NAME]"
type input "98034"
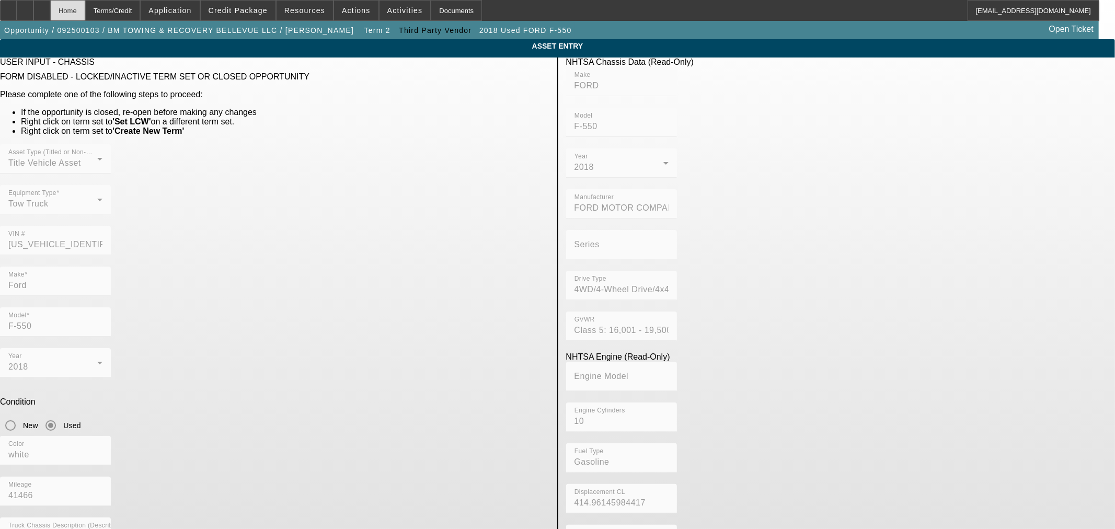
click at [85, 9] on div "Home" at bounding box center [67, 10] width 35 height 21
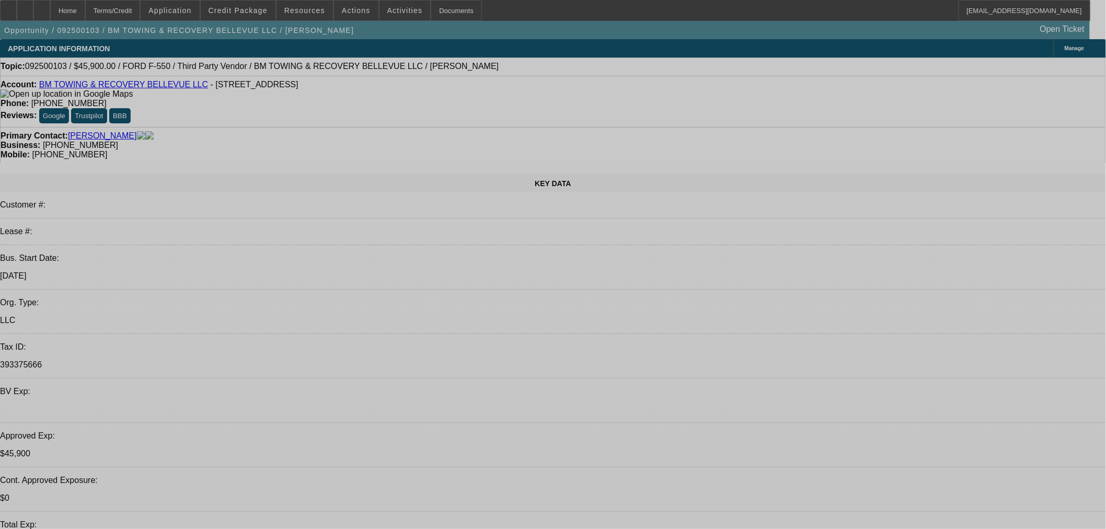
select select "0.15"
select select "2"
select select "0.1"
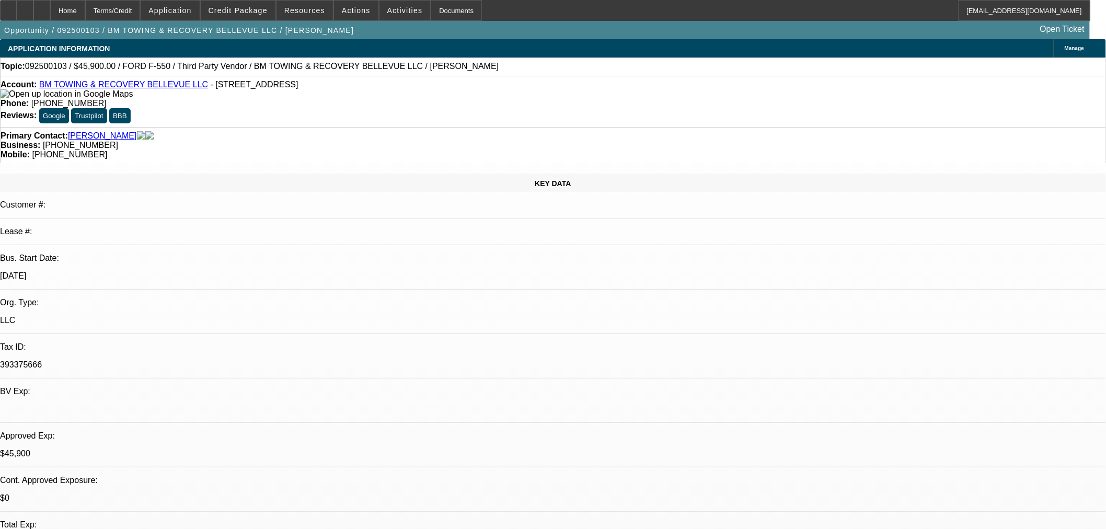
select select "4"
select select "0"
select select "2"
select select "0.1"
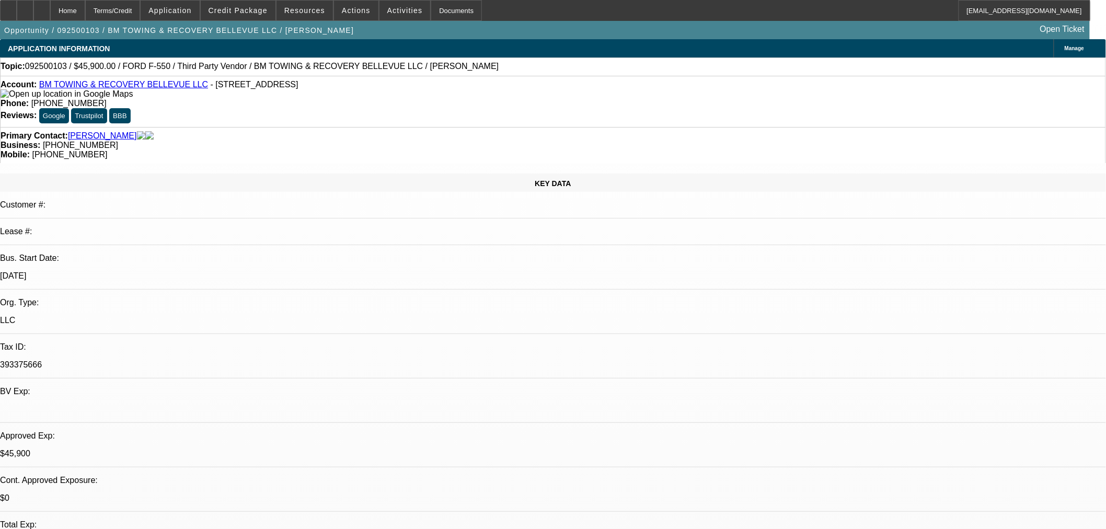
select select "4"
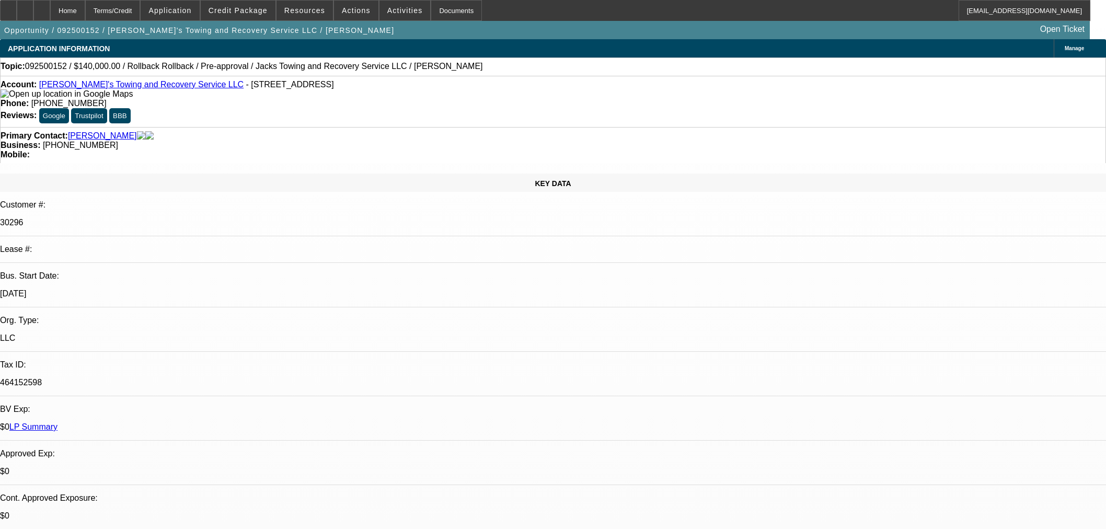
select select "0"
select select "3"
select select "0"
select select "6"
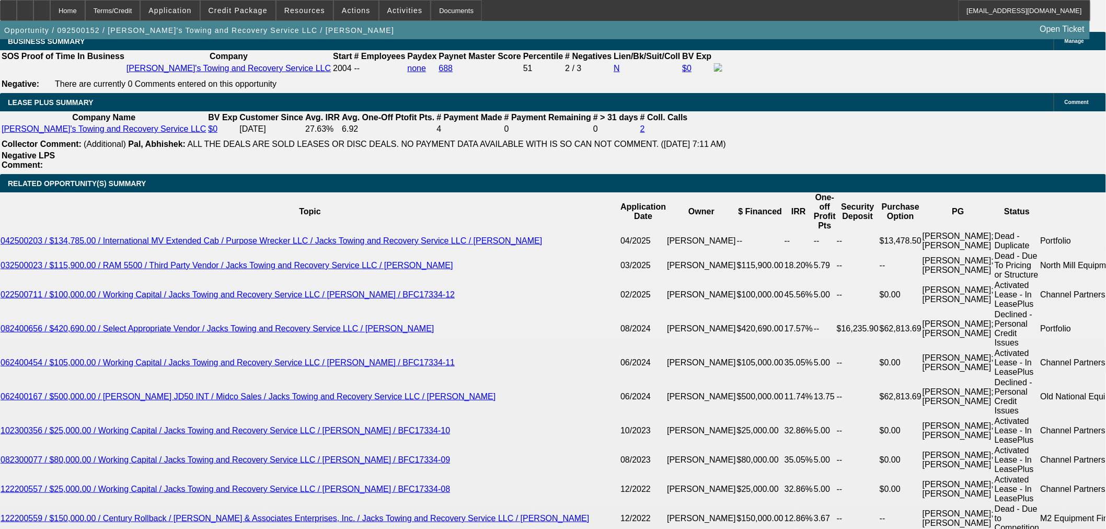
scroll to position [170, 0]
